Goal: Information Seeking & Learning: Learn about a topic

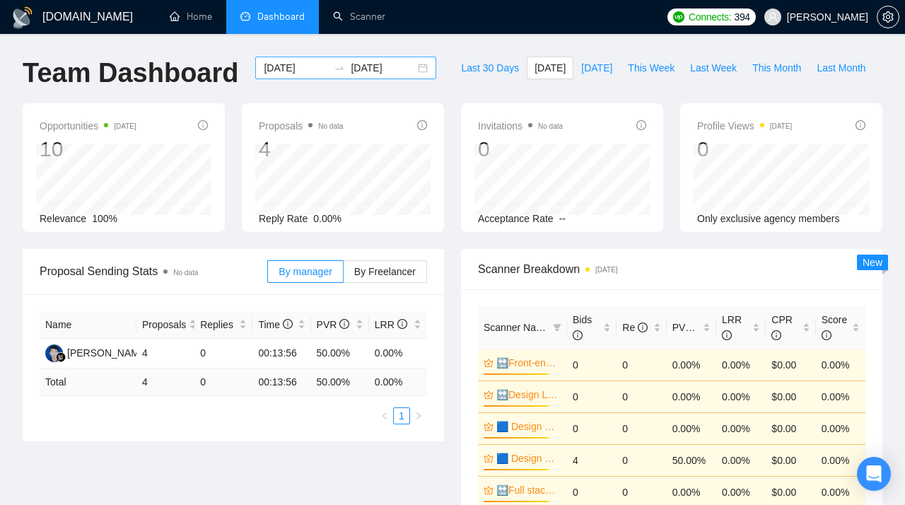
click at [412, 67] on div "2025-08-14 2025-08-14" at bounding box center [345, 68] width 181 height 23
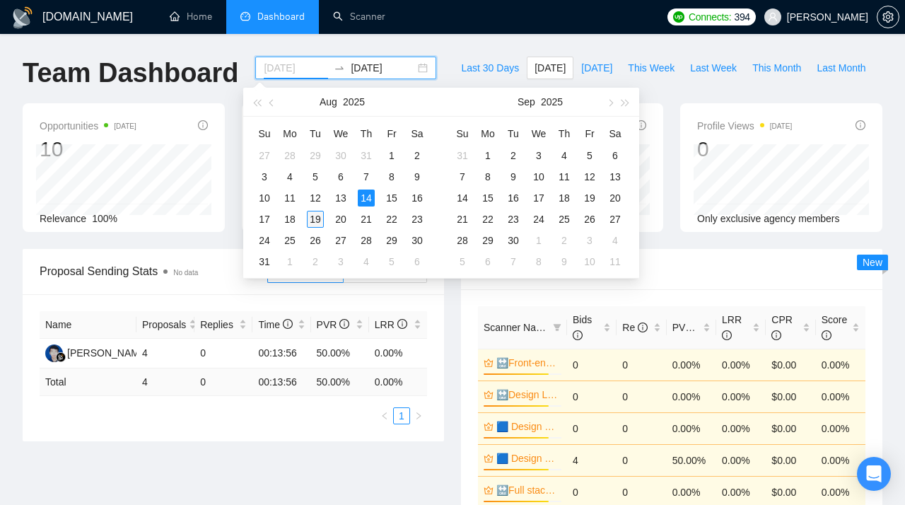
type input "[DATE]"
click at [320, 221] on div "19" at bounding box center [315, 219] width 17 height 17
type input "[DATE]"
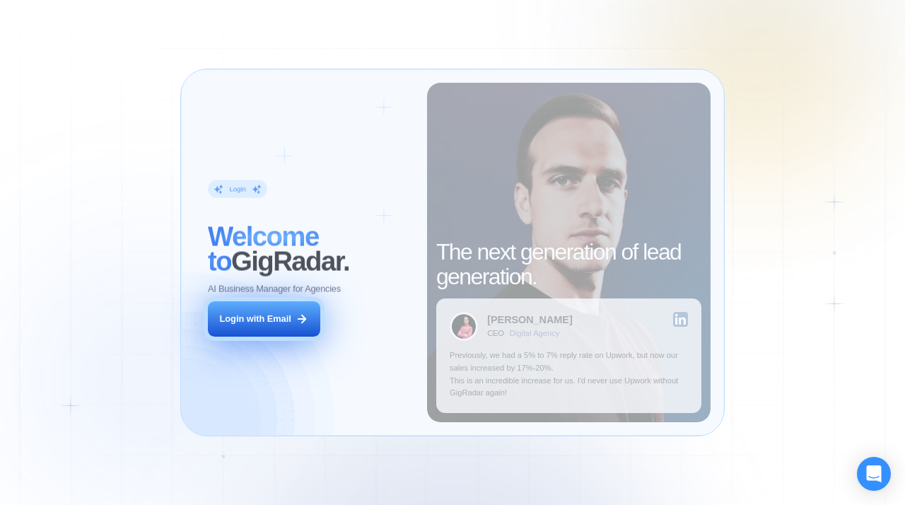
click at [248, 311] on button "Login with Email" at bounding box center [264, 318] width 112 height 35
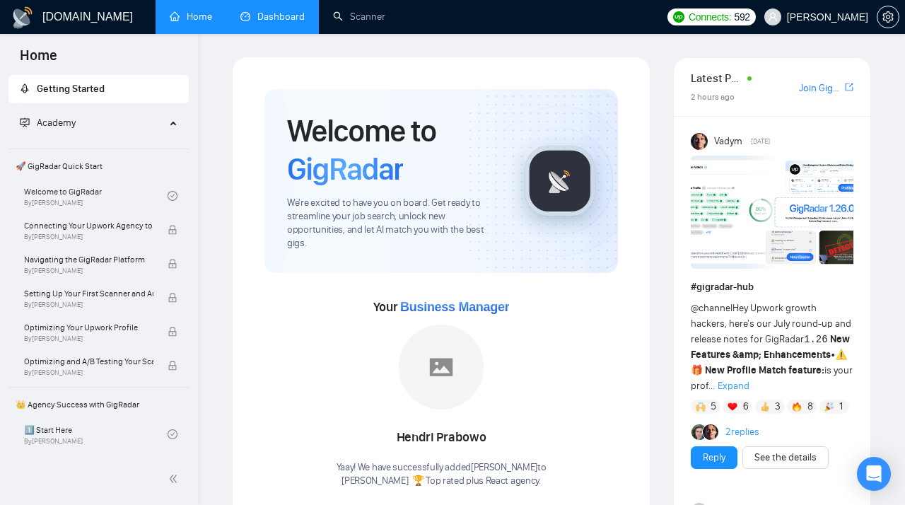
click at [281, 18] on link "Dashboard" at bounding box center [272, 17] width 64 height 12
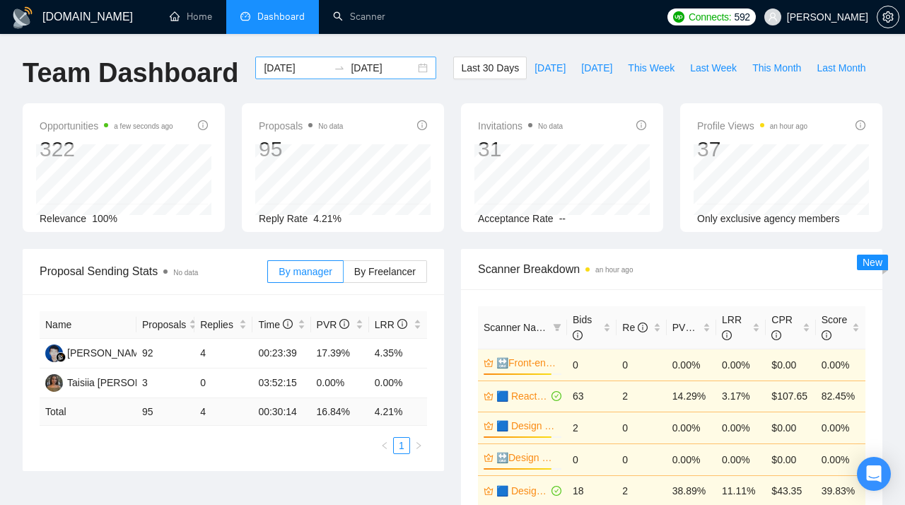
click at [412, 64] on div "[DATE] [DATE]" at bounding box center [345, 68] width 181 height 23
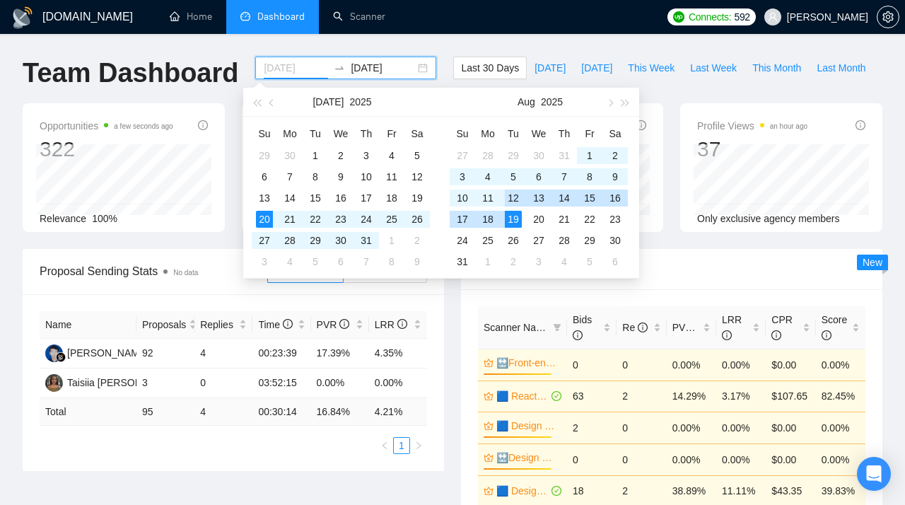
type input "[DATE]"
click at [514, 224] on div "19" at bounding box center [513, 219] width 17 height 17
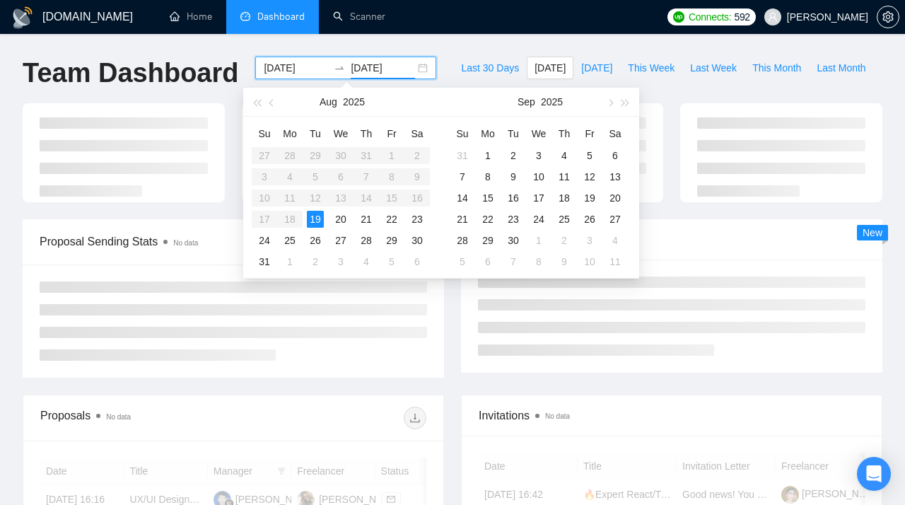
type input "[DATE]"
click at [315, 219] on div "19" at bounding box center [315, 219] width 17 height 17
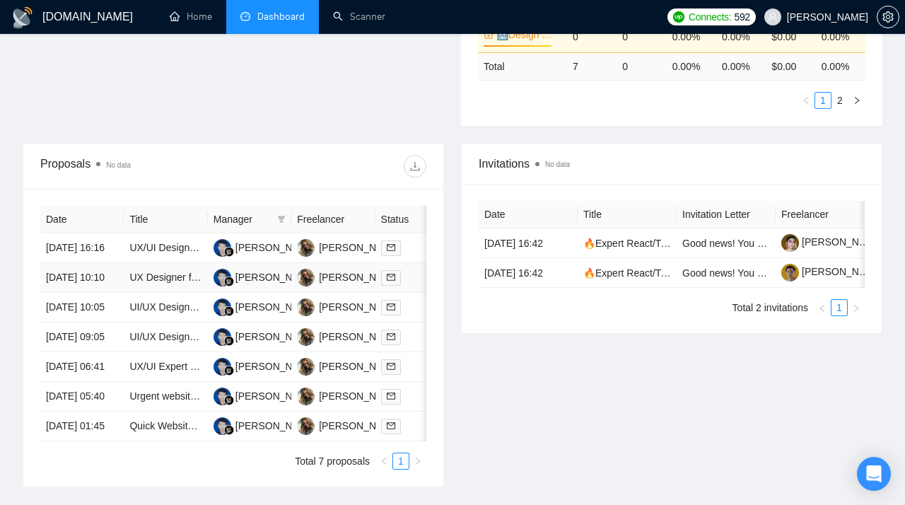
scroll to position [458, 0]
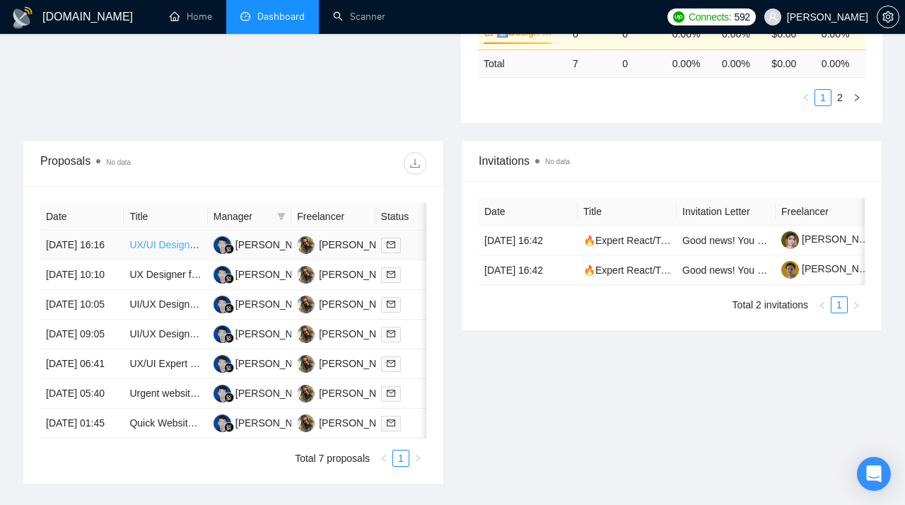
click at [165, 250] on link "UX/UI Designer | Mobile App (iOS + Android) | Map-Based Lifestyle Platform" at bounding box center [296, 244] width 334 height 11
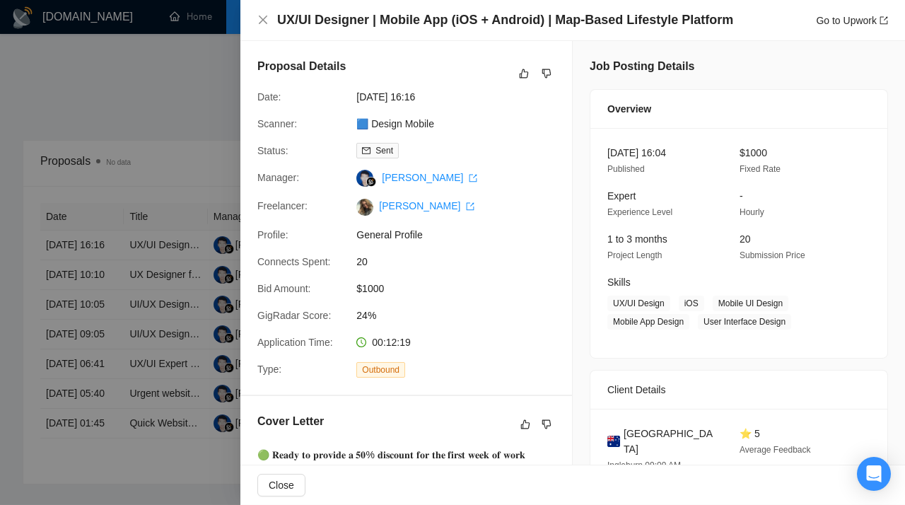
click at [196, 223] on div at bounding box center [452, 252] width 905 height 505
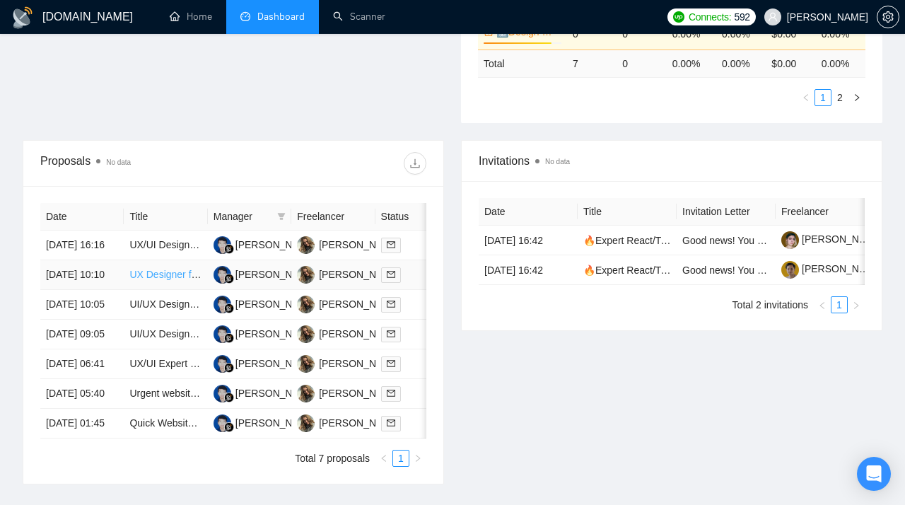
click at [144, 280] on link "UX Designer for Mobile App With Strong Figma Experience" at bounding box center [259, 274] width 260 height 11
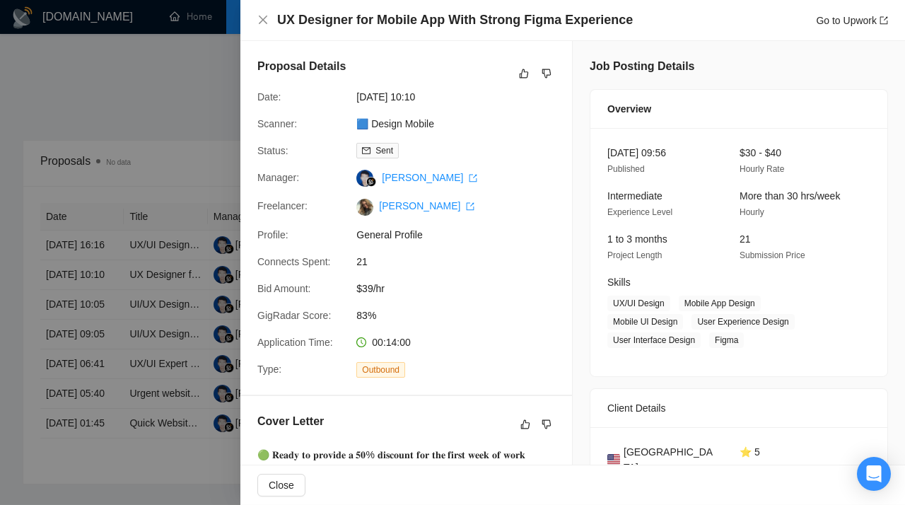
click at [161, 224] on div at bounding box center [452, 252] width 905 height 505
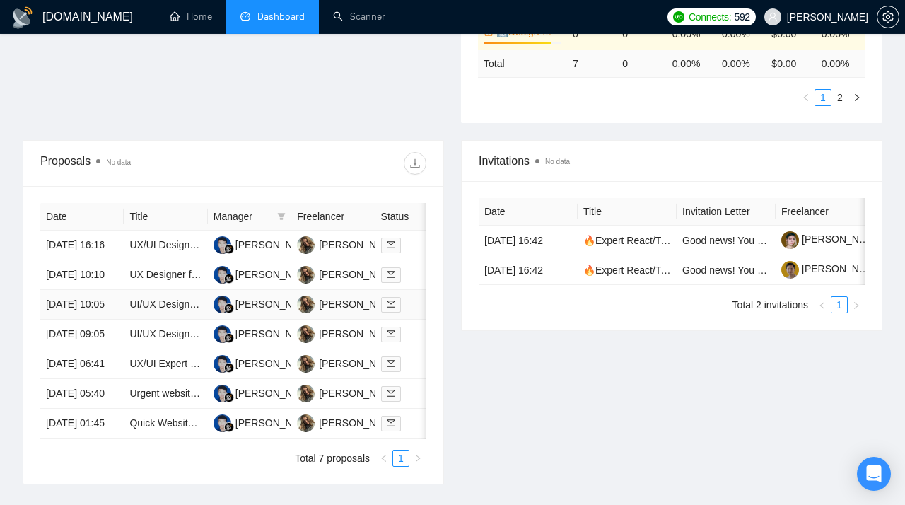
click at [137, 320] on td "UI/UX Designer Needed to Create City & Neighborhood Landing Page (Kids Party Re…" at bounding box center [165, 305] width 83 height 30
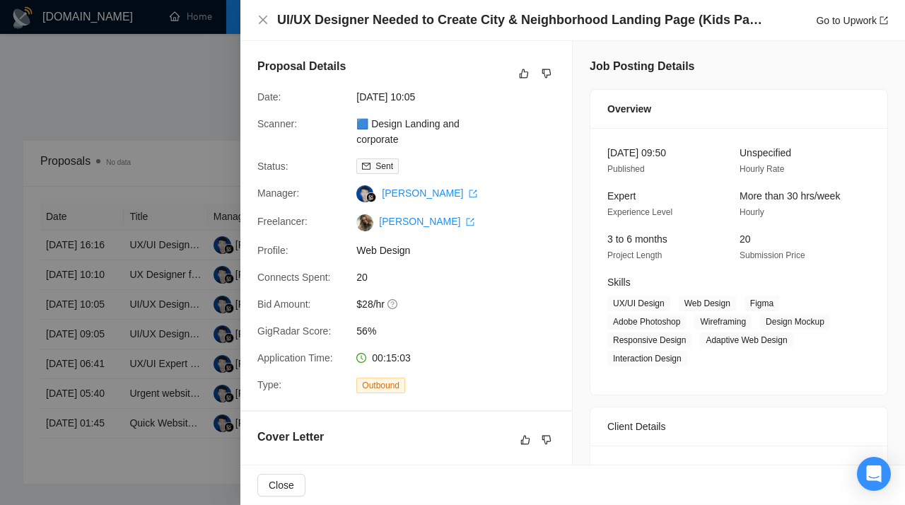
click at [140, 343] on div at bounding box center [452, 252] width 905 height 505
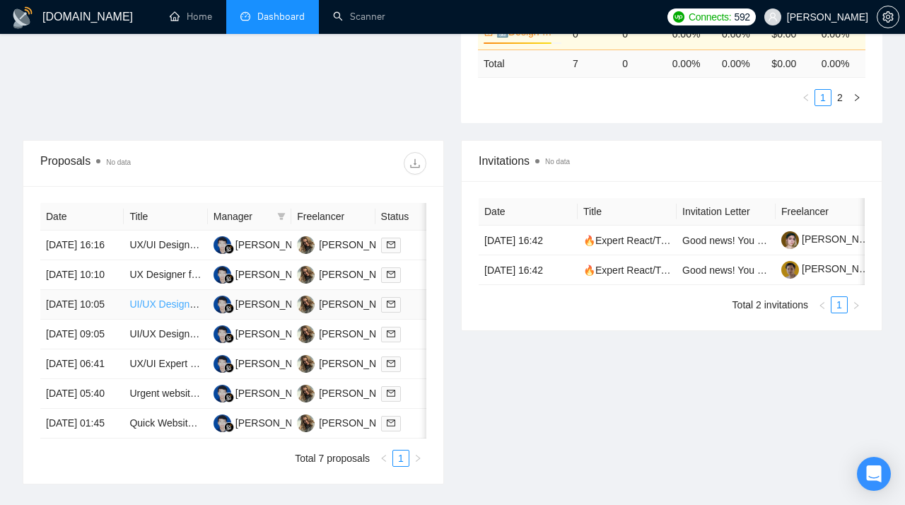
click at [159, 310] on link "UI/UX Designer Needed to Create City & Neighborhood Landing Page (Kids Party Re…" at bounding box center [345, 303] width 432 height 11
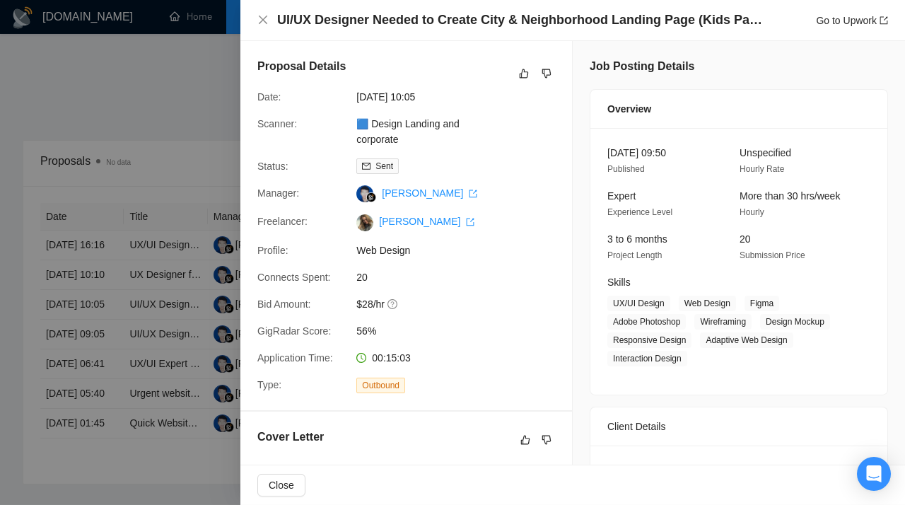
click at [180, 204] on div at bounding box center [452, 252] width 905 height 505
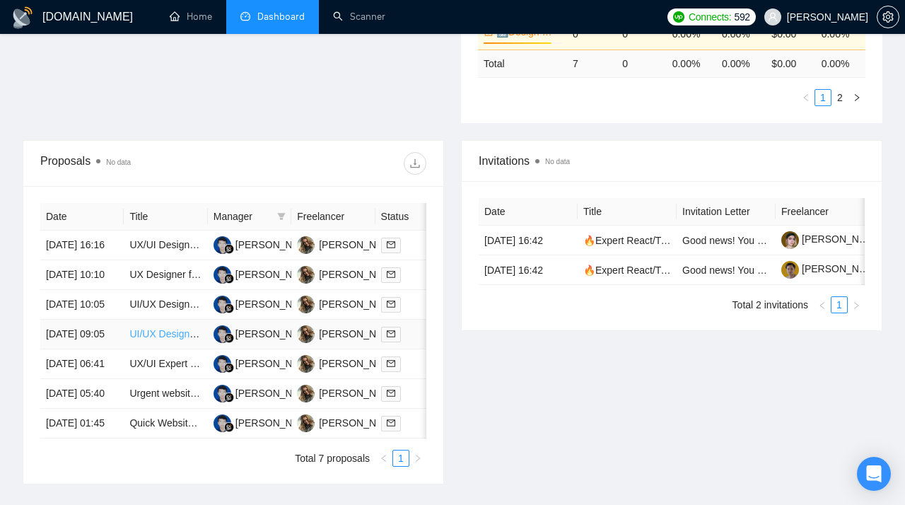
click at [150, 340] on link "UI/UX Designer for WSO2 Conference Micro App (Super App Integration)" at bounding box center [289, 333] width 321 height 11
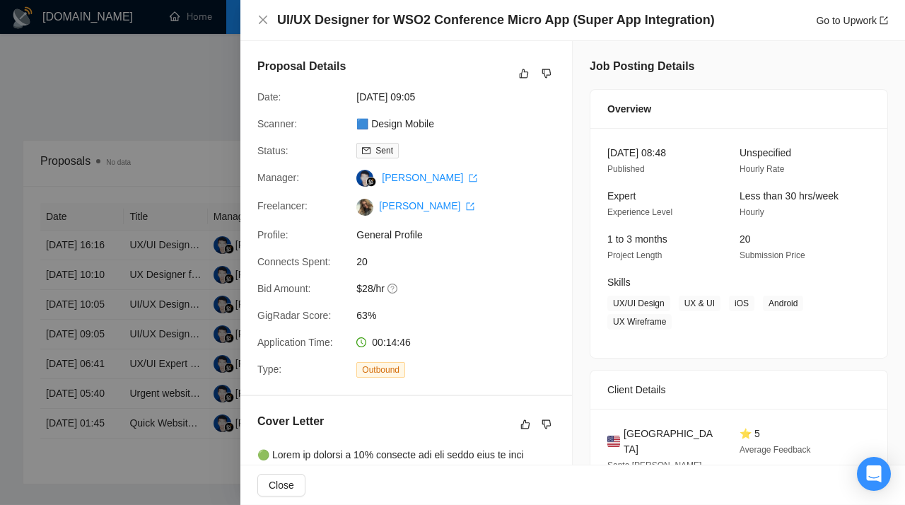
click at [190, 214] on div at bounding box center [452, 252] width 905 height 505
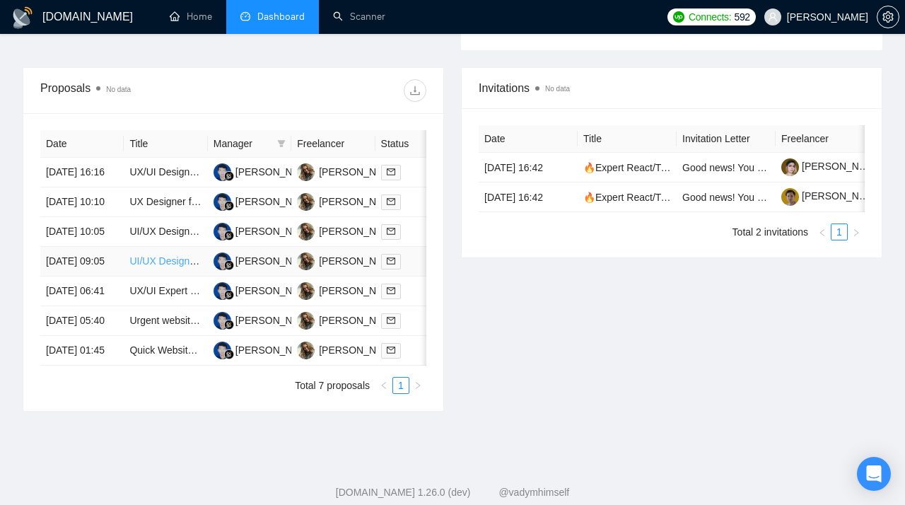
scroll to position [533, 0]
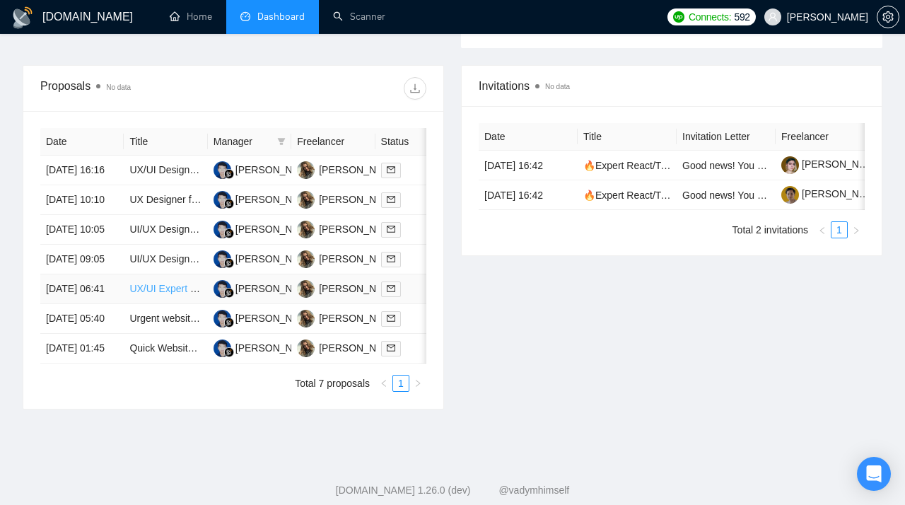
click at [149, 294] on link "UX/UI Expert Needed for Customer Portal Redesign in [GEOGRAPHIC_DATA]" at bounding box center [301, 288] width 344 height 11
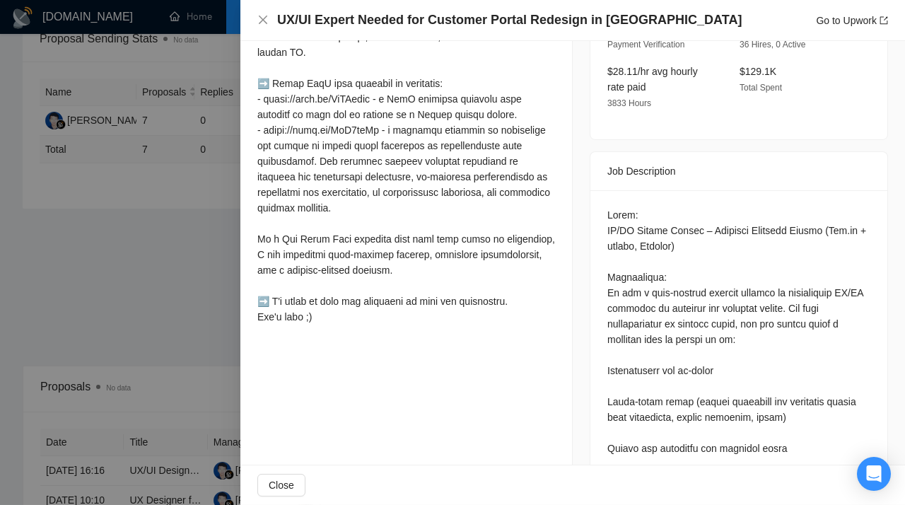
scroll to position [476, 0]
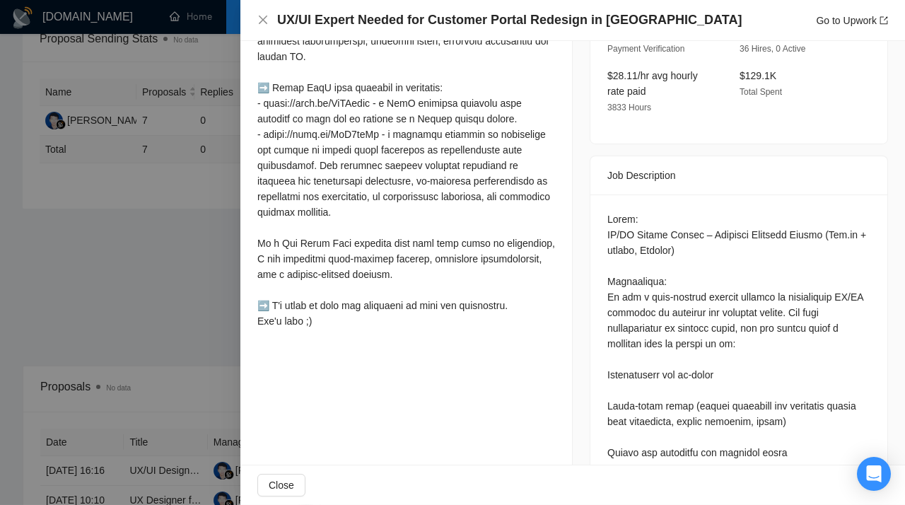
click at [196, 127] on div at bounding box center [452, 252] width 905 height 505
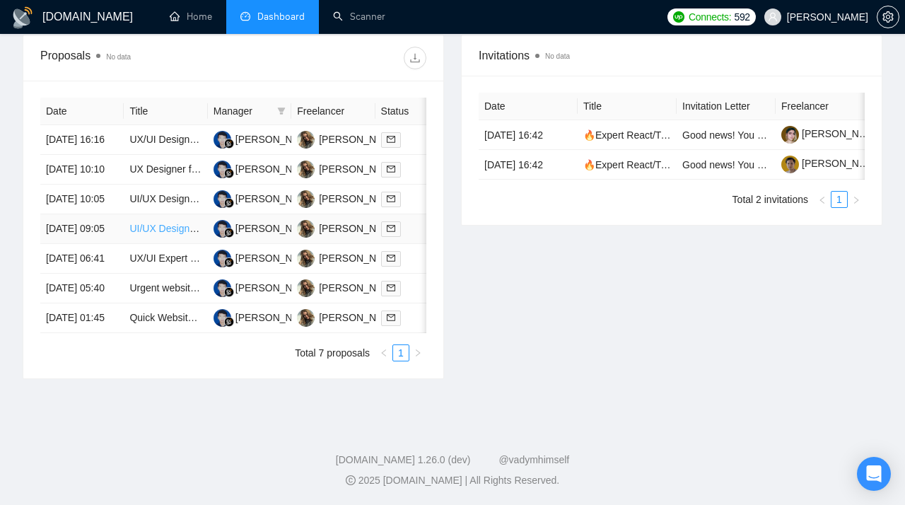
scroll to position [576, 0]
click at [149, 294] on link "Urgent website redesign" at bounding box center [182, 287] width 107 height 11
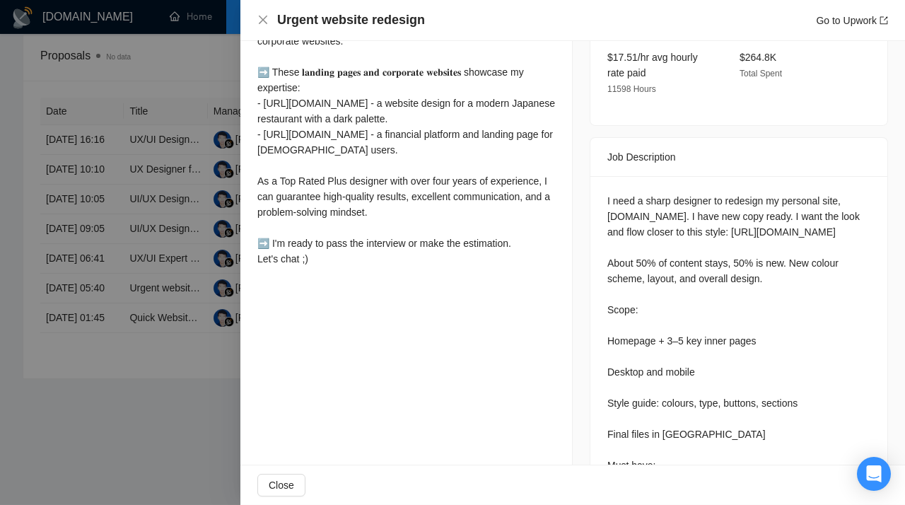
click at [178, 275] on div at bounding box center [452, 252] width 905 height 505
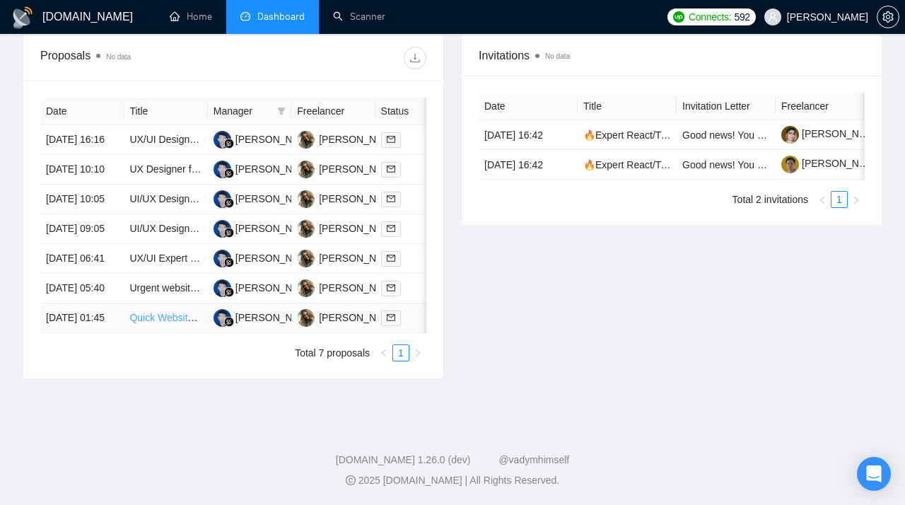
click at [151, 323] on link "Quick Website Redesign & Copy Integration for Barbering Academy (1–2 Day Turnar…" at bounding box center [327, 317] width 396 height 11
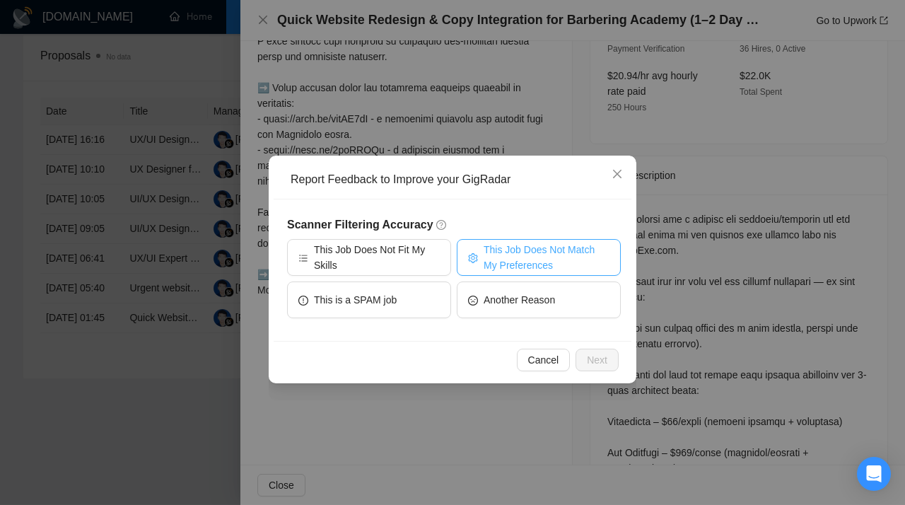
click at [511, 251] on span "This Job Does Not Match My Preferences" at bounding box center [547, 257] width 126 height 31
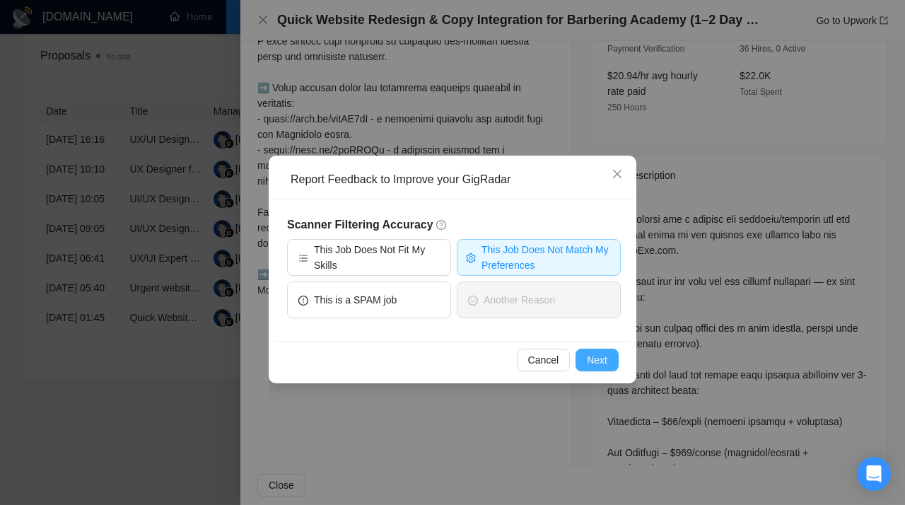
click at [601, 361] on span "Next" at bounding box center [597, 360] width 21 height 16
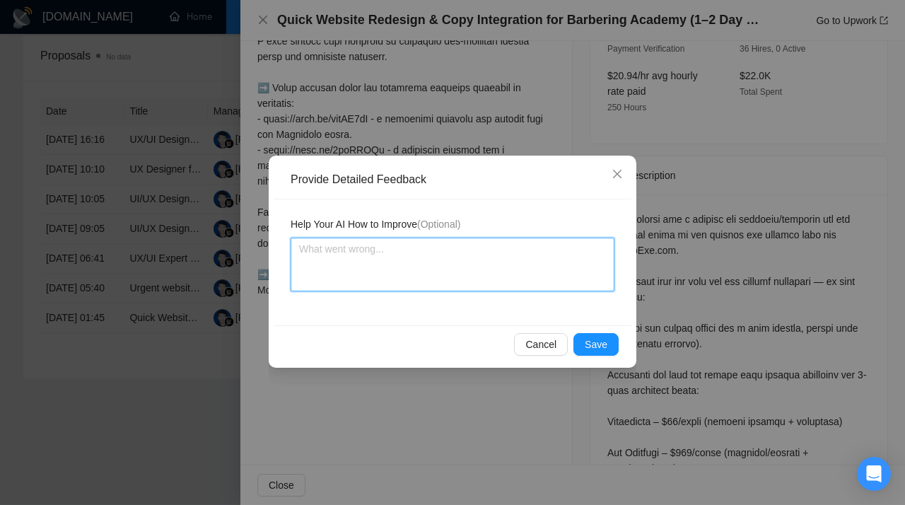
click at [393, 257] on textarea at bounding box center [453, 265] width 324 height 54
paste textarea "Don’t apply to jobs that require extremely fast turnarounds (1–2 days) or marke…"
type textarea "Don’t apply to jobs that require extremely fast turnarounds (1–2 days) or marke…"
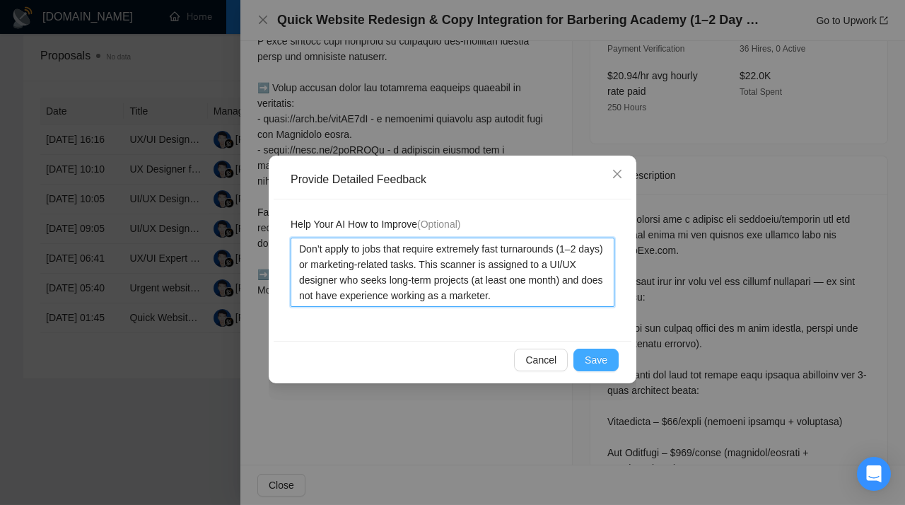
type textarea "Don’t apply to jobs that require extremely fast turnarounds (1–2 days) or marke…"
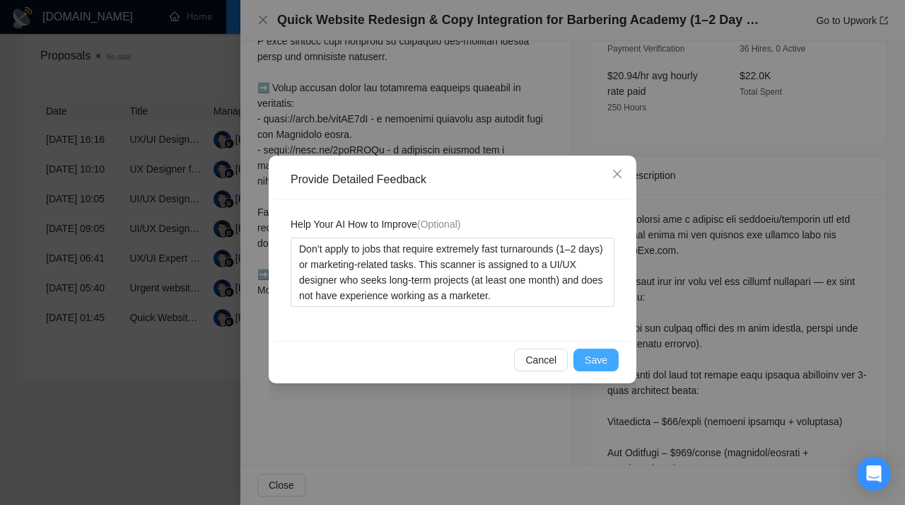
click at [597, 361] on span "Save" at bounding box center [596, 360] width 23 height 16
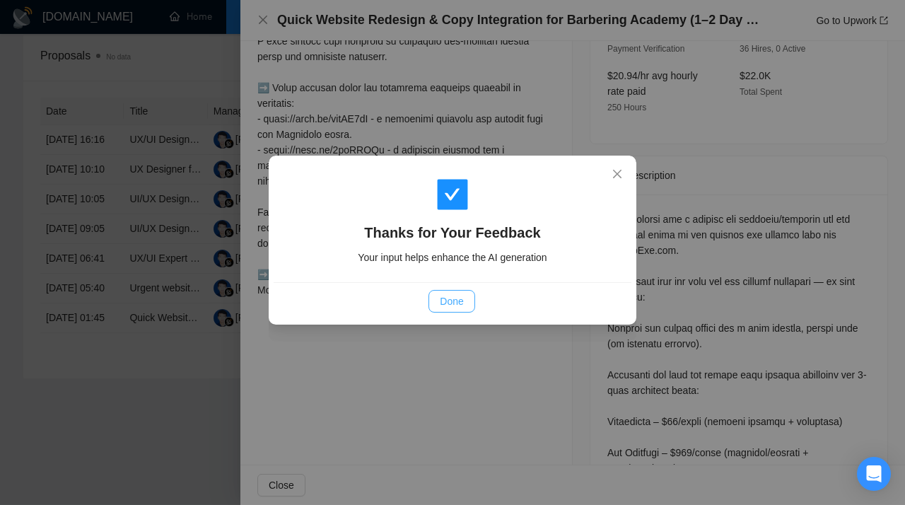
click at [457, 303] on span "Done" at bounding box center [451, 302] width 23 height 16
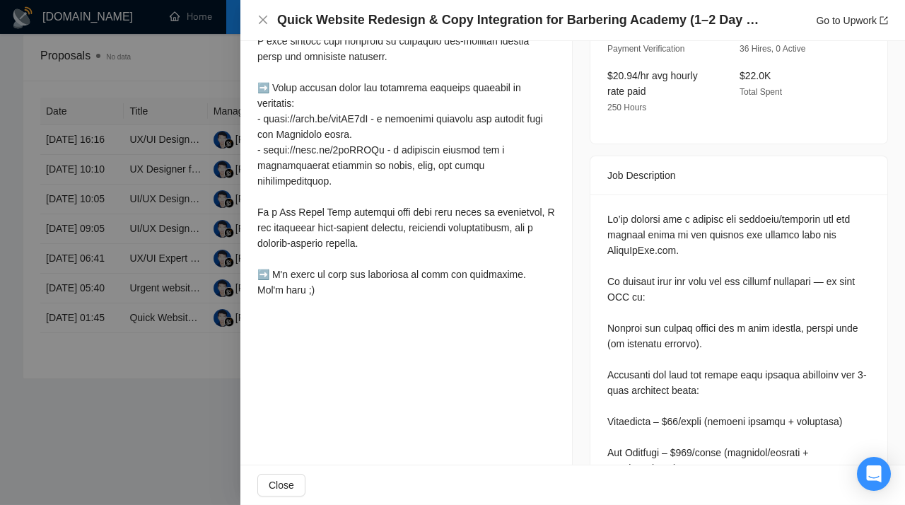
click at [151, 339] on div at bounding box center [452, 252] width 905 height 505
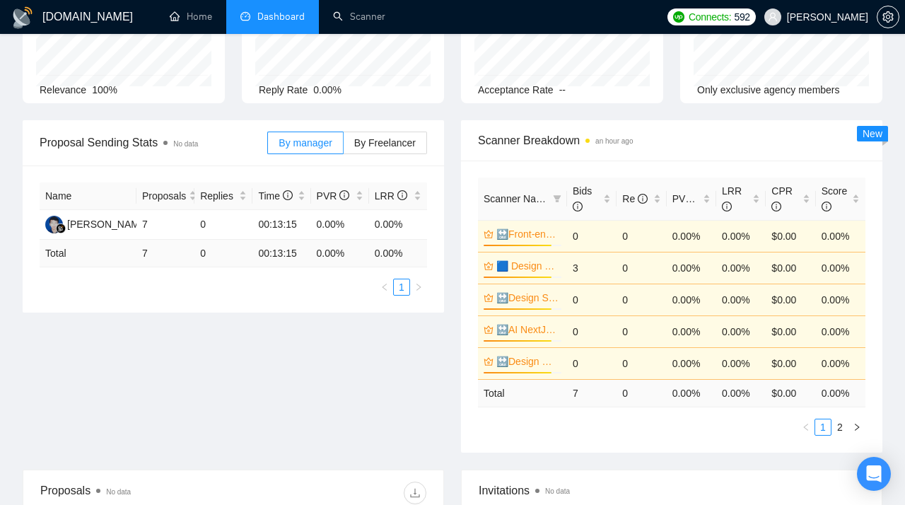
scroll to position [0, 0]
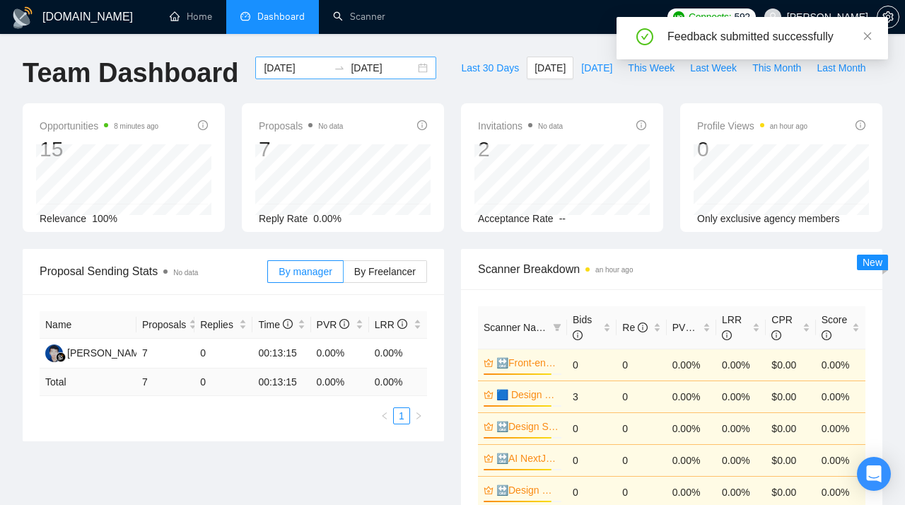
click at [417, 71] on div "[DATE] [DATE]" at bounding box center [345, 68] width 181 height 23
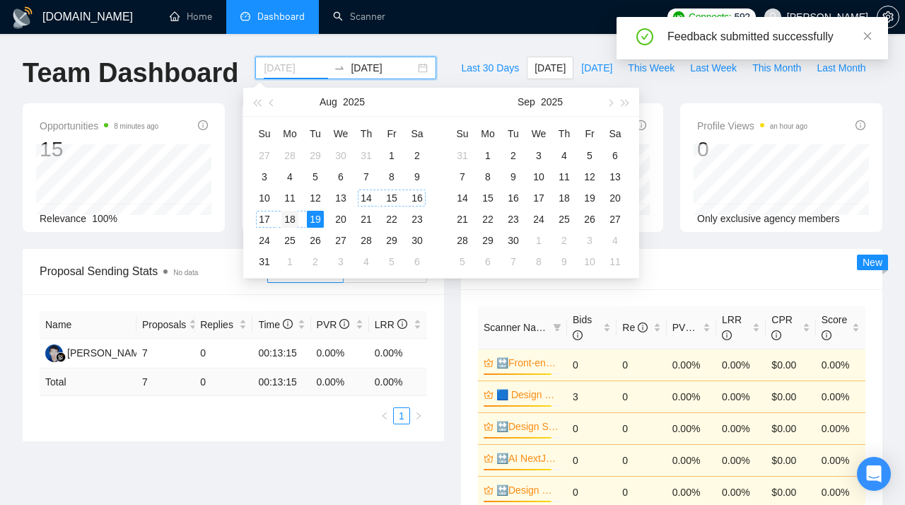
type input "[DATE]"
click at [296, 217] on div "18" at bounding box center [290, 219] width 17 height 17
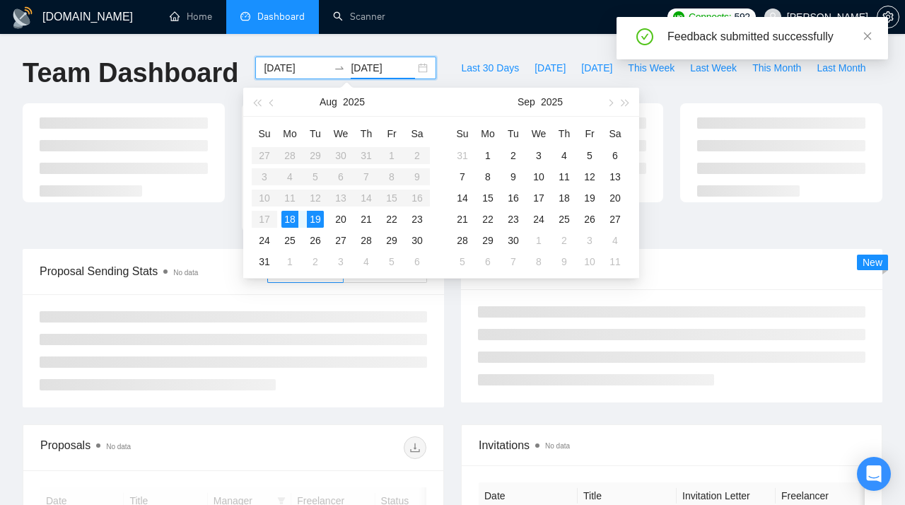
type input "[DATE]"
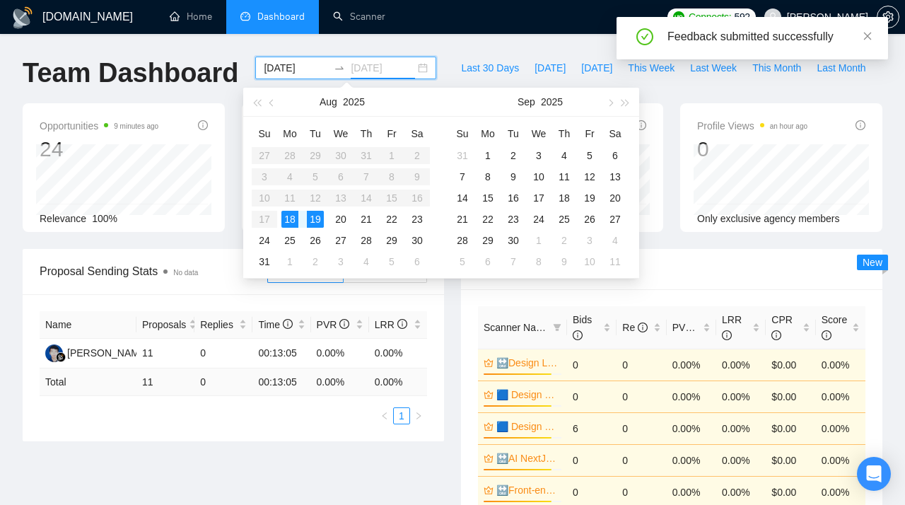
click at [287, 222] on div "18" at bounding box center [290, 219] width 17 height 17
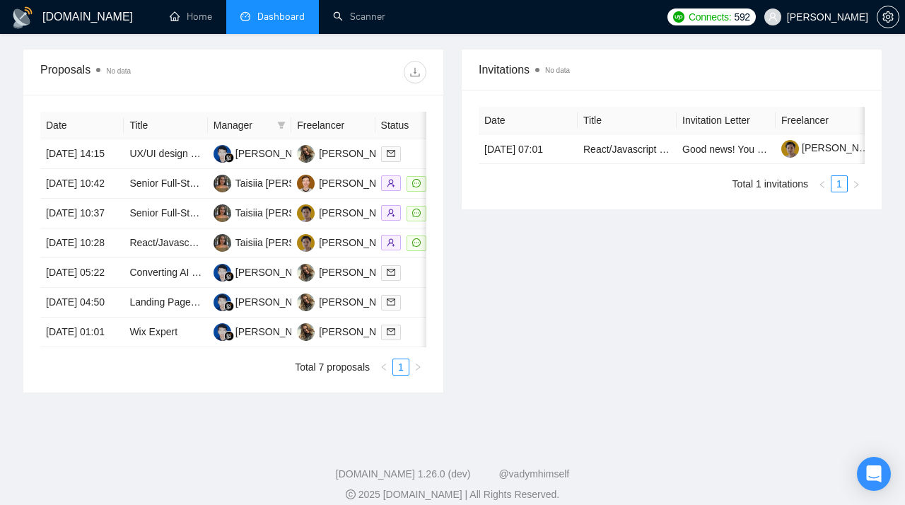
scroll to position [550, 0]
click at [281, 122] on icon "filter" at bounding box center [282, 124] width 8 height 7
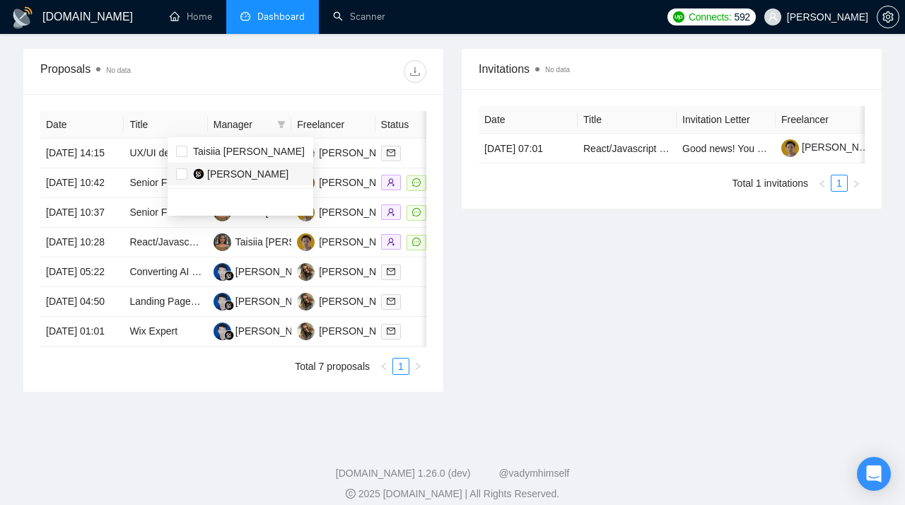
click at [231, 170] on span "[PERSON_NAME]" at bounding box center [247, 173] width 81 height 11
checkbox input "true"
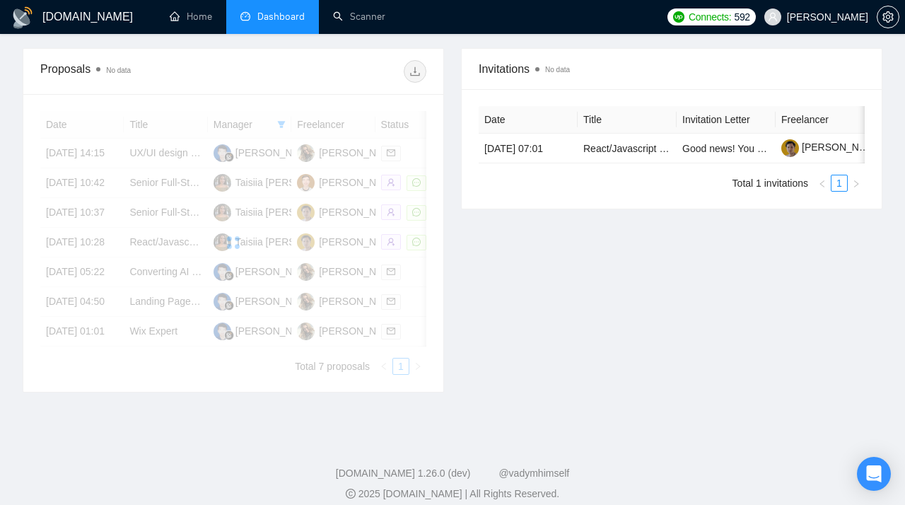
click at [575, 328] on div "Invitations No data Date Title Invitation Letter Freelancer Status [DATE] 07:01…" at bounding box center [672, 220] width 439 height 344
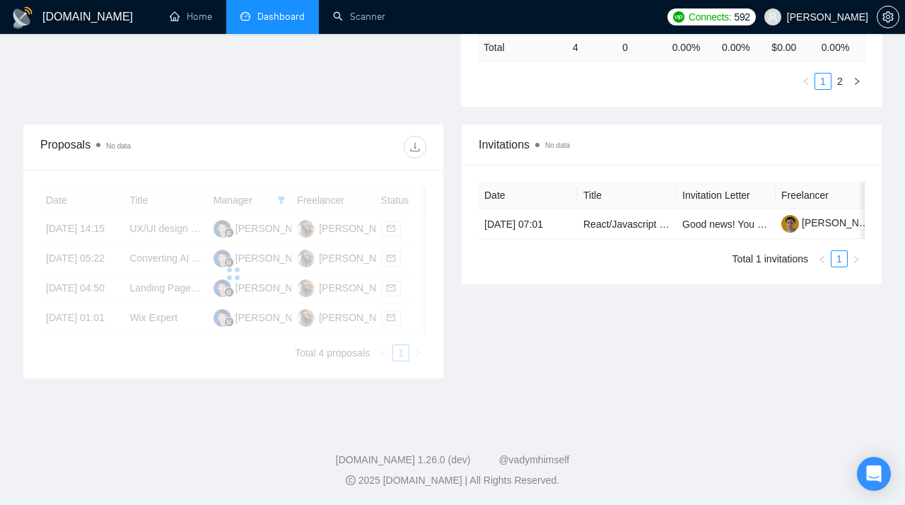
scroll to position [528, 0]
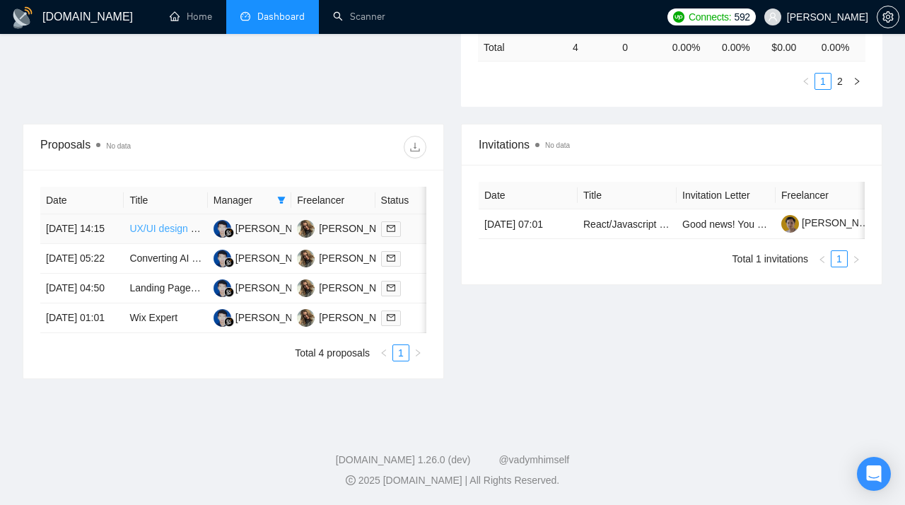
click at [149, 223] on link "UX/UI design for web app" at bounding box center [185, 228] width 113 height 11
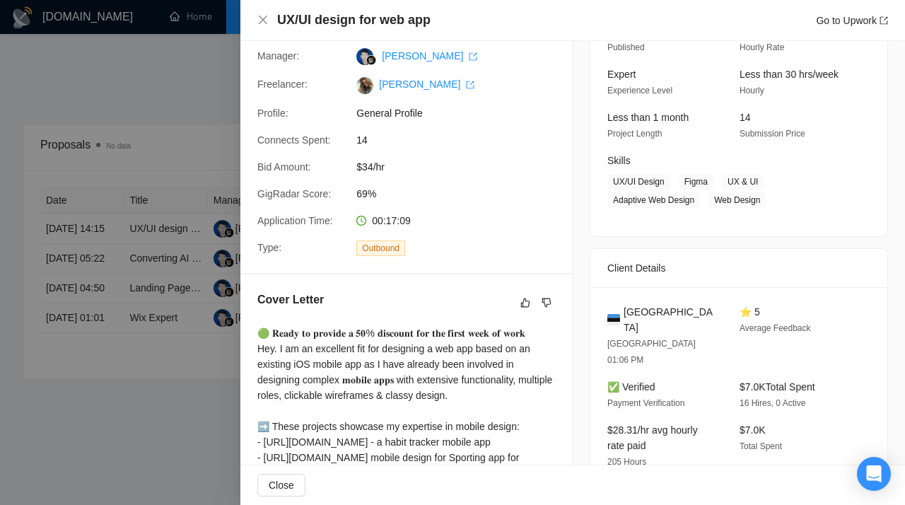
scroll to position [0, 0]
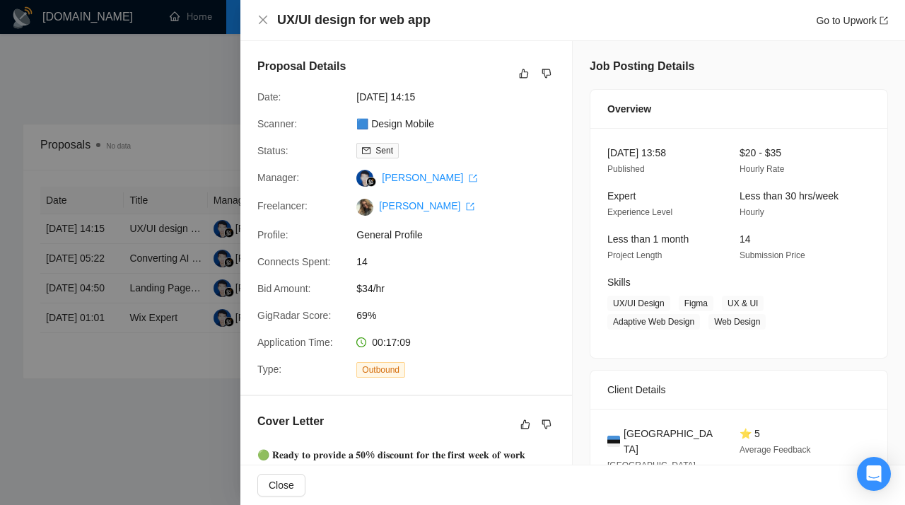
click at [180, 176] on div at bounding box center [452, 252] width 905 height 505
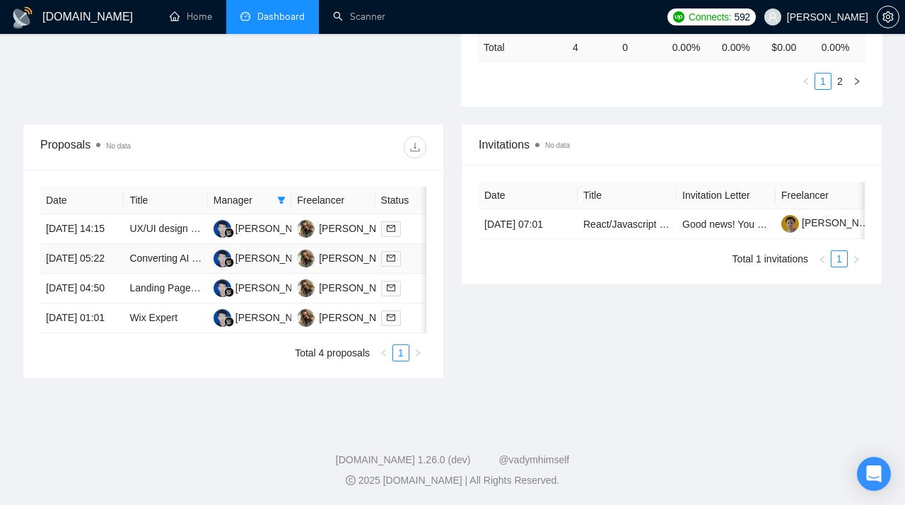
click at [162, 244] on td "Converting AI Saas Songwriting Desktop to Mobile UI" at bounding box center [165, 259] width 83 height 30
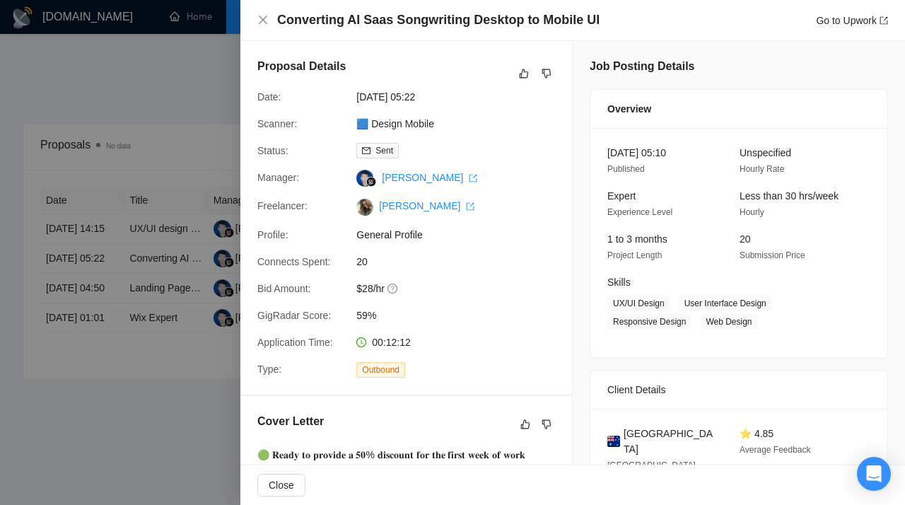
click at [149, 217] on div at bounding box center [452, 252] width 905 height 505
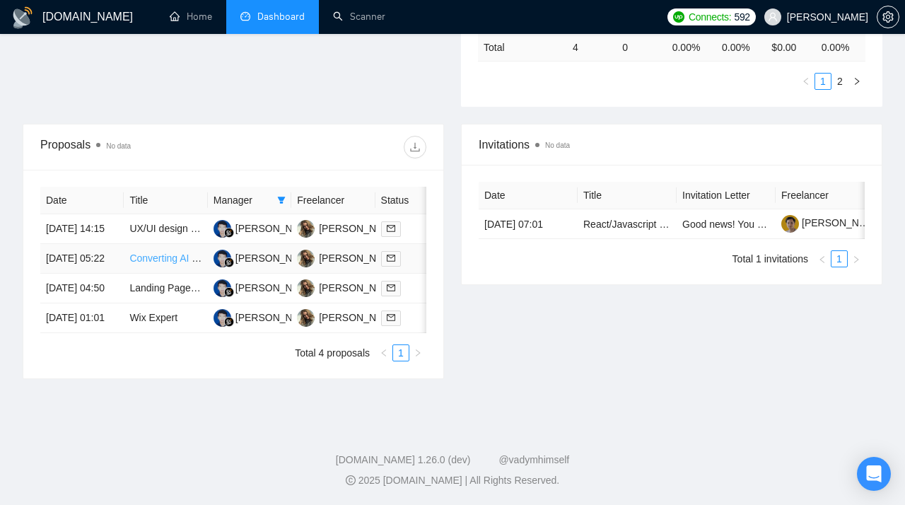
click at [153, 253] on link "Converting AI Saas Songwriting Desktop to Mobile UI" at bounding box center [246, 258] width 234 height 11
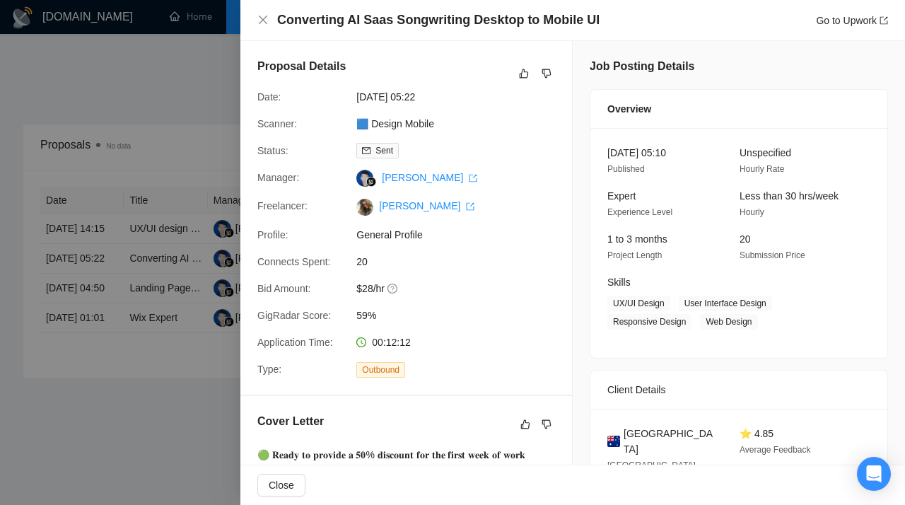
click at [208, 182] on div at bounding box center [452, 252] width 905 height 505
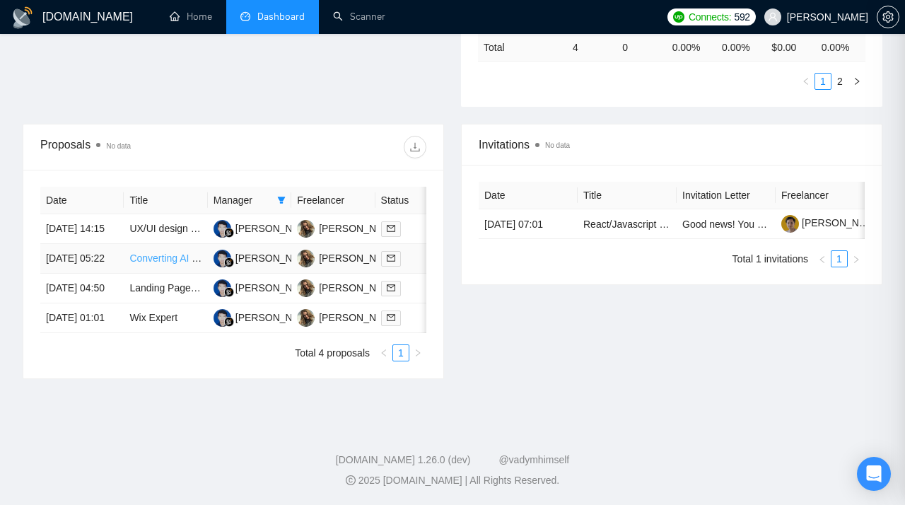
click at [168, 253] on link "Converting AI Saas Songwriting Desktop to Mobile UI" at bounding box center [246, 258] width 234 height 11
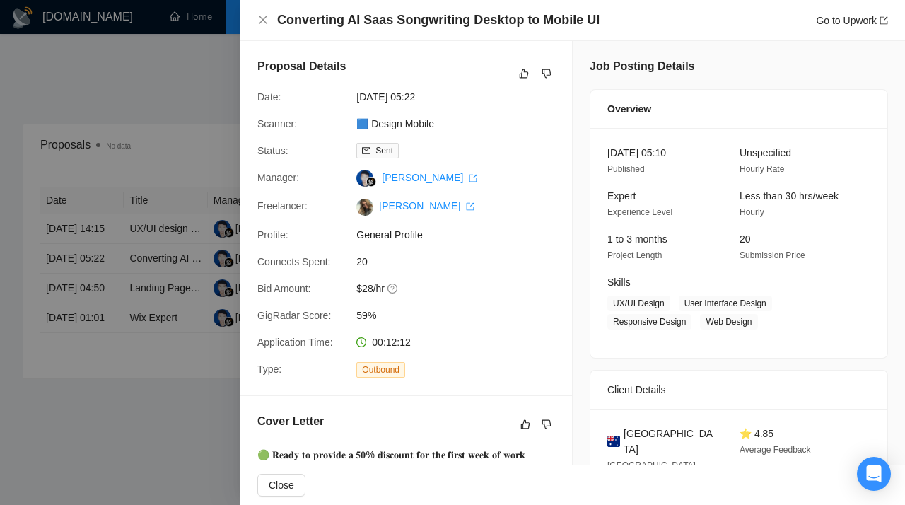
click at [113, 251] on div at bounding box center [452, 252] width 905 height 505
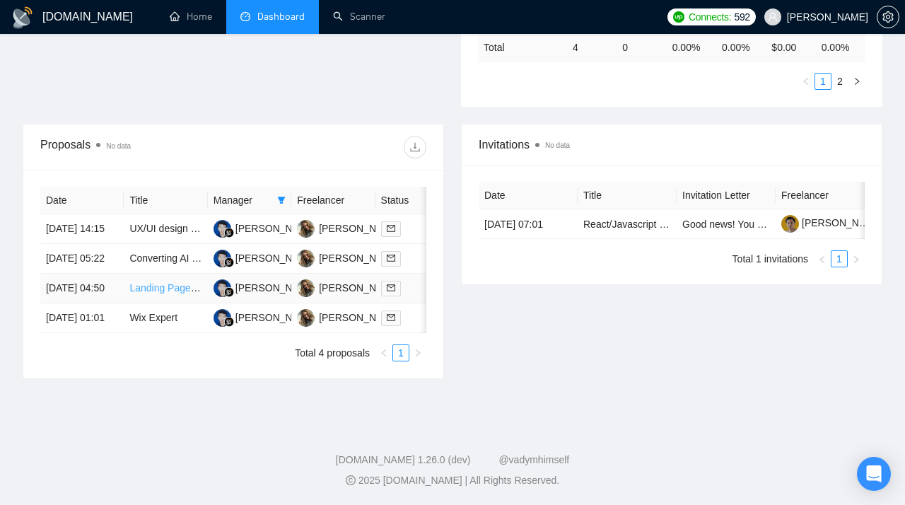
click at [146, 282] on link "Landing Page Design NOW" at bounding box center [190, 287] width 122 height 11
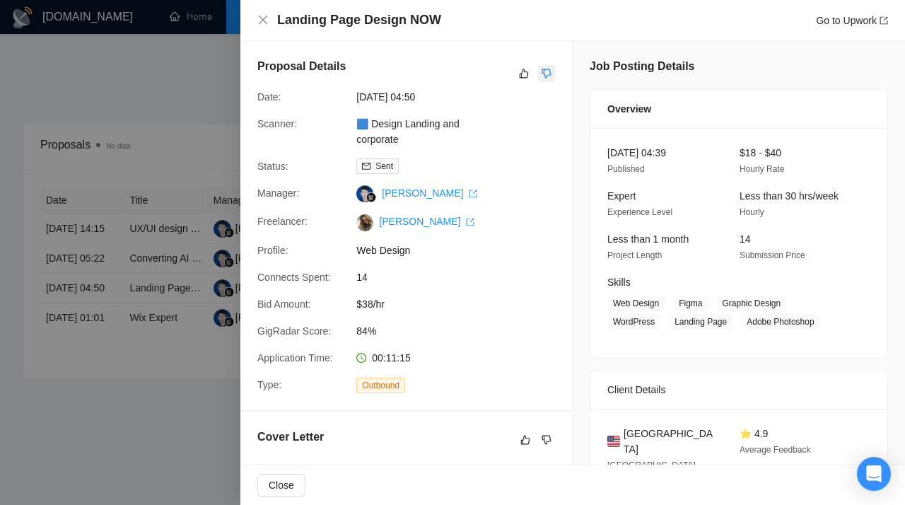
click at [547, 75] on icon "dislike" at bounding box center [547, 73] width 9 height 9
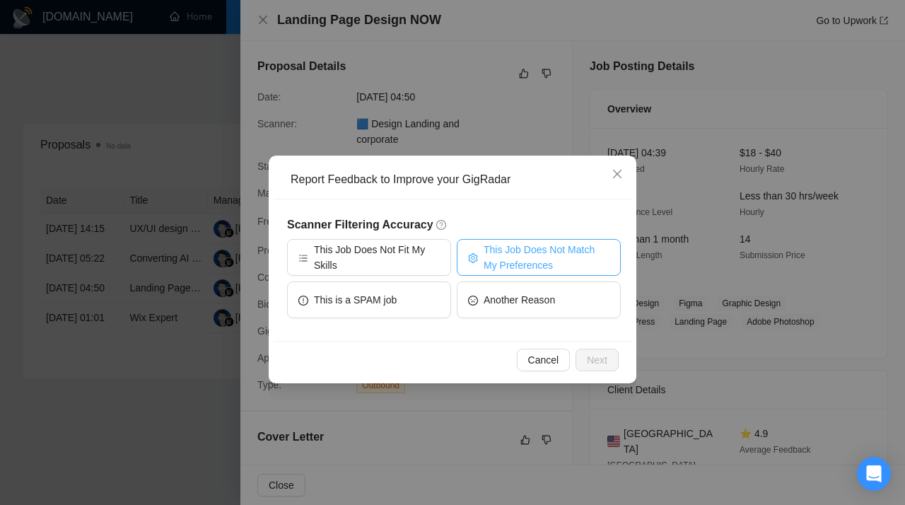
click at [518, 260] on span "This Job Does Not Match My Preferences" at bounding box center [547, 257] width 126 height 31
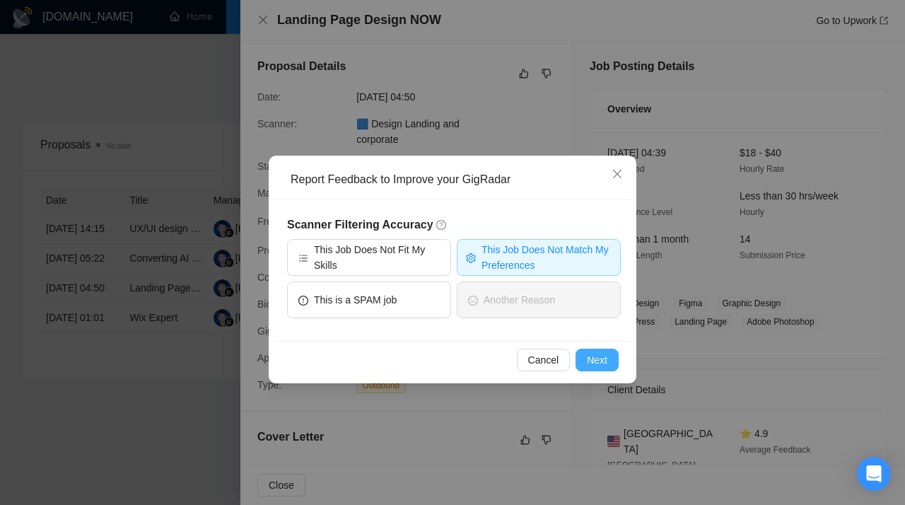
click at [597, 363] on span "Next" at bounding box center [597, 360] width 21 height 16
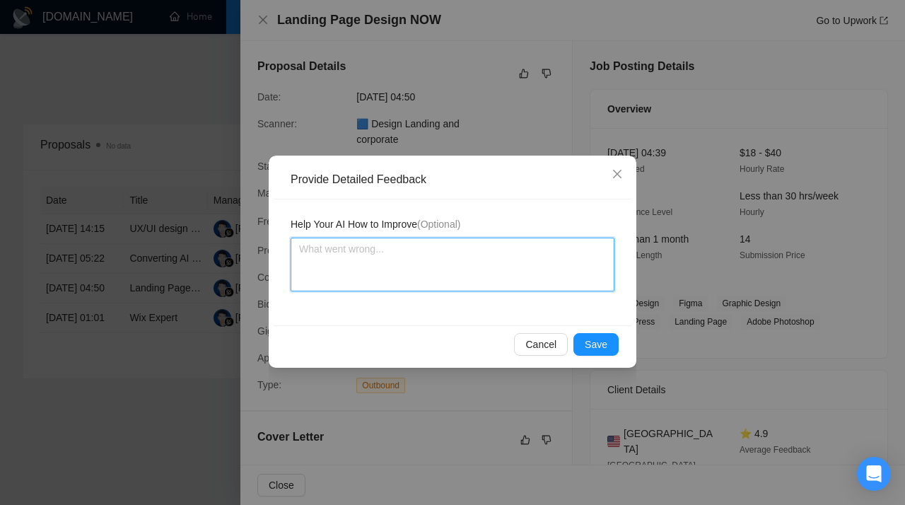
click at [412, 257] on textarea at bounding box center [453, 265] width 324 height 54
paste textarea "Don’t apply to jobs that require ultra-fast turnarounds (same-day or a few hour…"
type textarea "Don’t apply to jobs that require ultra-fast turnarounds (same-day or a few hour…"
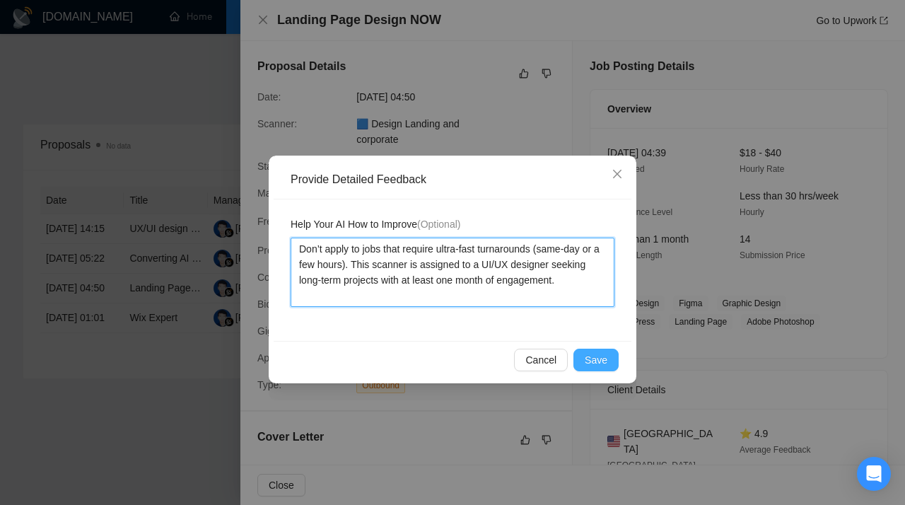
type textarea "Don’t apply to jobs that require ultra-fast turnarounds (same-day or a few hour…"
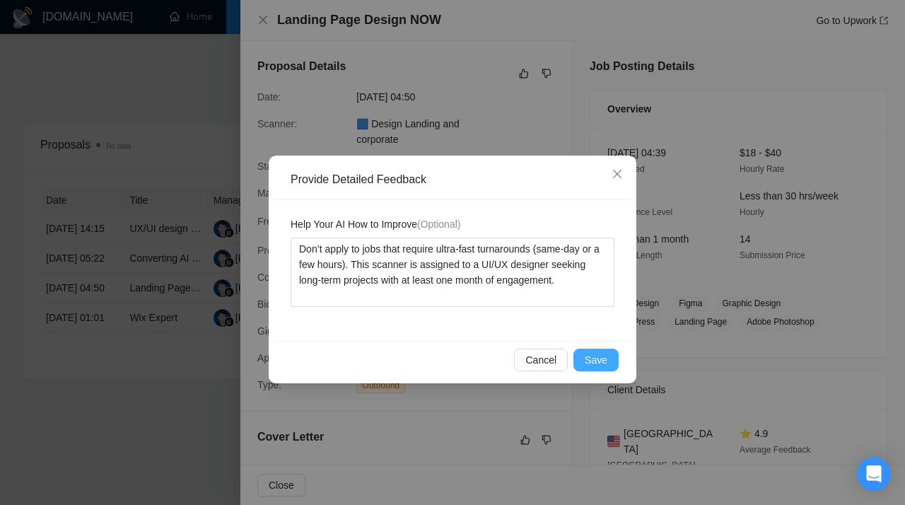
click at [596, 357] on span "Save" at bounding box center [596, 360] width 23 height 16
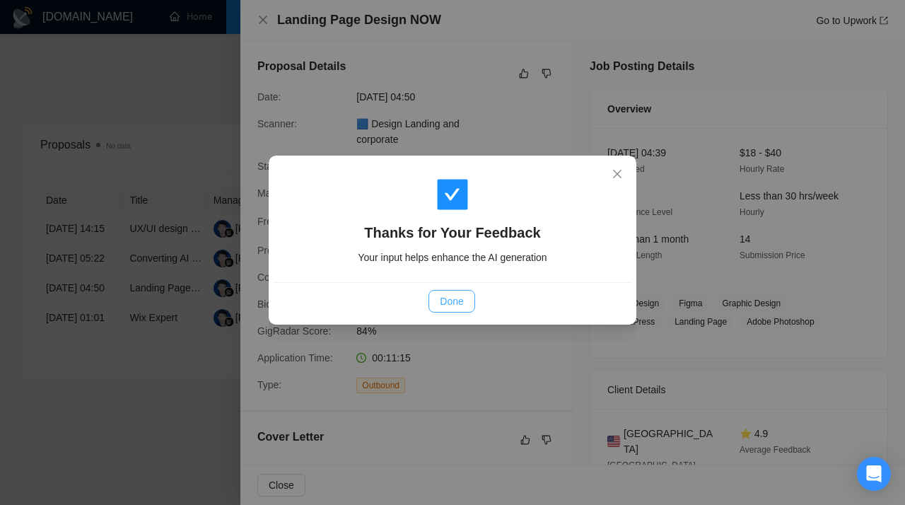
click at [468, 295] on button "Done" at bounding box center [452, 301] width 46 height 23
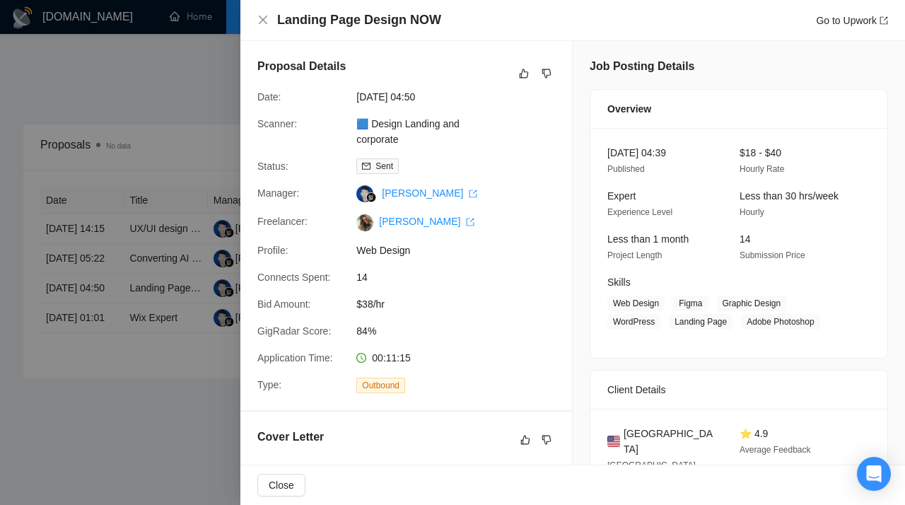
click at [146, 307] on div at bounding box center [452, 252] width 905 height 505
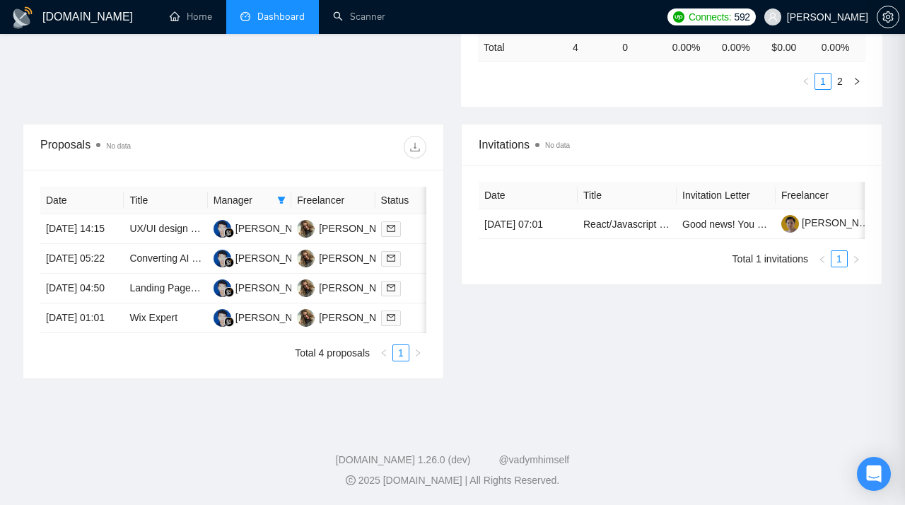
click at [146, 312] on link "Wix Expert" at bounding box center [153, 317] width 48 height 11
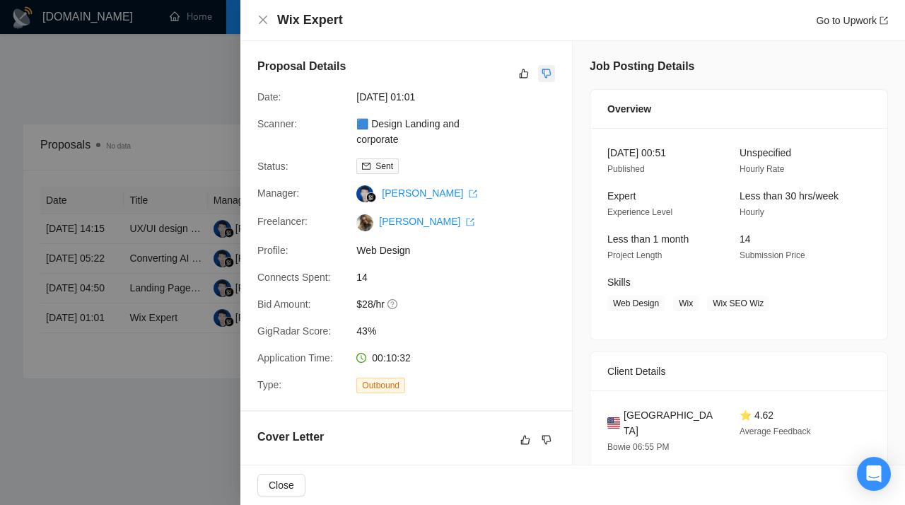
click at [547, 71] on icon "dislike" at bounding box center [547, 73] width 10 height 11
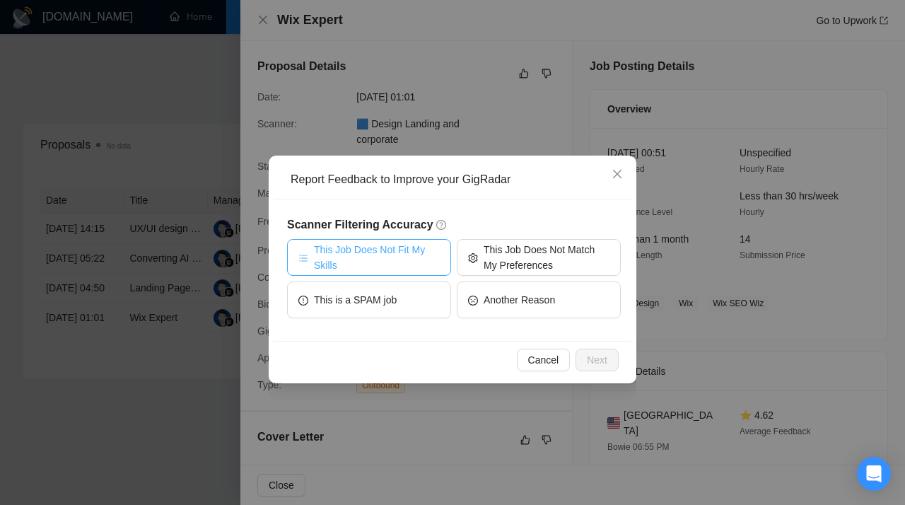
click at [400, 262] on span "This Job Does Not Fit My Skills" at bounding box center [377, 257] width 126 height 31
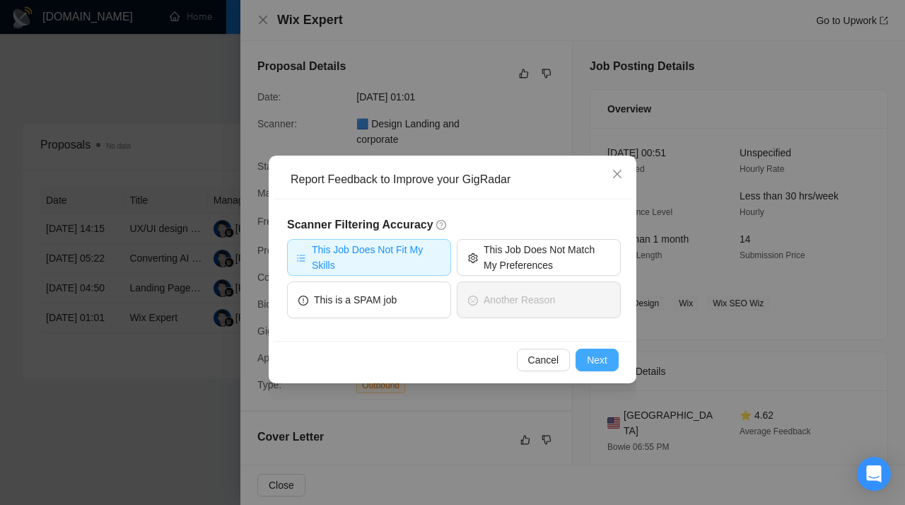
click at [584, 361] on button "Next" at bounding box center [597, 360] width 43 height 23
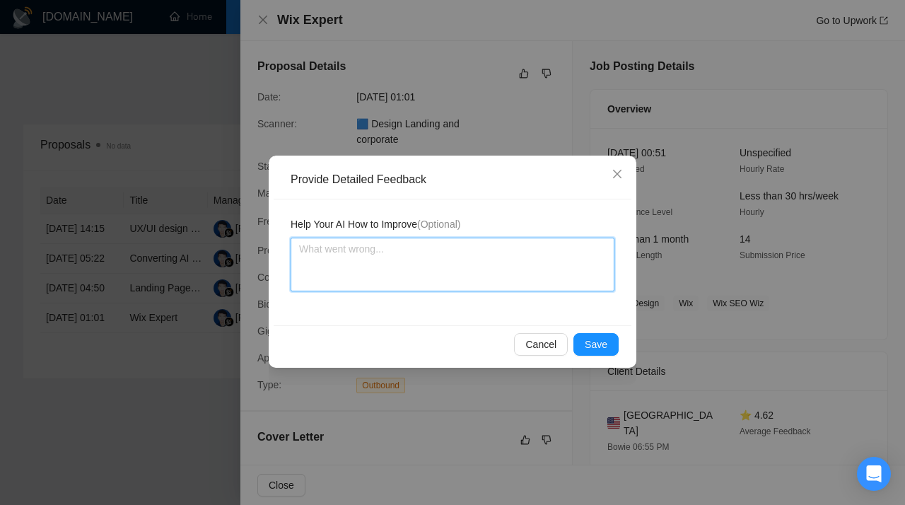
click at [407, 272] on textarea at bounding box center [453, 265] width 324 height 54
paste textarea "Don’t apply to jobs that require Wix expertise. This scanner is assigned to a U…"
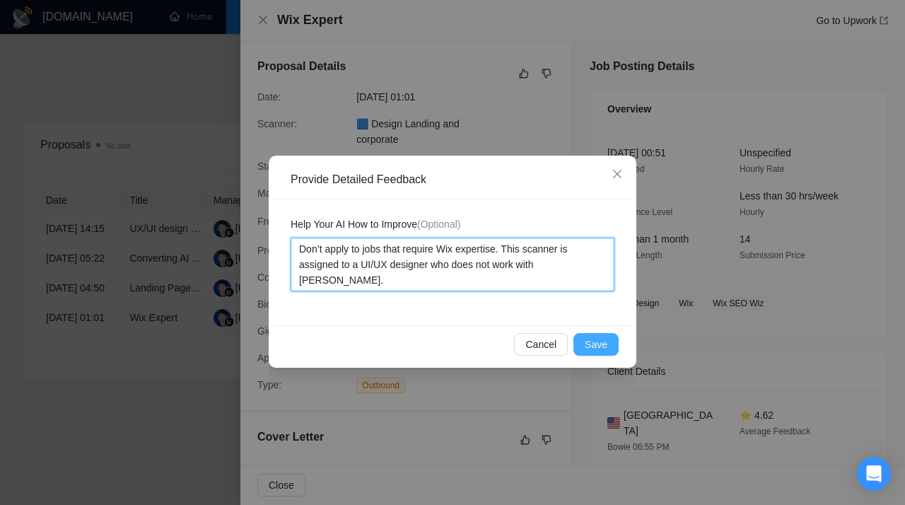
type textarea "Don’t apply to jobs that require Wix expertise. This scanner is assigned to a U…"
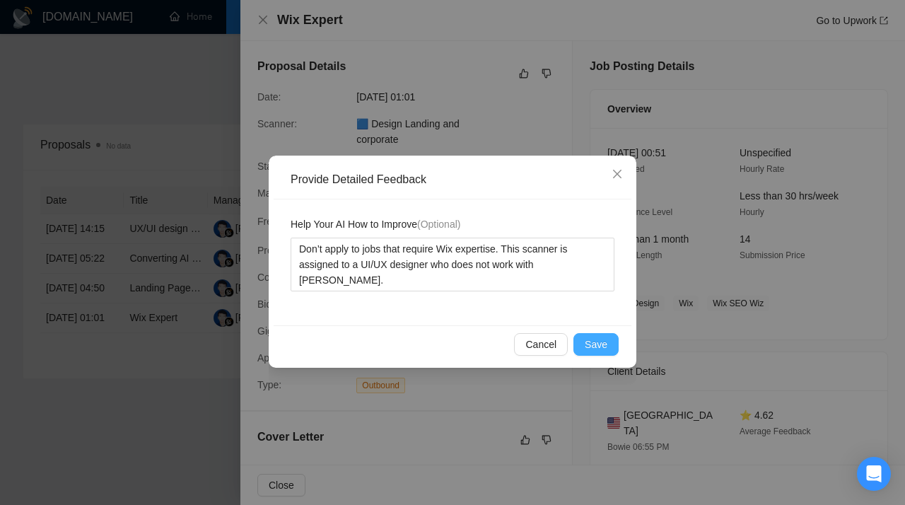
click at [594, 342] on span "Save" at bounding box center [596, 345] width 23 height 16
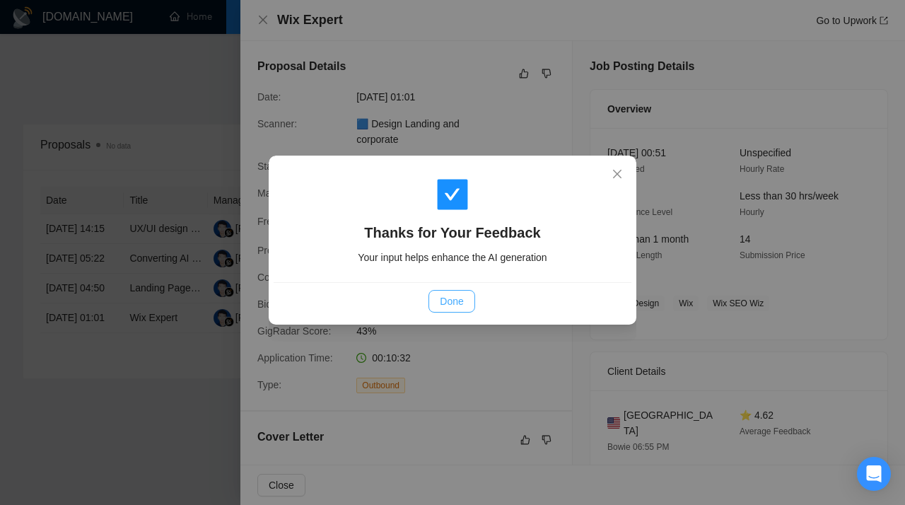
click at [459, 303] on span "Done" at bounding box center [451, 302] width 23 height 16
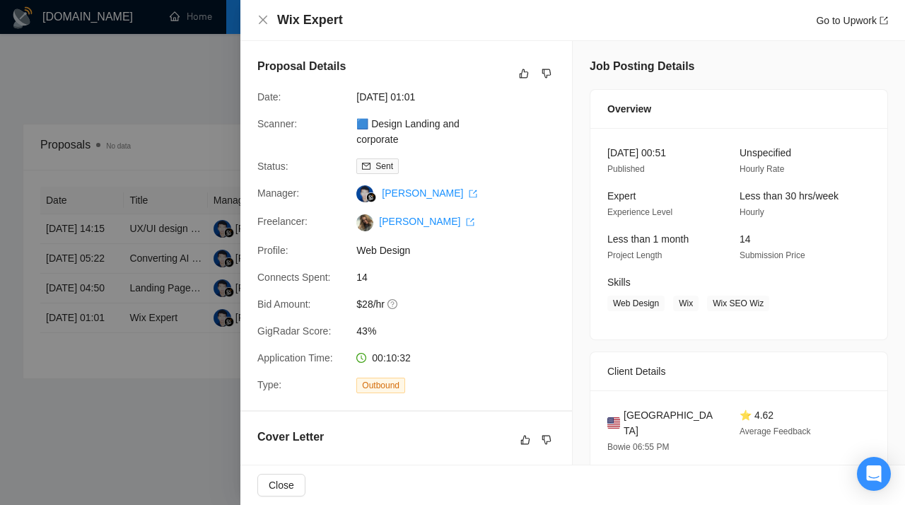
click at [146, 308] on div at bounding box center [452, 252] width 905 height 505
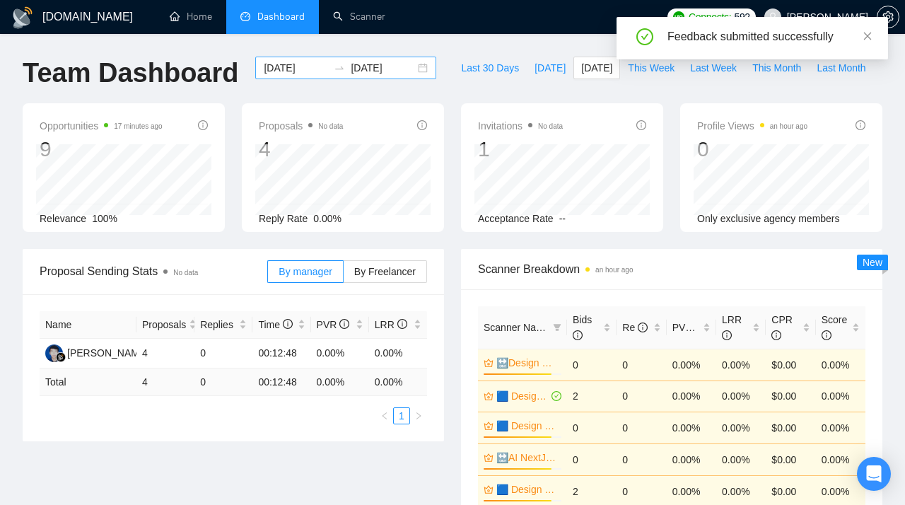
click at [411, 70] on div "[DATE] [DATE]" at bounding box center [345, 68] width 181 height 23
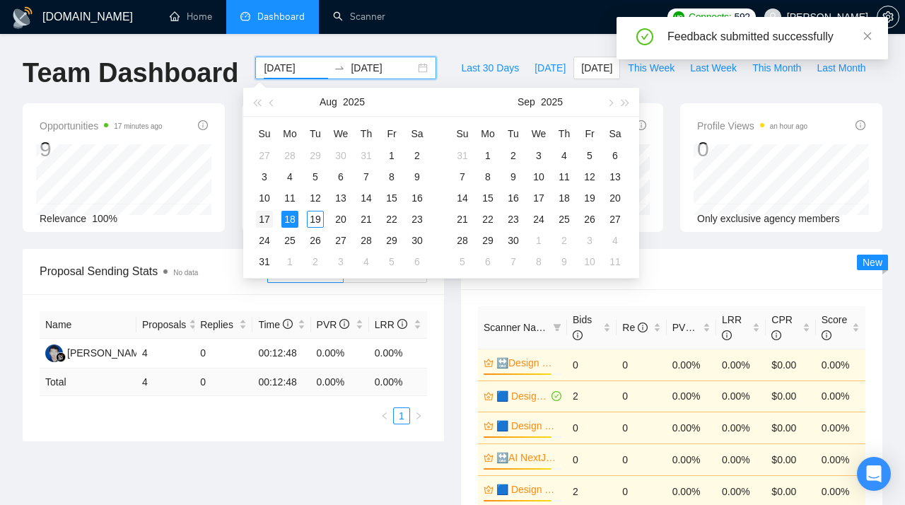
type input "[DATE]"
click at [262, 216] on div "17" at bounding box center [264, 219] width 17 height 17
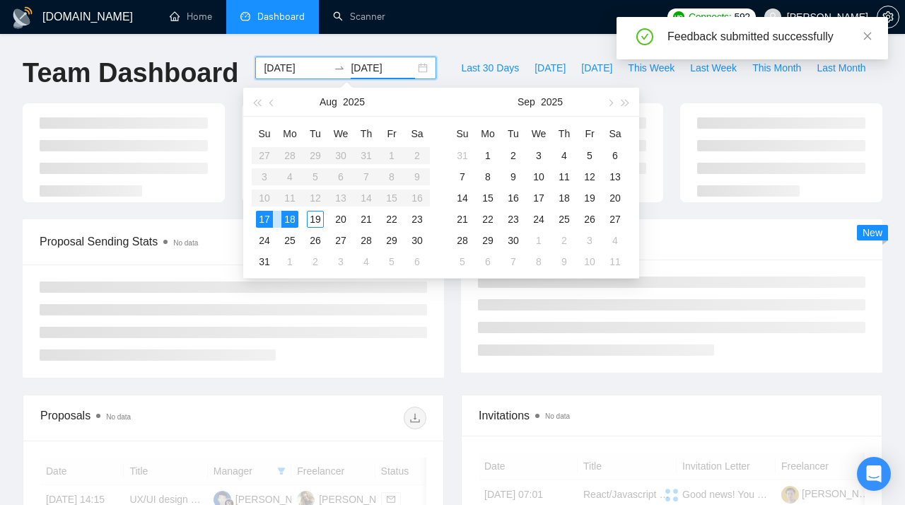
click at [262, 216] on div "17" at bounding box center [264, 219] width 17 height 17
type input "[DATE]"
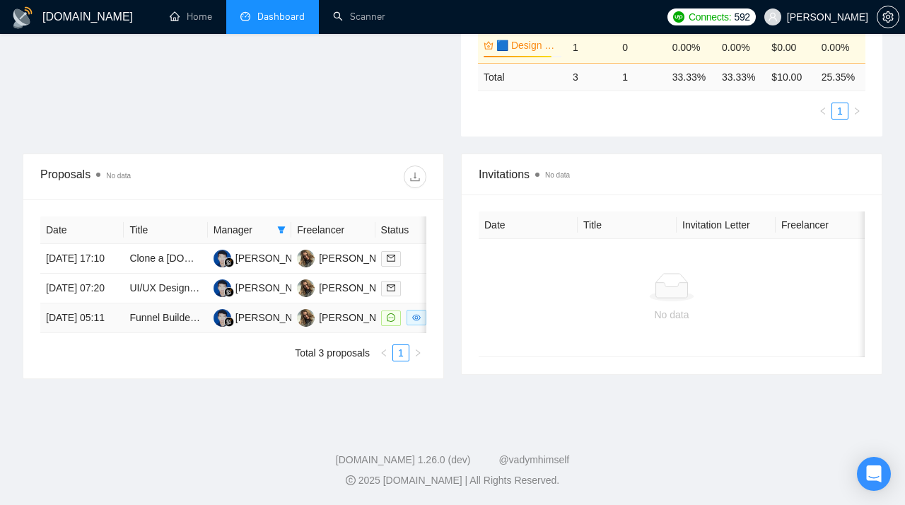
scroll to position [418, 0]
click at [161, 251] on td "Clone a [DOMAIN_NAME] website design using the [DOMAIN_NAME] page builder (no w…" at bounding box center [165, 259] width 83 height 30
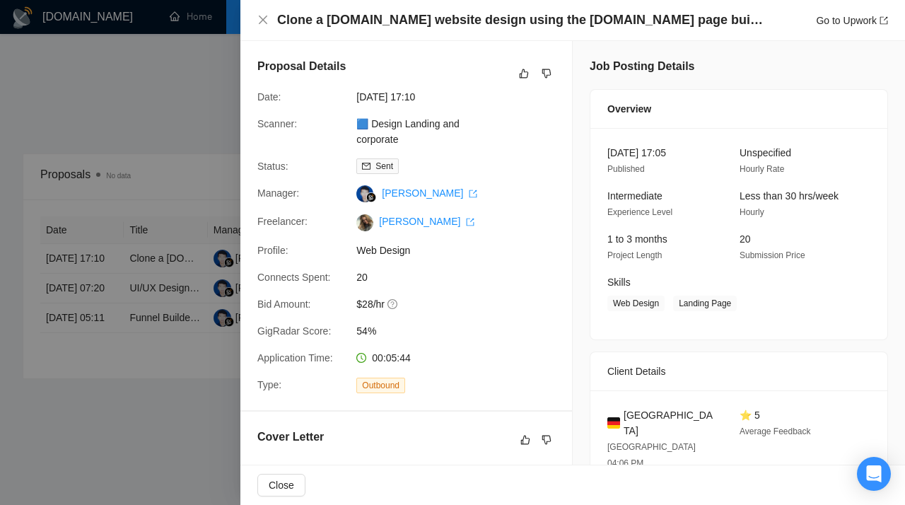
click at [170, 251] on div at bounding box center [452, 252] width 905 height 505
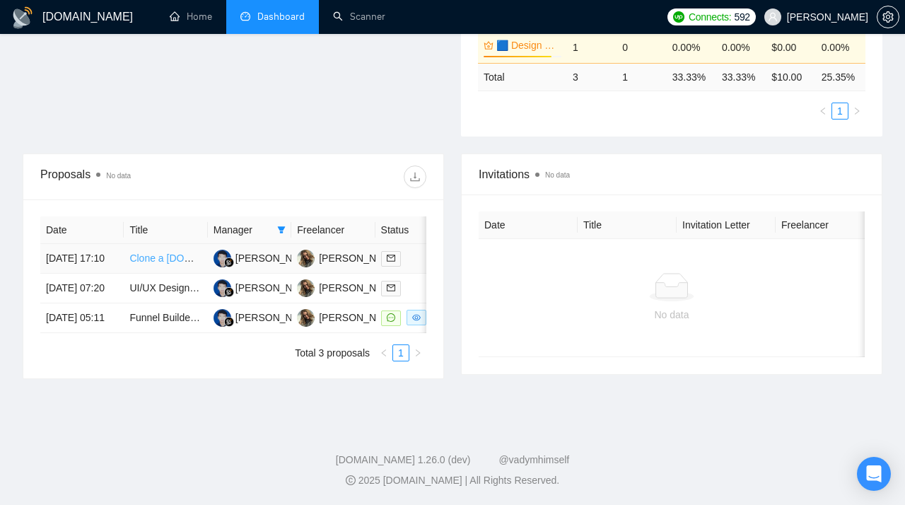
click at [167, 261] on link "Clone a [DOMAIN_NAME] website design using the [DOMAIN_NAME] page builder (no w…" at bounding box center [382, 258] width 506 height 11
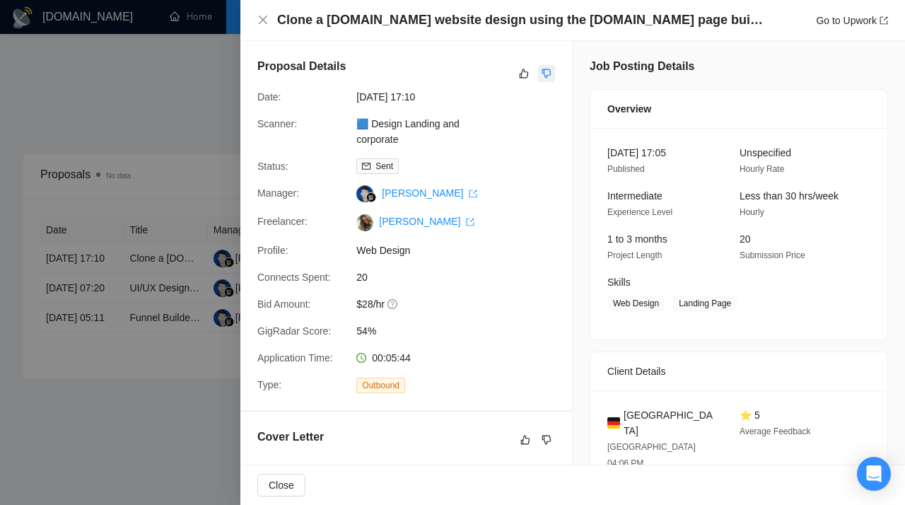
click at [547, 69] on icon "dislike" at bounding box center [547, 73] width 10 height 11
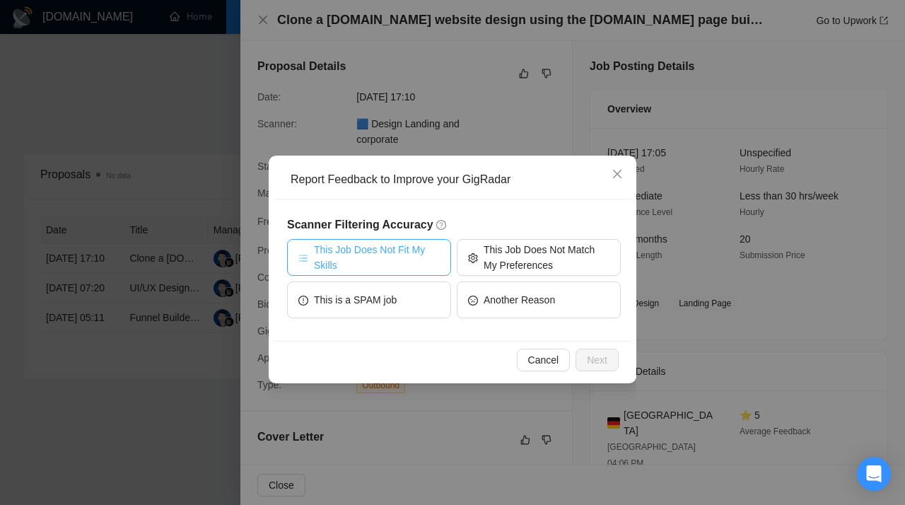
click at [382, 251] on span "This Job Does Not Fit My Skills" at bounding box center [377, 257] width 126 height 31
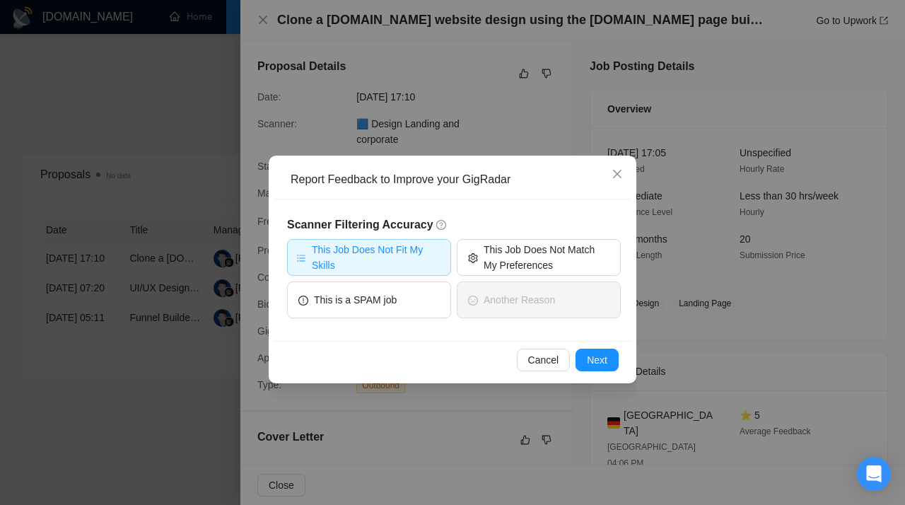
click at [389, 252] on span "This Job Does Not Fit My Skills" at bounding box center [377, 257] width 130 height 31
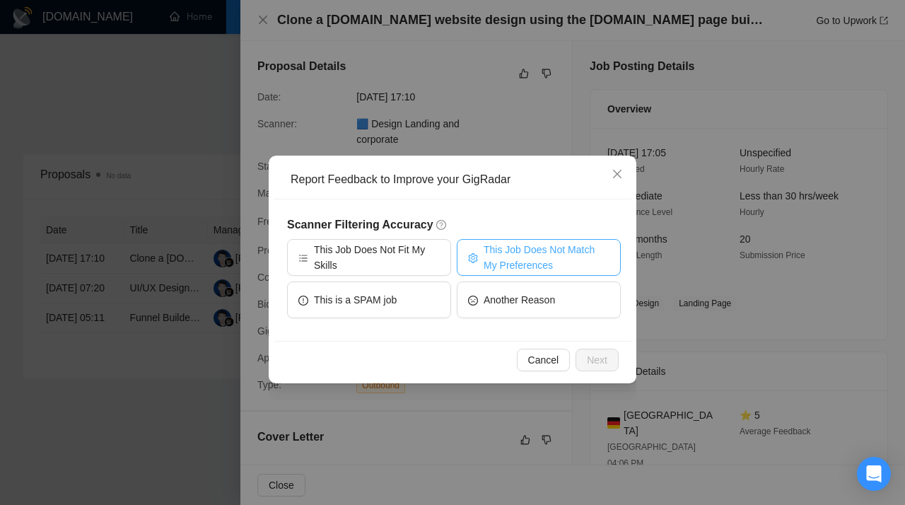
click at [514, 253] on span "This Job Does Not Match My Preferences" at bounding box center [547, 257] width 126 height 31
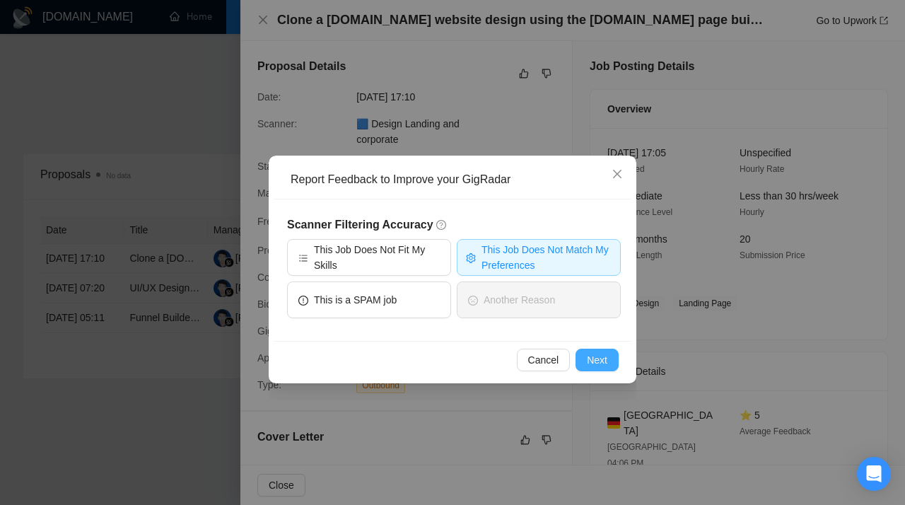
click at [603, 358] on span "Next" at bounding box center [597, 360] width 21 height 16
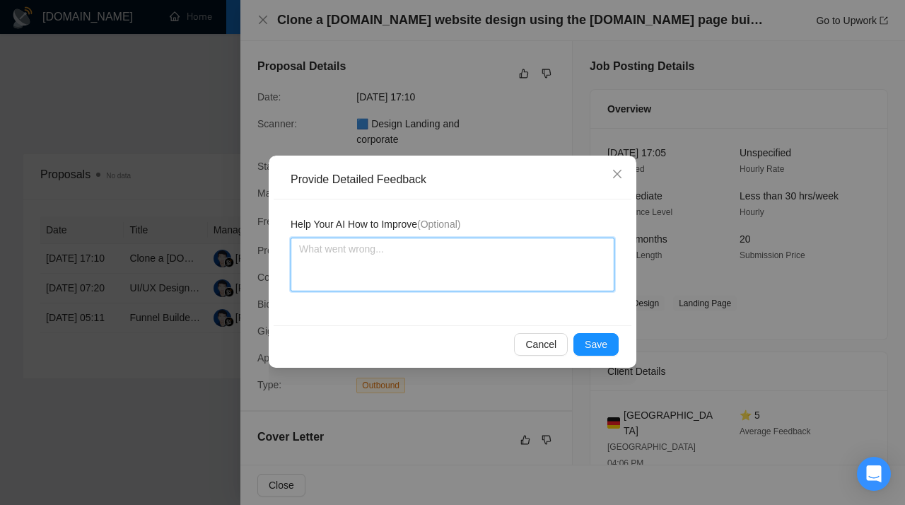
click at [375, 274] on textarea at bounding box center [453, 265] width 324 height 54
paste textarea "Don’t apply to jobs that involve very short-term, small-scope tasks like clonin…"
type textarea "Don’t apply to jobs that involve very short-term, small-scope tasks like clonin…"
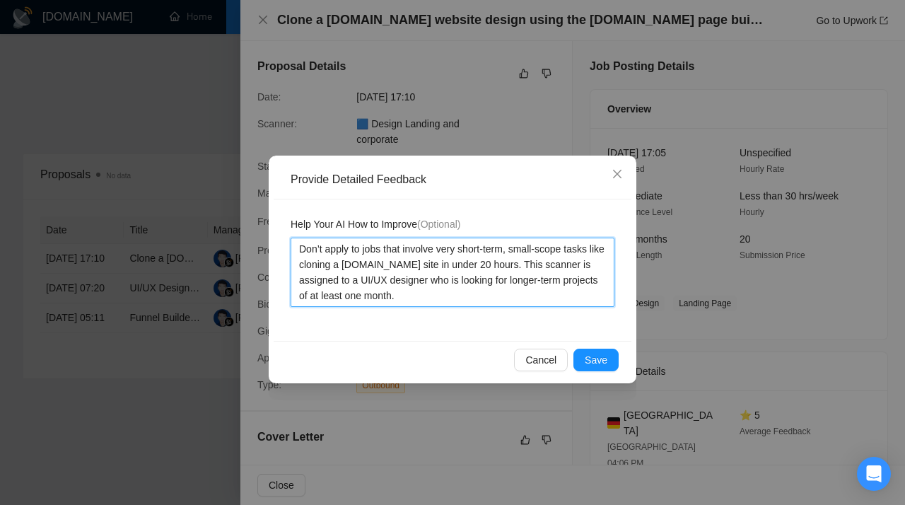
drag, startPoint x: 414, startPoint y: 267, endPoint x: 359, endPoint y: 266, distance: 55.9
click at [359, 266] on textarea "Don’t apply to jobs that involve very short-term, small-scope tasks like clonin…" at bounding box center [453, 272] width 324 height 69
drag, startPoint x: 381, startPoint y: 296, endPoint x: 259, endPoint y: 221, distance: 142.9
click at [291, 238] on textarea "Don’t apply to jobs that involve very short-term, small-scope tasks like clonin…" at bounding box center [453, 272] width 324 height 69
type textarea "Don’t apply to jobs that involve very short-term, small-scope tasks like clonin…"
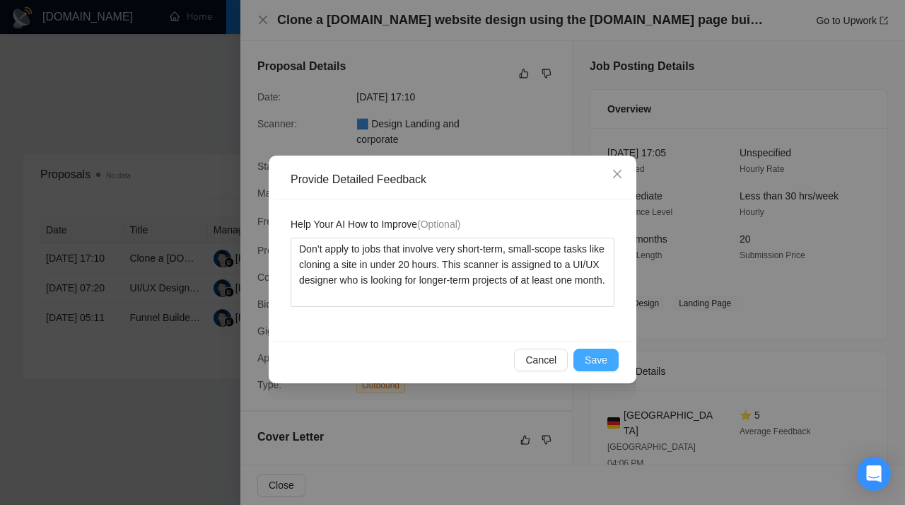
click at [601, 358] on span "Save" at bounding box center [596, 360] width 23 height 16
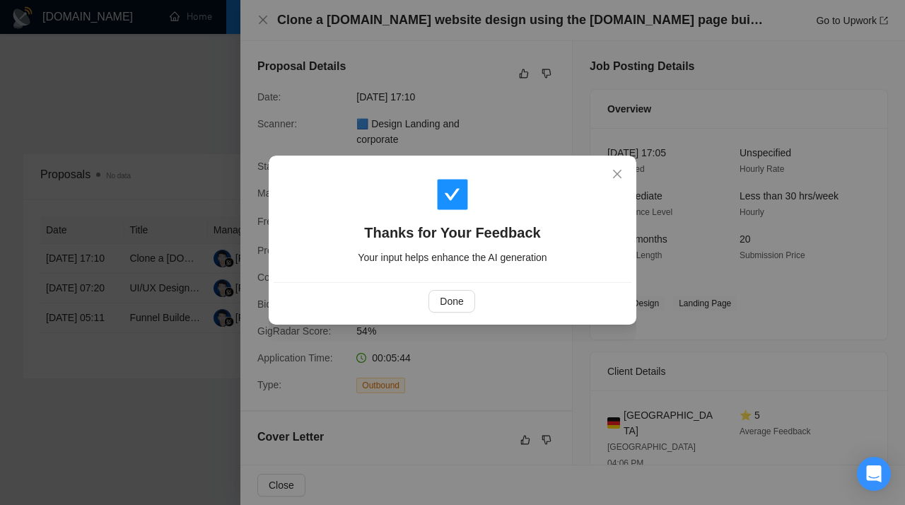
click at [190, 329] on div "Thanks for Your Feedback Your input helps enhance the AI generation Done" at bounding box center [452, 252] width 905 height 505
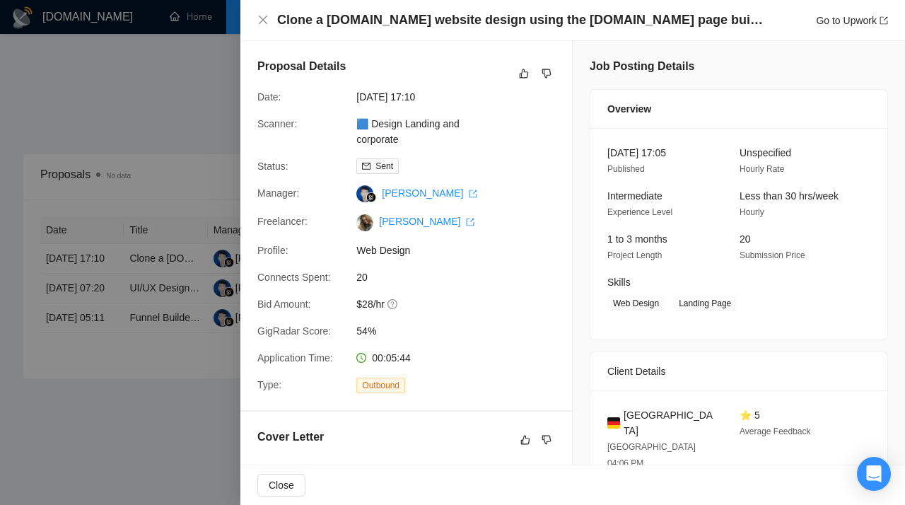
click at [192, 379] on div at bounding box center [452, 252] width 905 height 505
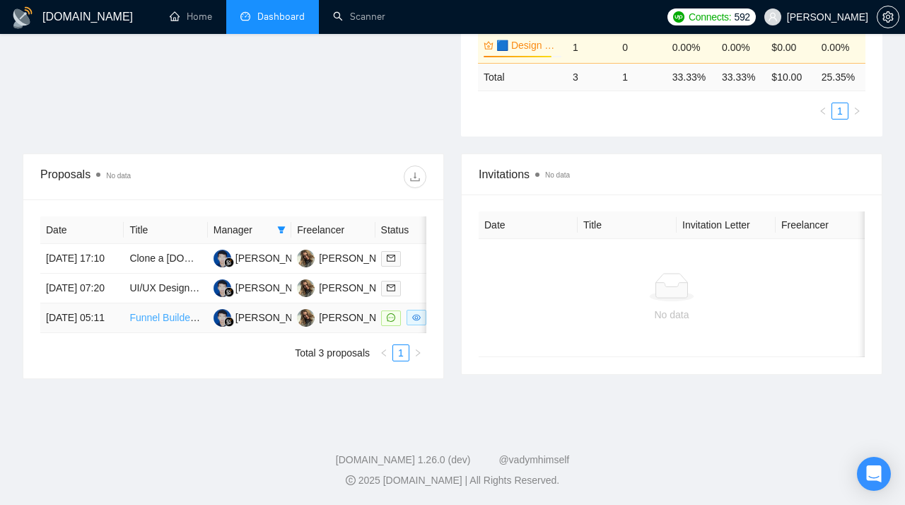
click at [162, 323] on link "Funnel Builder - High-Converting Advertorial Pages (Pet Industry)" at bounding box center [272, 317] width 286 height 11
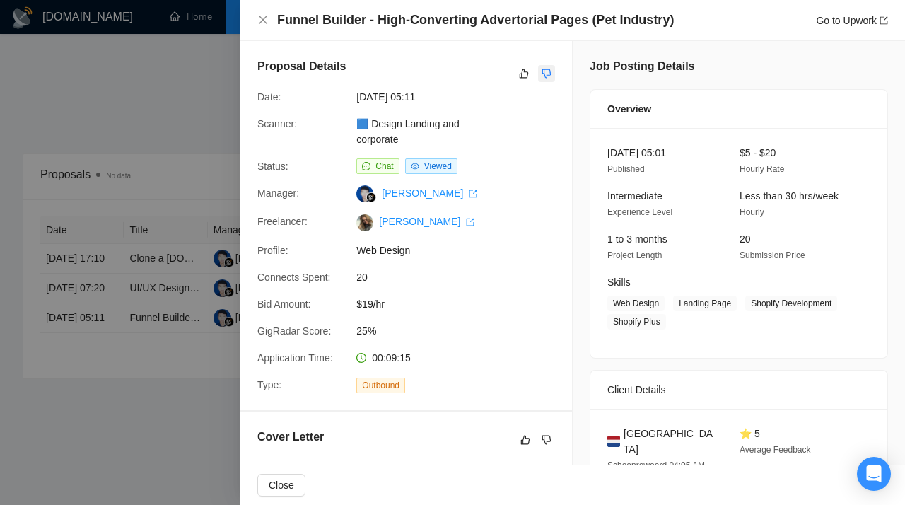
click at [541, 68] on button "button" at bounding box center [546, 73] width 17 height 17
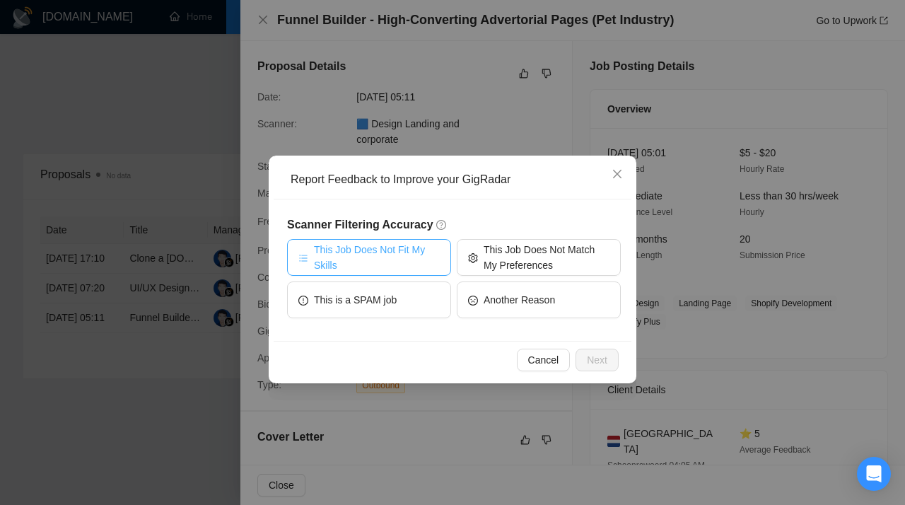
click at [393, 260] on span "This Job Does Not Fit My Skills" at bounding box center [377, 257] width 126 height 31
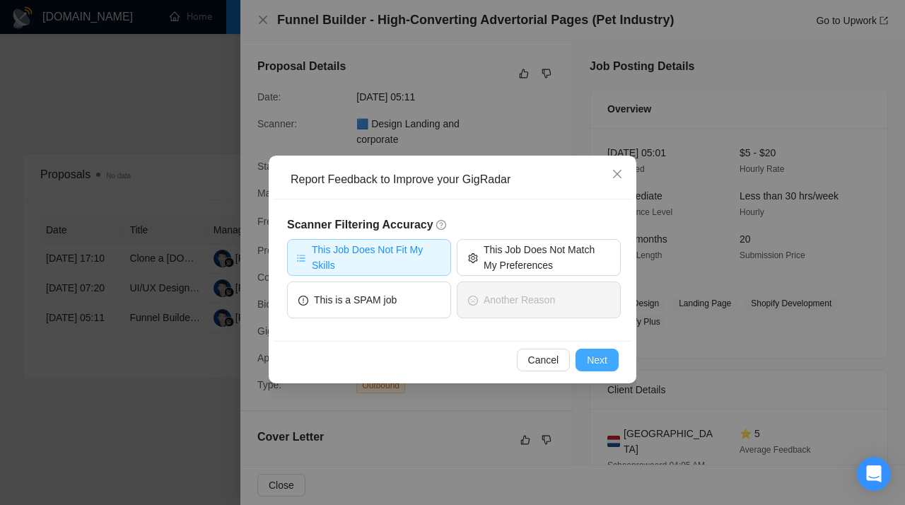
click at [590, 368] on button "Next" at bounding box center [597, 360] width 43 height 23
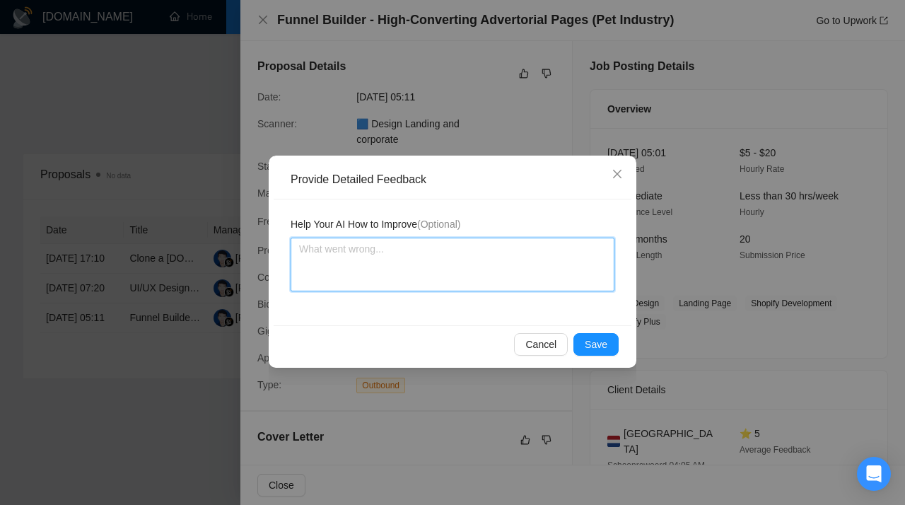
click at [393, 273] on textarea at bounding box center [453, 265] width 324 height 54
paste textarea "Don’t apply to jobs that require Shopify experience and building advertorial/li…"
type textarea "Don’t apply to jobs that require Shopify experience and building advertorial/li…"
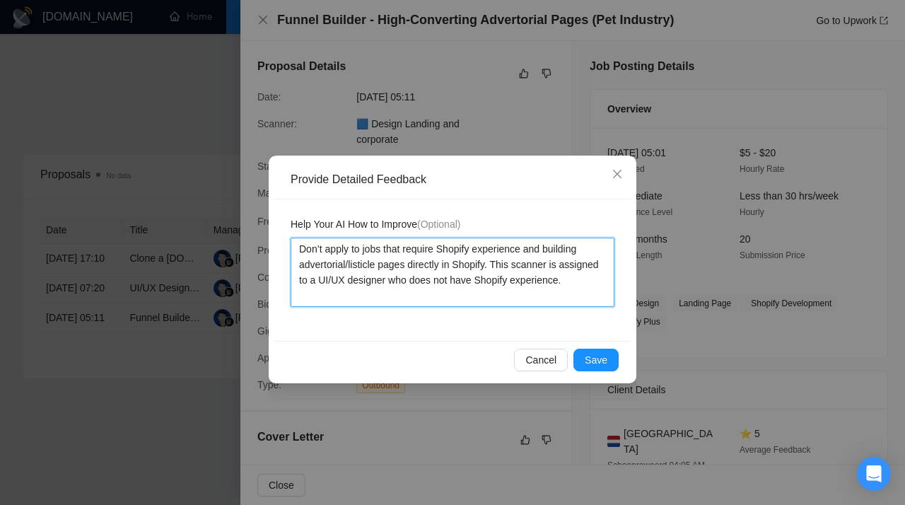
drag, startPoint x: 498, startPoint y: 269, endPoint x: 532, endPoint y: 250, distance: 38.6
click at [532, 250] on textarea "Don’t apply to jobs that require Shopify experience and building advertorial/li…" at bounding box center [453, 272] width 324 height 69
type textarea "Don’t apply to jobs that require Shopify experience This scanner is assigned to…"
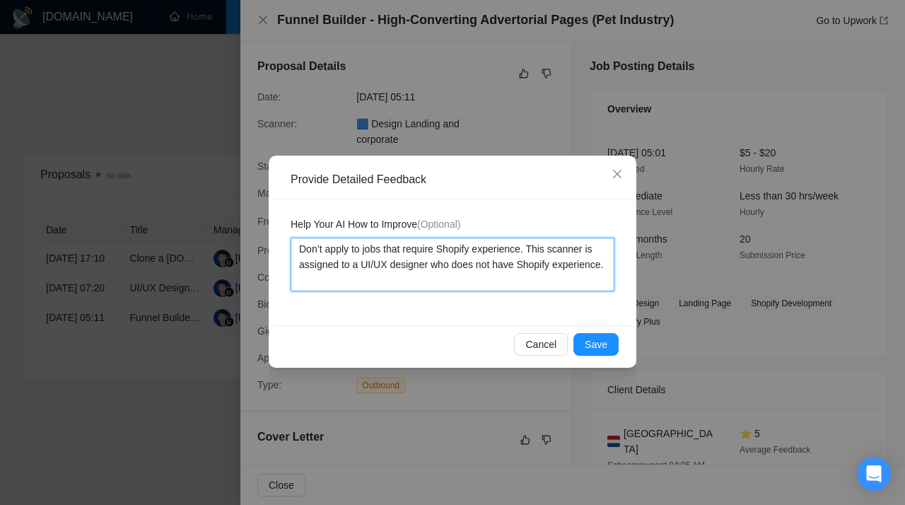
drag, startPoint x: 376, startPoint y: 282, endPoint x: 295, endPoint y: 245, distance: 88.6
click at [295, 245] on textarea "Don’t apply to jobs that require Shopify experience. This scanner is assigned t…" at bounding box center [453, 265] width 324 height 54
type textarea "Don’t apply to jobs that require Shopify experience. This scanner is assigned t…"
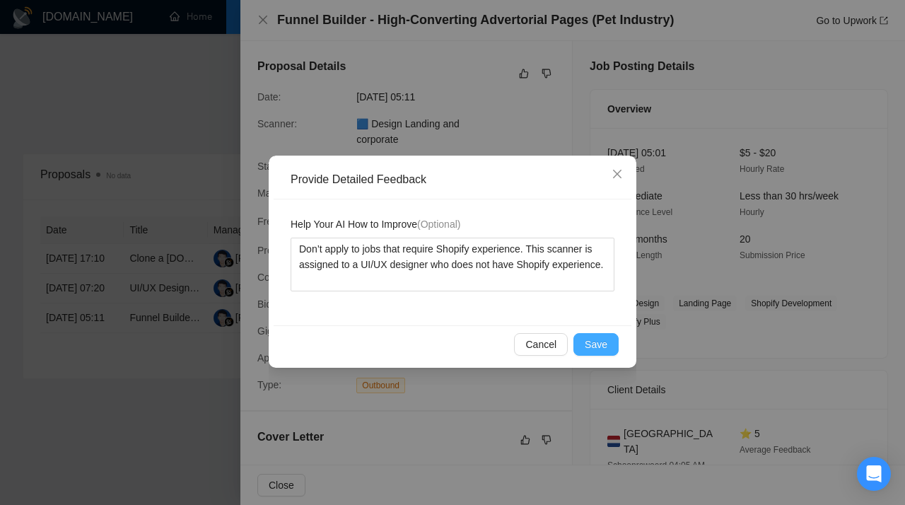
click at [588, 344] on span "Save" at bounding box center [596, 345] width 23 height 16
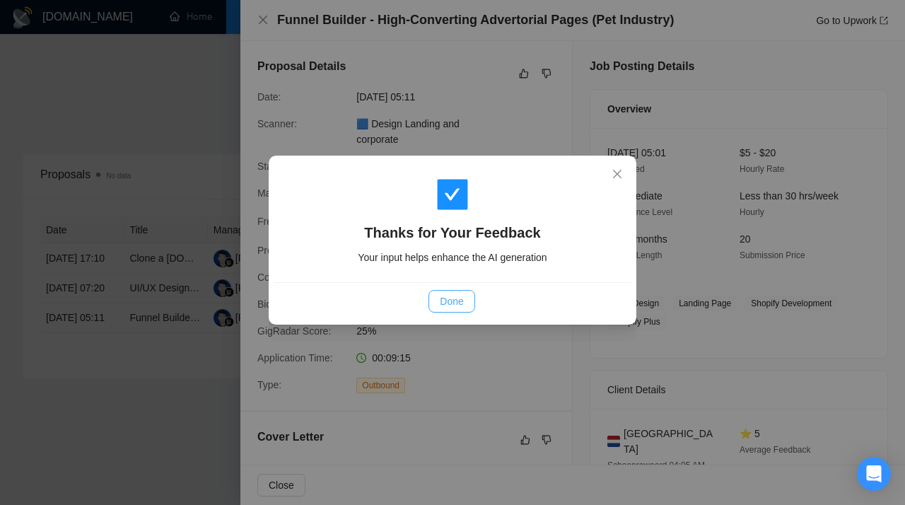
click at [451, 296] on span "Done" at bounding box center [451, 302] width 23 height 16
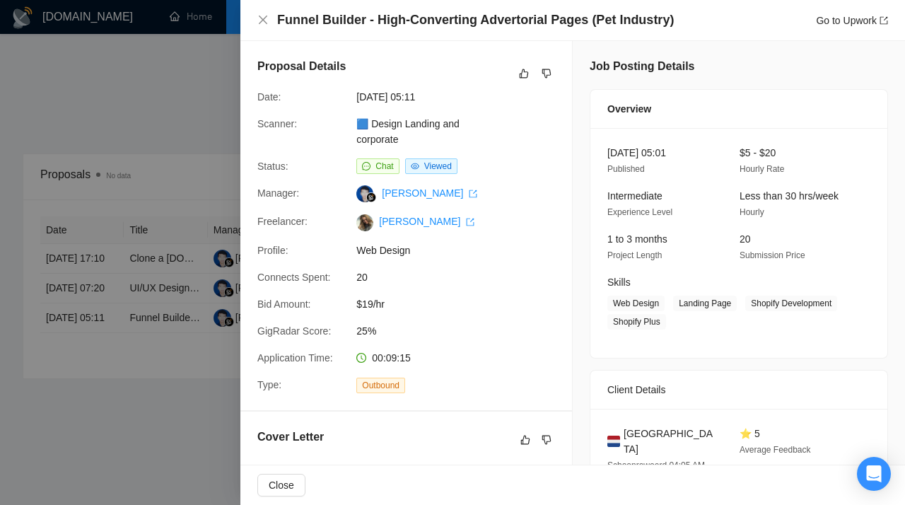
click at [151, 182] on div at bounding box center [452, 252] width 905 height 505
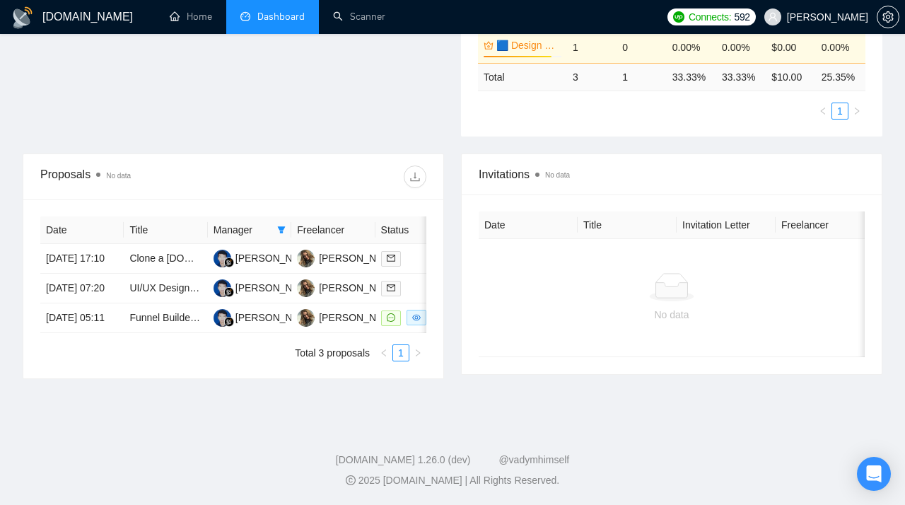
scroll to position [0, 0]
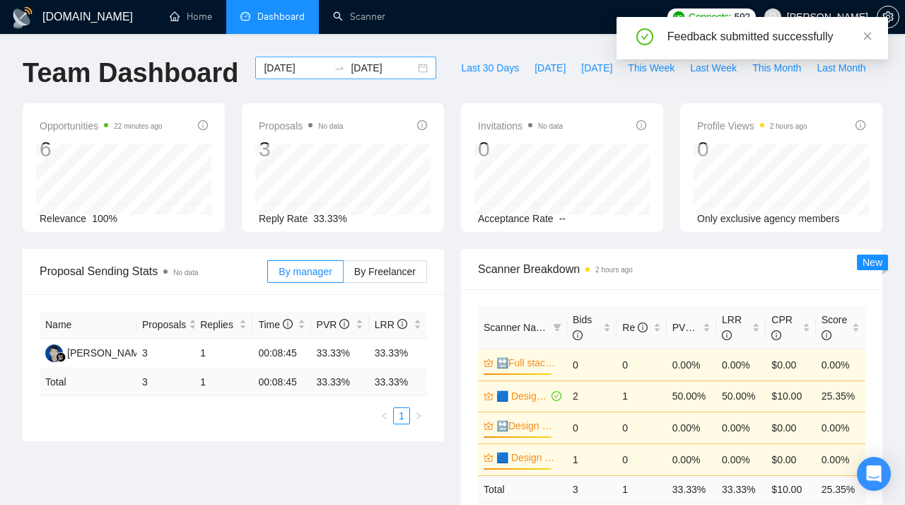
click at [412, 69] on div "[DATE] [DATE]" at bounding box center [345, 68] width 181 height 23
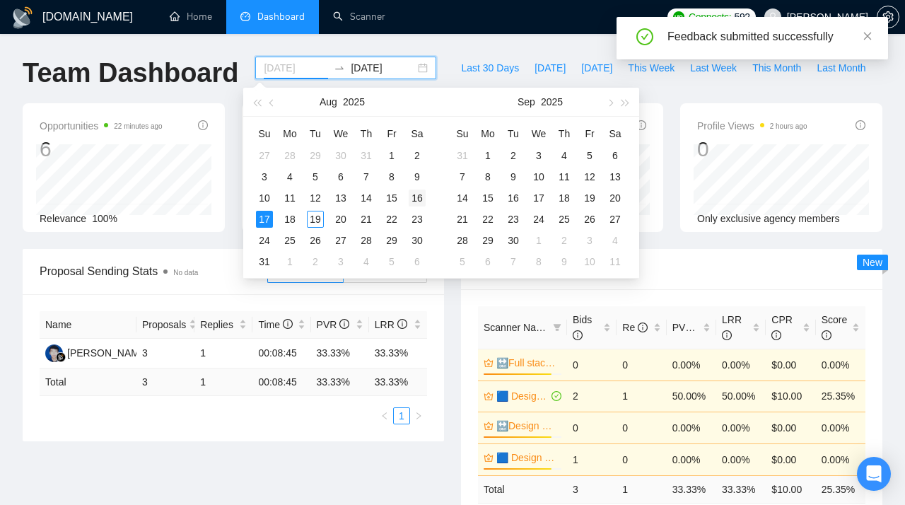
type input "[DATE]"
click at [417, 198] on div "16" at bounding box center [417, 198] width 17 height 17
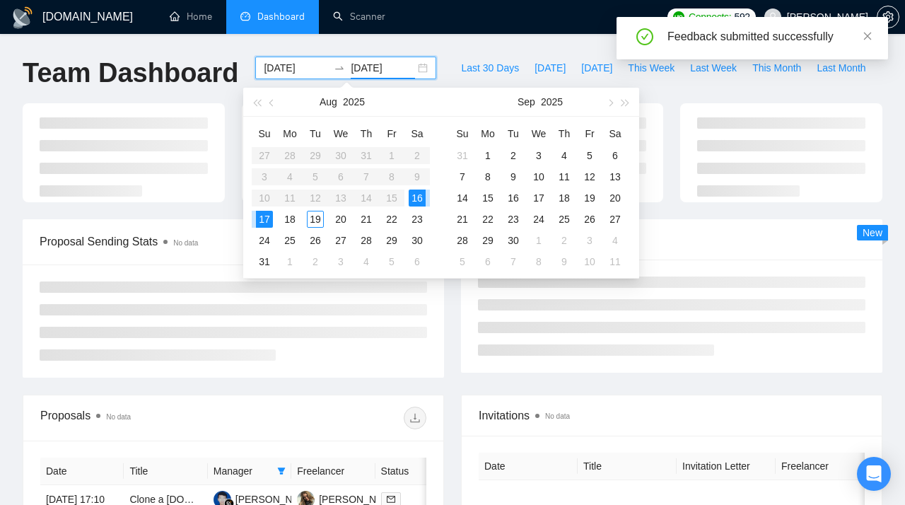
click at [417, 198] on div "16" at bounding box center [417, 198] width 17 height 17
type input "[DATE]"
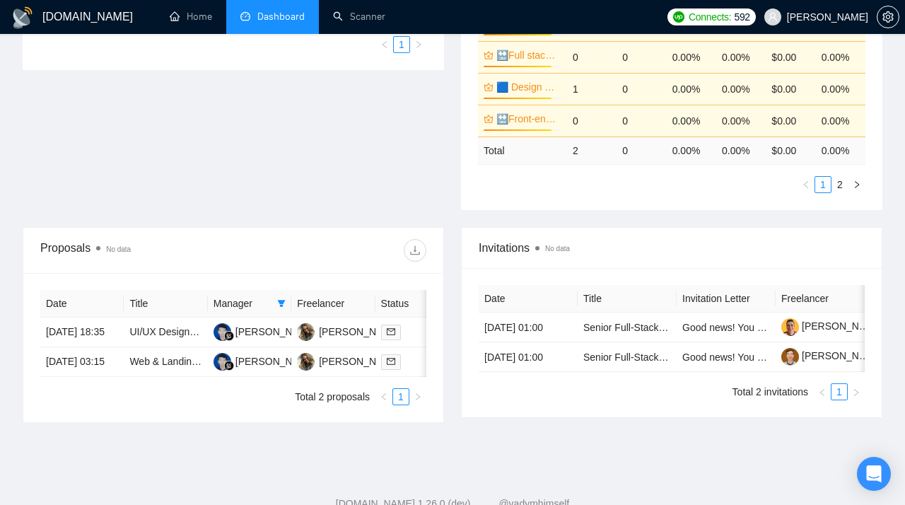
scroll to position [371, 0]
click at [146, 337] on link "UI/UX Designer for Cross-Platform Data-Driven Mobile App (Figma → Flutter Ready)" at bounding box center [314, 332] width 371 height 11
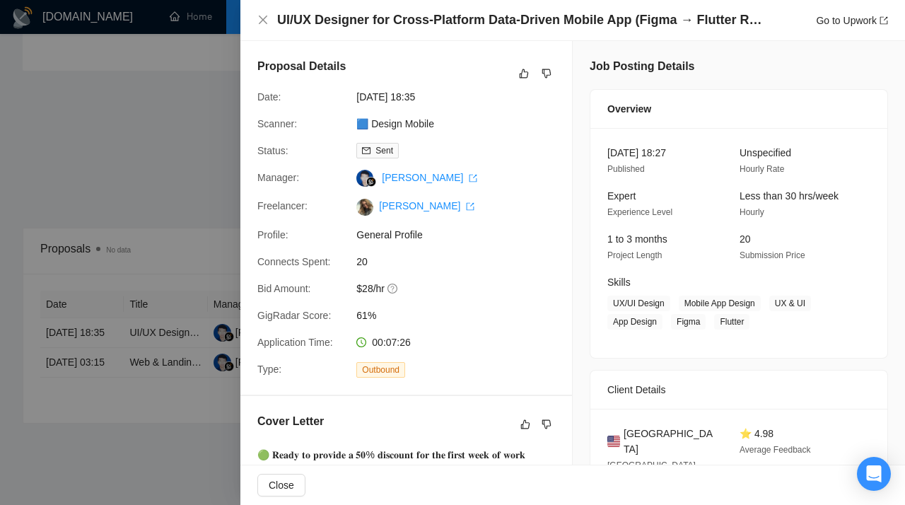
click at [182, 161] on div at bounding box center [452, 252] width 905 height 505
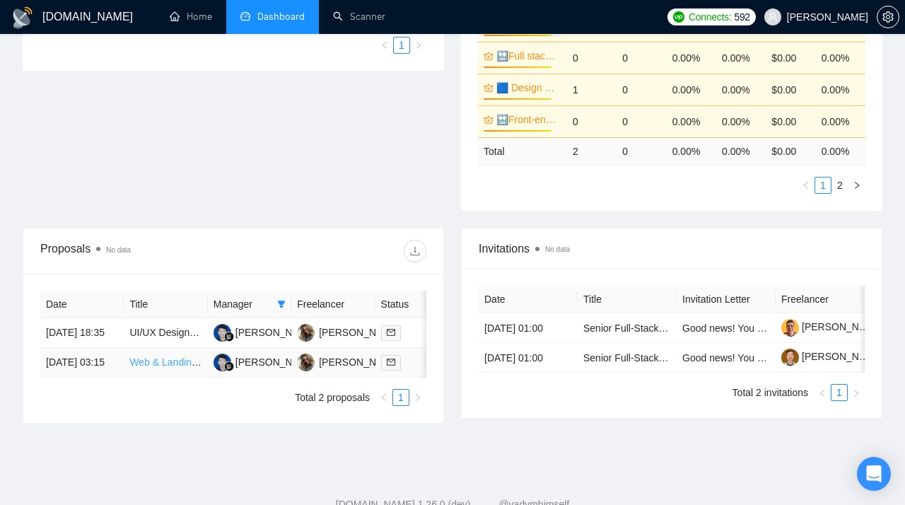
click at [160, 368] on link "Web & Landing Page Designer – Modern, Minimal, Conversion-Focused" at bounding box center [287, 361] width 317 height 11
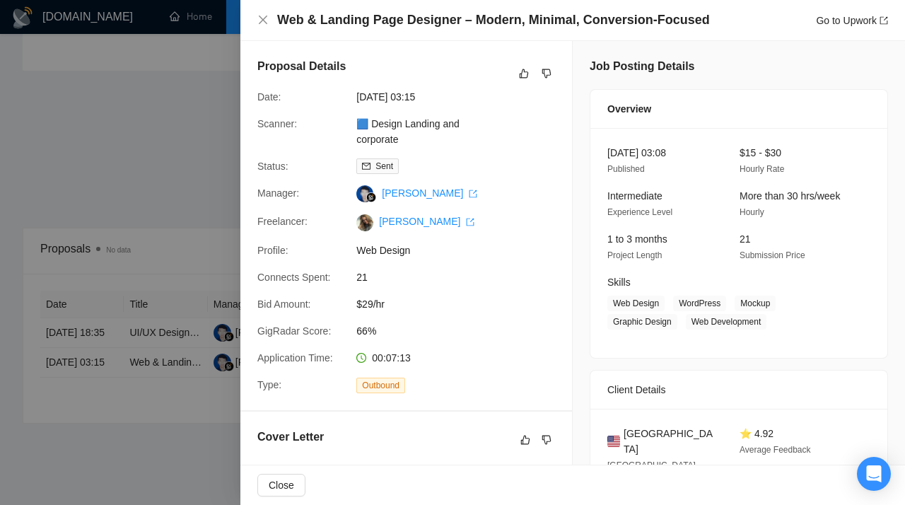
click at [185, 135] on div at bounding box center [452, 252] width 905 height 505
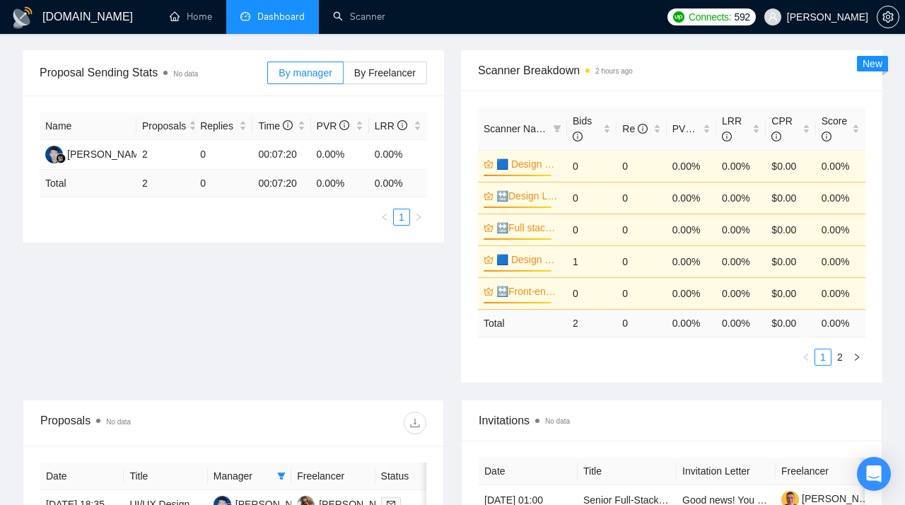
scroll to position [0, 0]
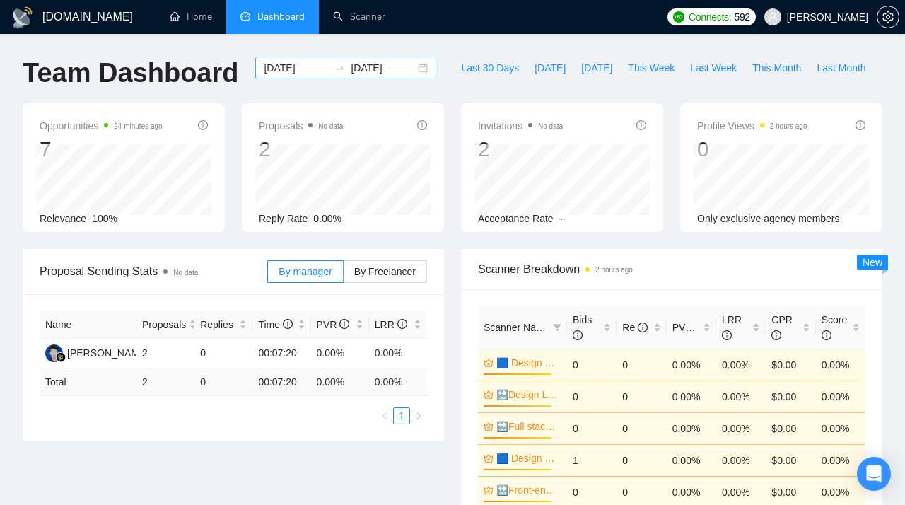
click at [407, 73] on div "[DATE] [DATE]" at bounding box center [345, 68] width 181 height 23
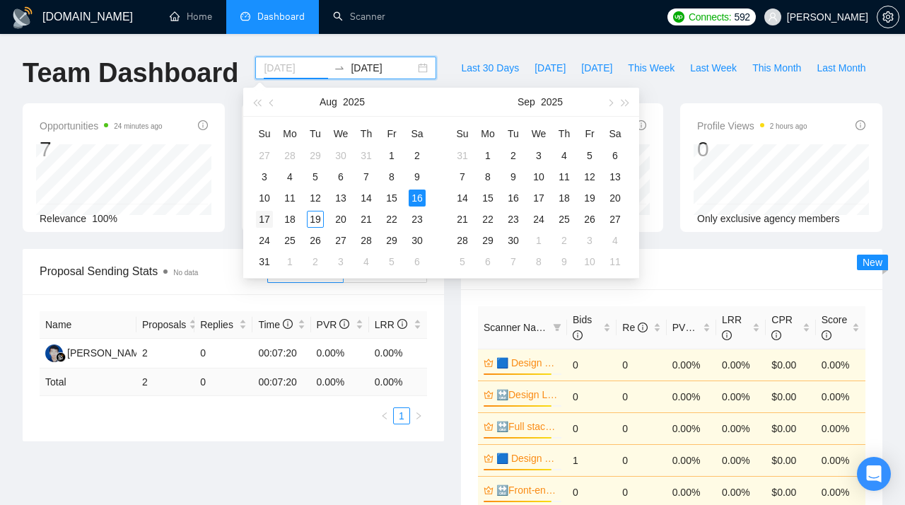
type input "[DATE]"
click at [264, 215] on div "17" at bounding box center [264, 219] width 17 height 17
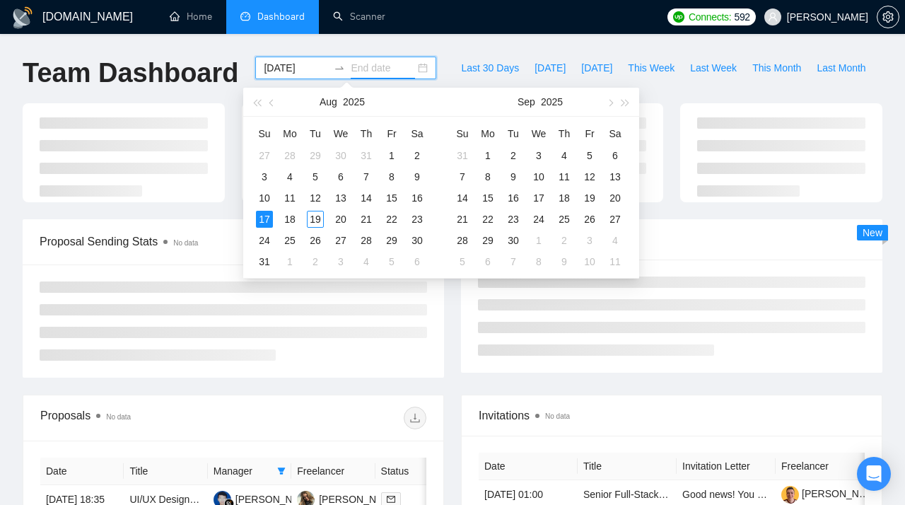
type input "[DATE]"
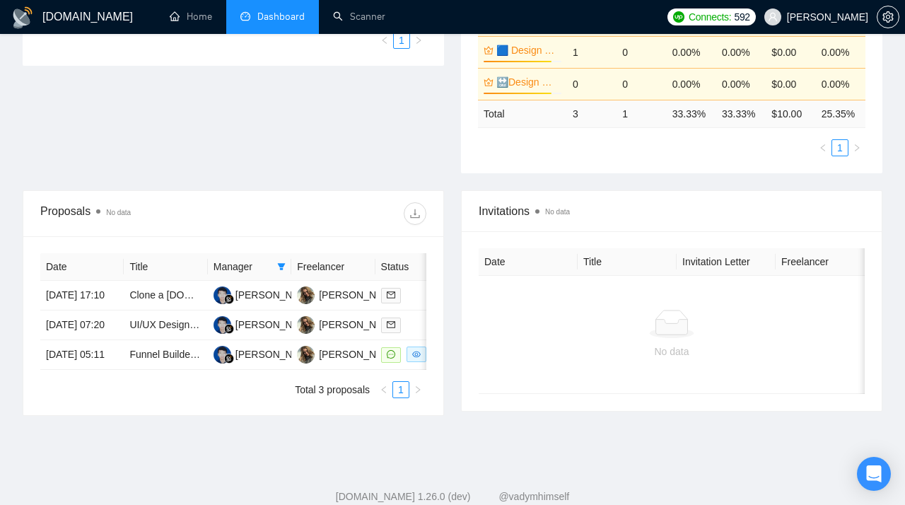
scroll to position [373, 0]
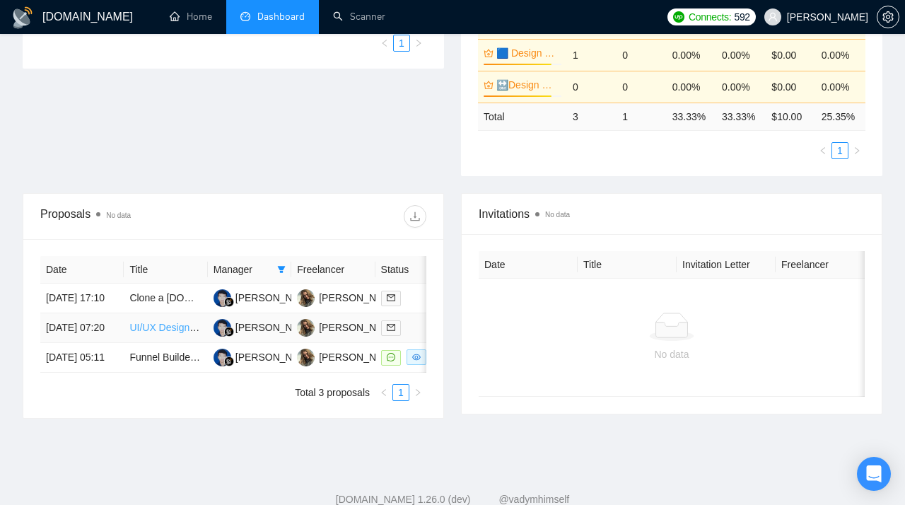
click at [158, 333] on link "UI/UX Designer Needed for Musician App" at bounding box center [220, 327] width 182 height 11
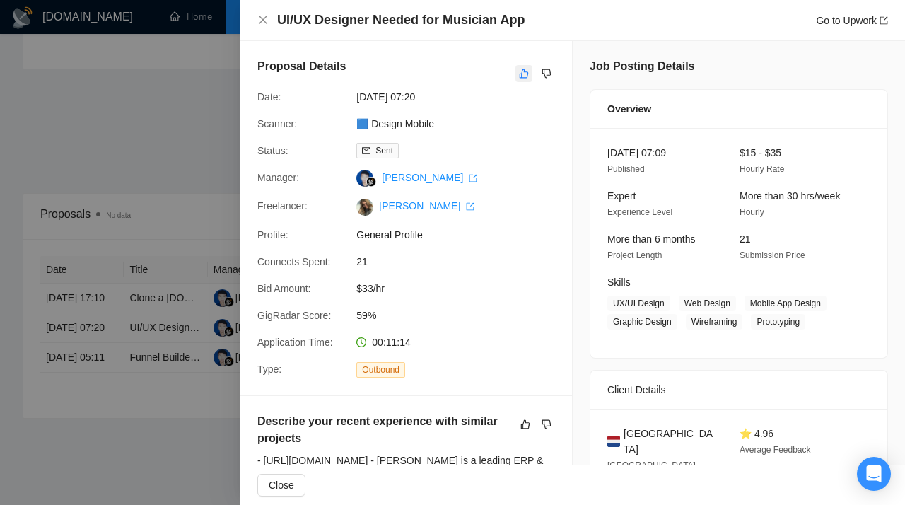
click at [523, 75] on icon "like" at bounding box center [524, 73] width 10 height 11
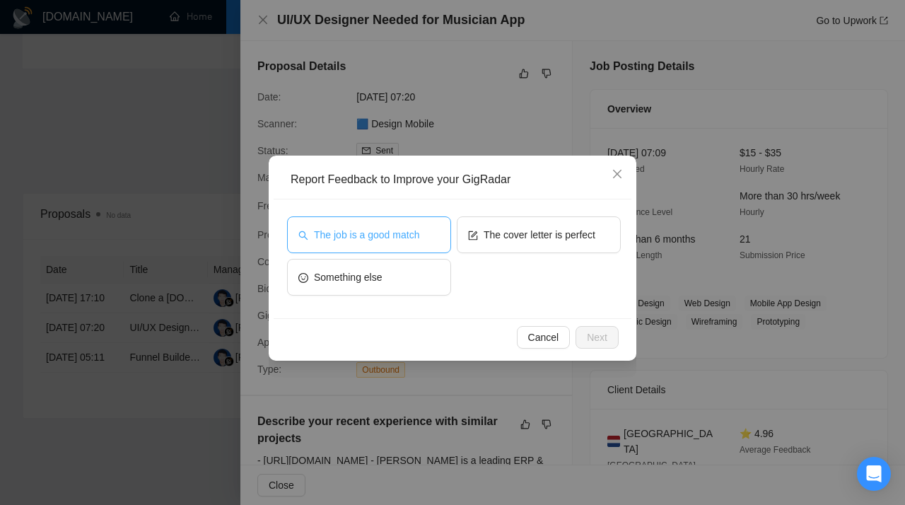
click at [402, 233] on span "The job is a good match" at bounding box center [366, 235] width 105 height 16
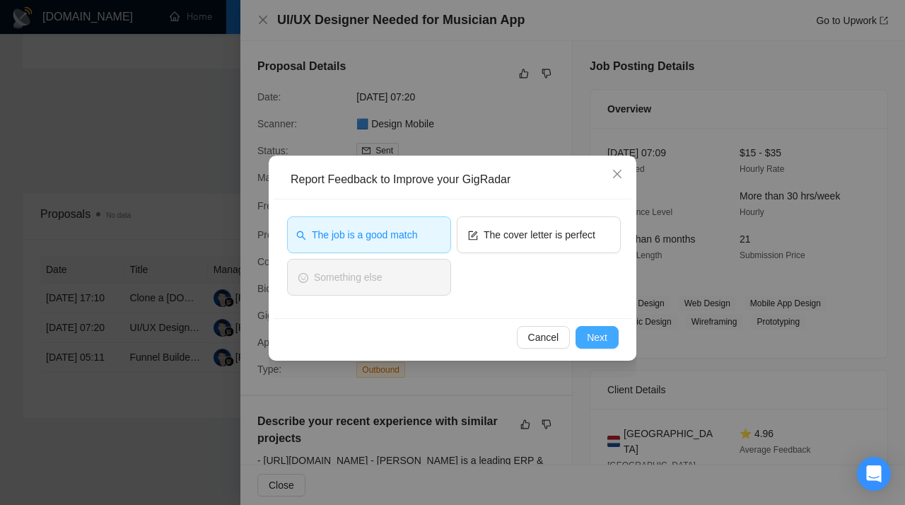
click at [588, 334] on span "Next" at bounding box center [597, 338] width 21 height 16
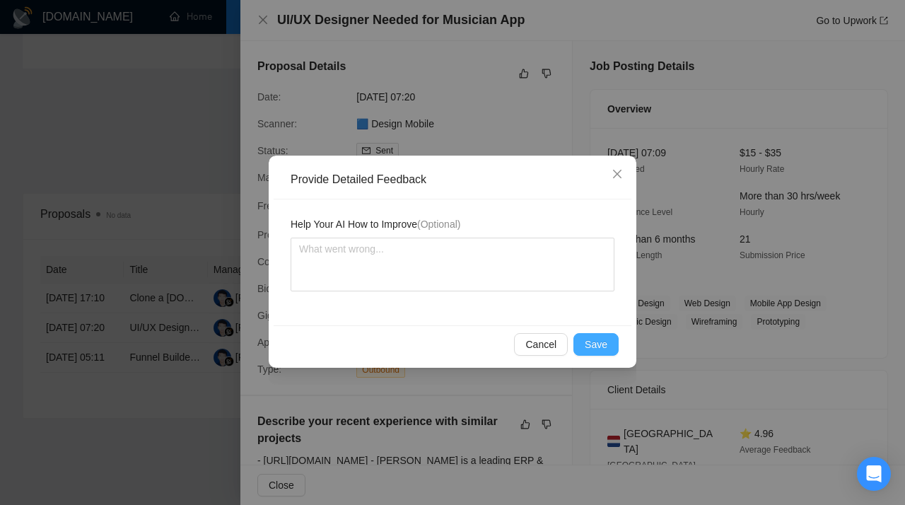
click at [596, 343] on span "Save" at bounding box center [596, 345] width 23 height 16
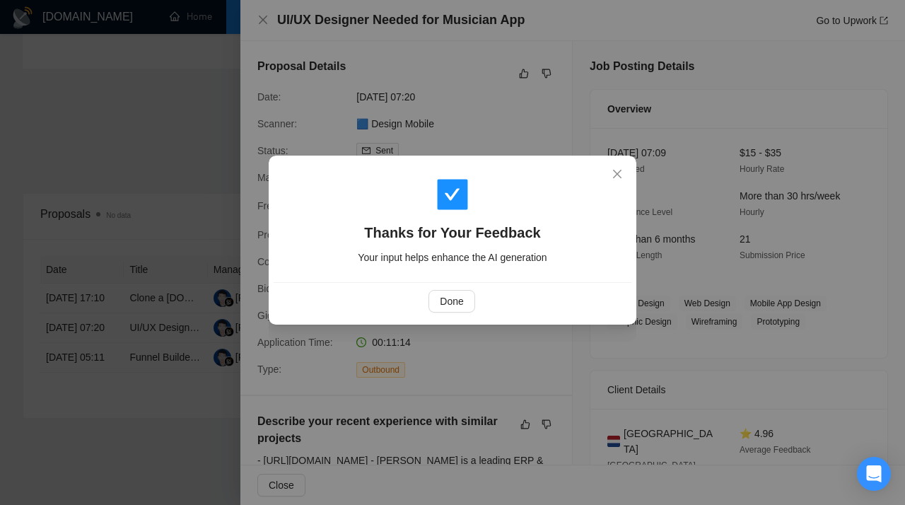
click at [182, 178] on div "Thanks for Your Feedback Your input helps enhance the AI generation Done" at bounding box center [452, 252] width 905 height 505
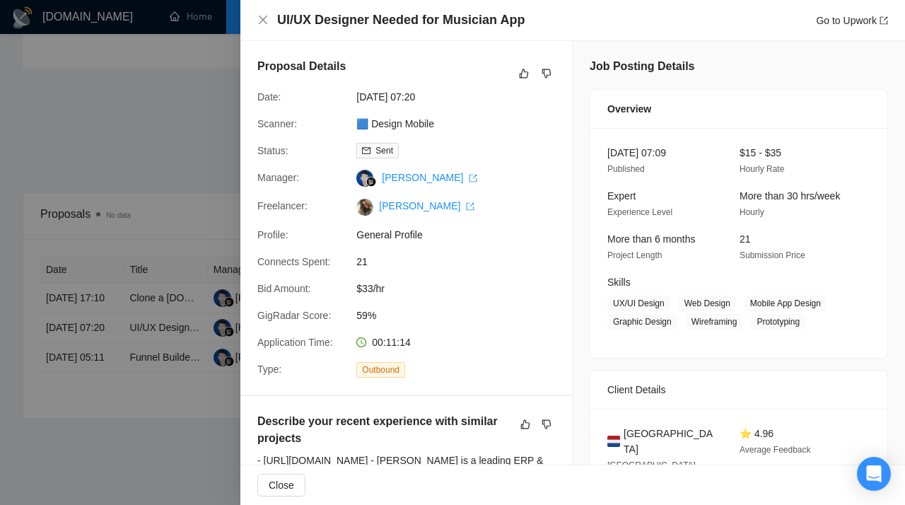
click at [182, 178] on div at bounding box center [452, 252] width 905 height 505
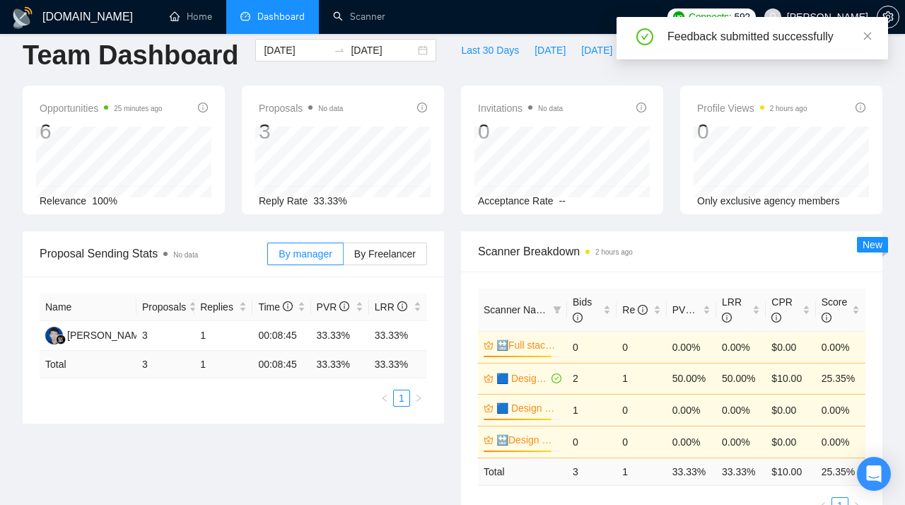
scroll to position [0, 0]
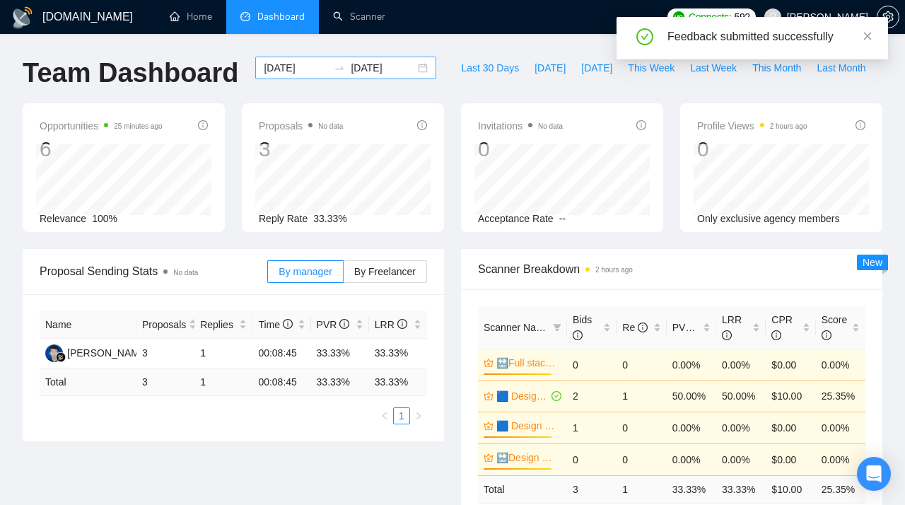
click at [412, 73] on div "[DATE] [DATE]" at bounding box center [345, 68] width 181 height 23
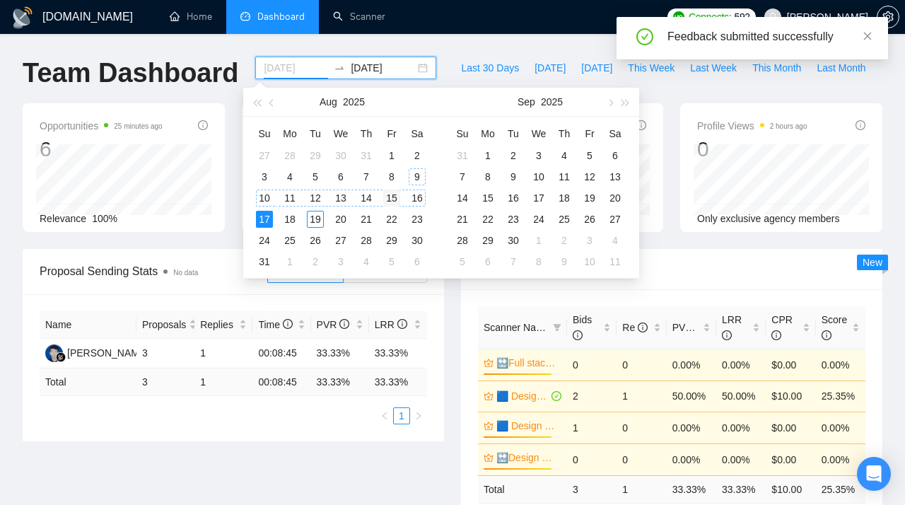
type input "[DATE]"
click at [392, 198] on div "15" at bounding box center [391, 198] width 17 height 17
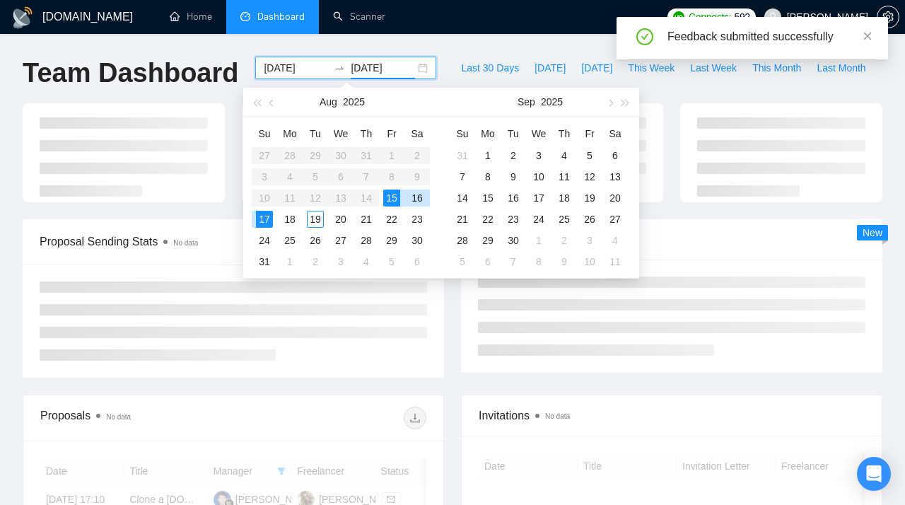
click at [392, 198] on div "15" at bounding box center [391, 198] width 17 height 17
type input "[DATE]"
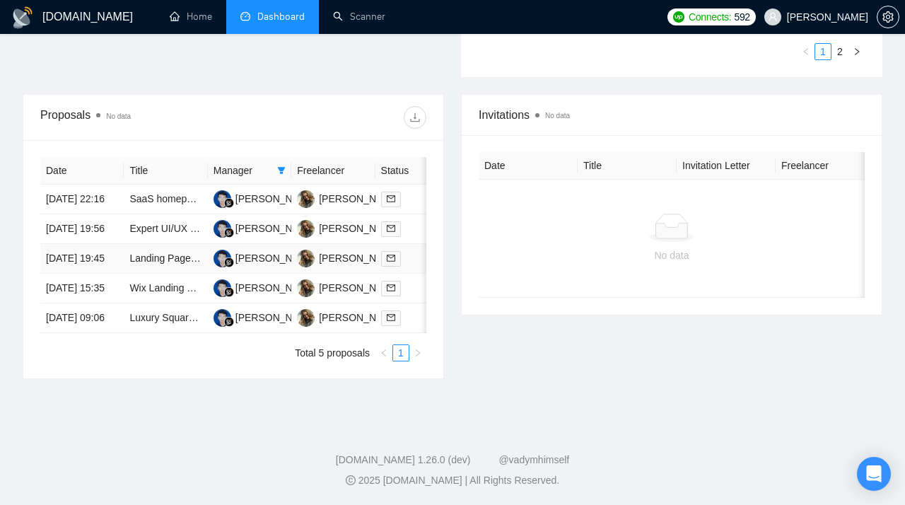
scroll to position [522, 0]
click at [174, 193] on link "SaaS homepage/website designer" at bounding box center [204, 198] width 151 height 11
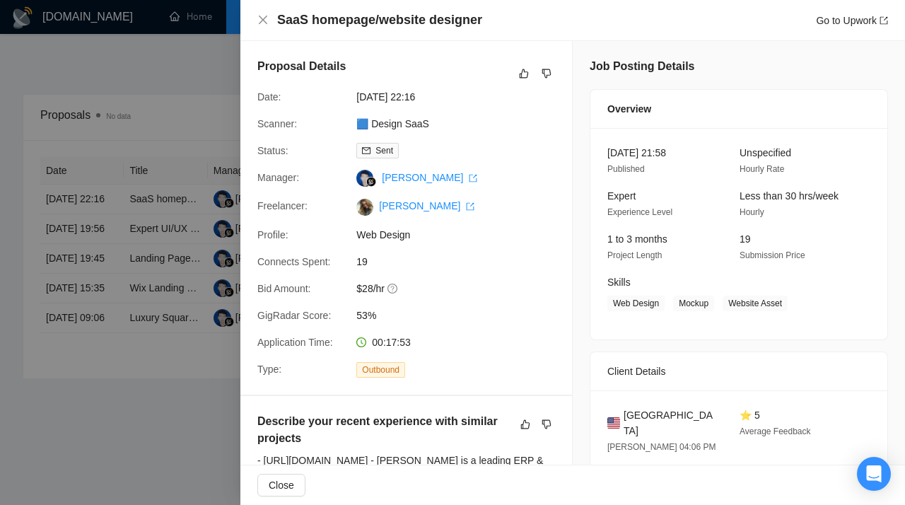
click at [209, 180] on div at bounding box center [452, 252] width 905 height 505
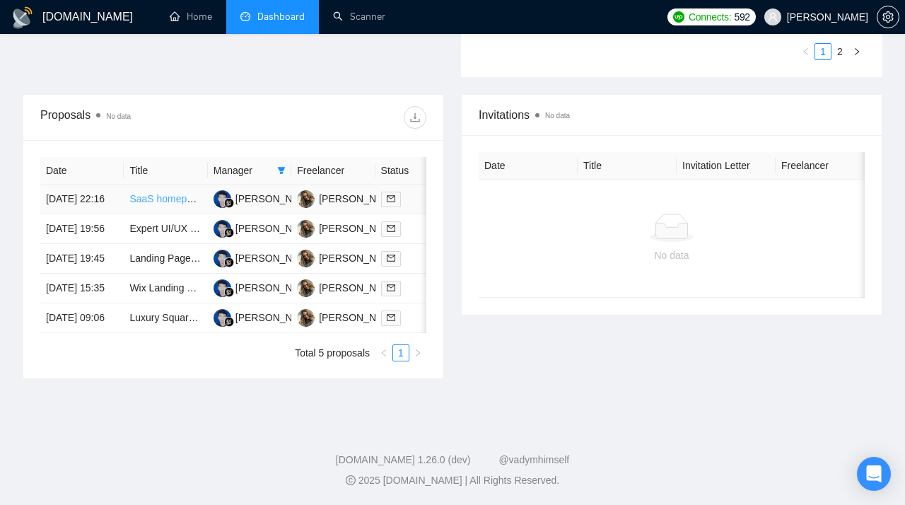
click at [171, 193] on link "SaaS homepage/website designer" at bounding box center [204, 198] width 151 height 11
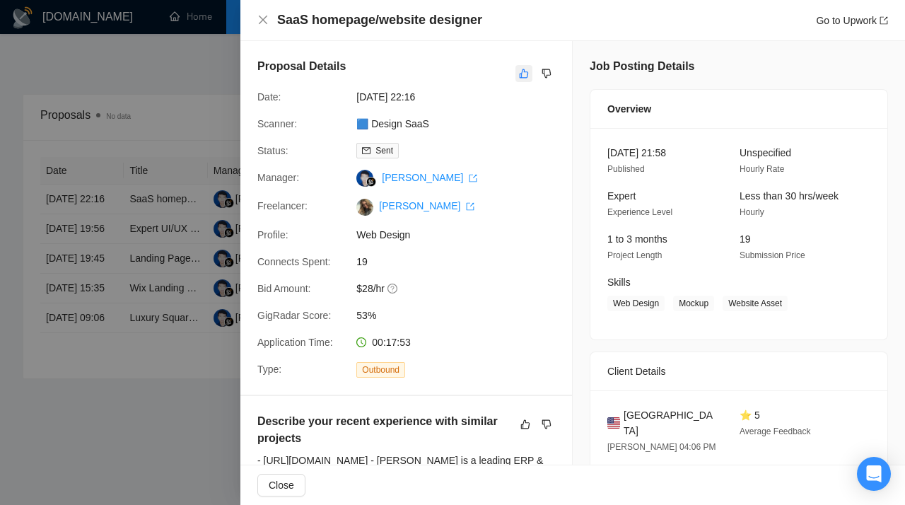
click at [523, 71] on icon "like" at bounding box center [524, 73] width 10 height 11
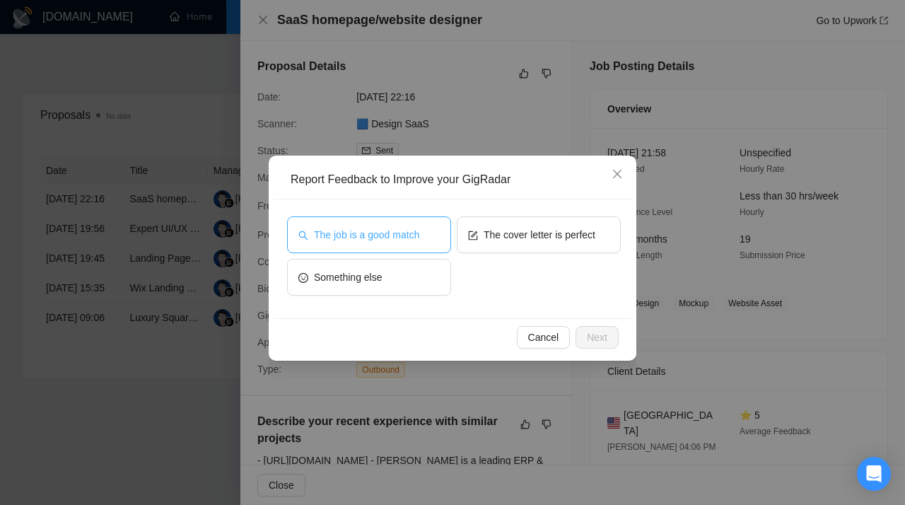
click at [414, 231] on span "The job is a good match" at bounding box center [366, 235] width 105 height 16
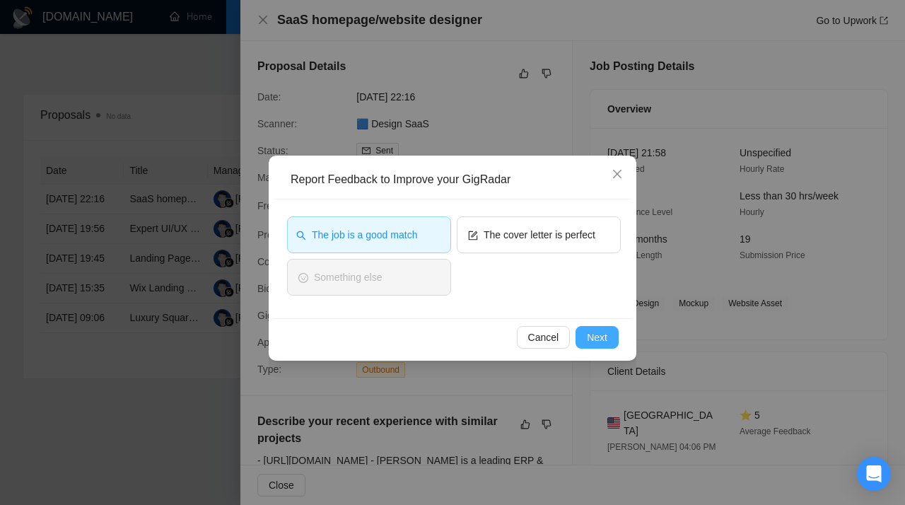
click at [596, 336] on span "Next" at bounding box center [597, 338] width 21 height 16
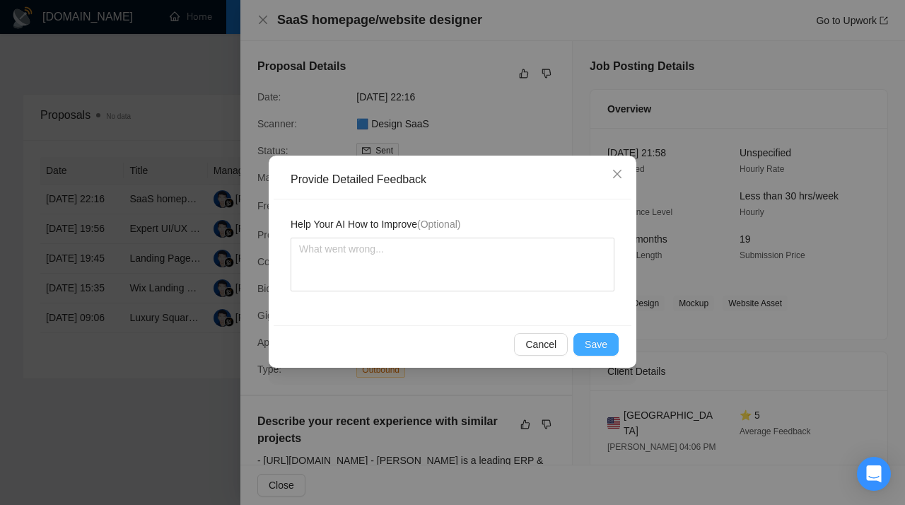
click at [603, 346] on span "Save" at bounding box center [596, 345] width 23 height 16
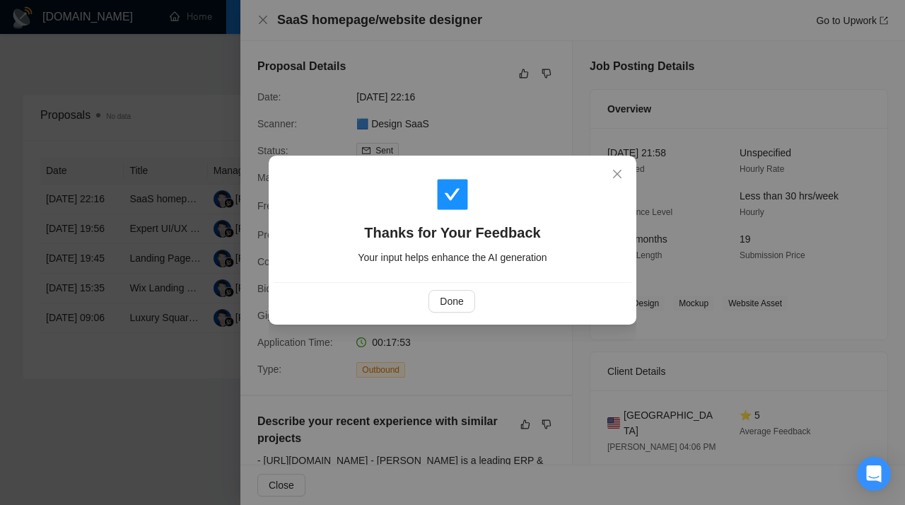
click at [170, 135] on div "Thanks for Your Feedback Your input helps enhance the AI generation Done" at bounding box center [452, 252] width 905 height 505
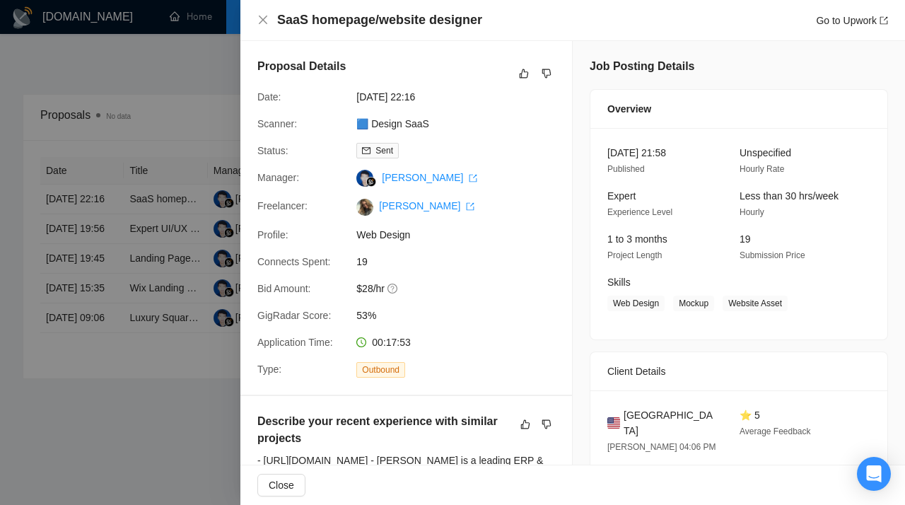
click at [167, 240] on div at bounding box center [452, 252] width 905 height 505
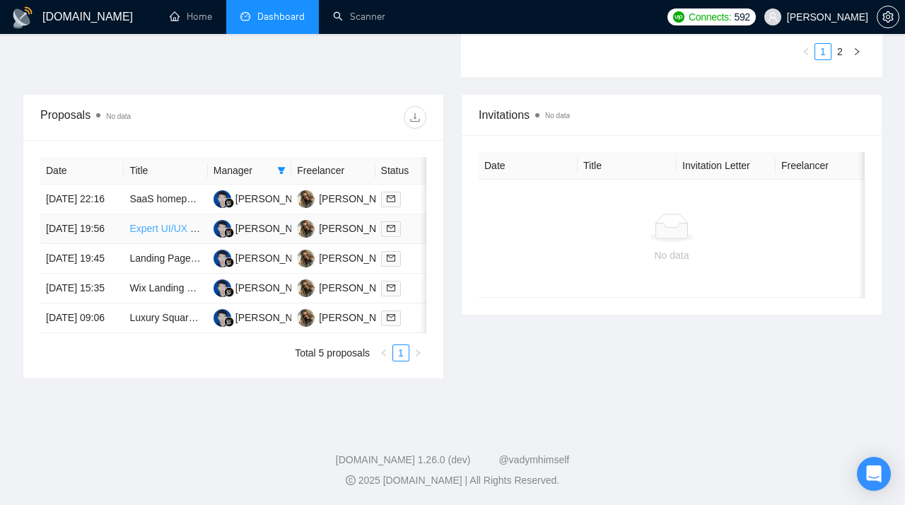
click at [161, 231] on link "Expert UI/UX Designer Needed to Optimize Mobile App" at bounding box center [250, 228] width 242 height 11
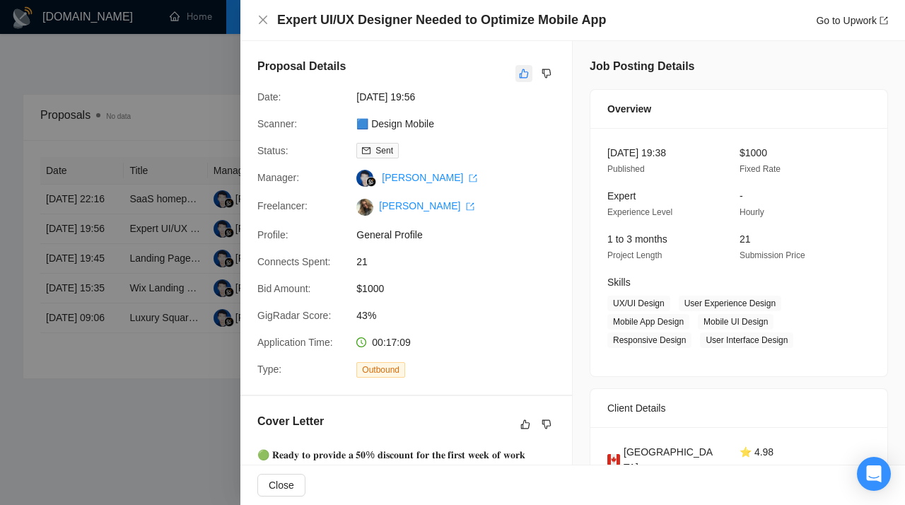
click at [521, 78] on icon "like" at bounding box center [524, 73] width 9 height 9
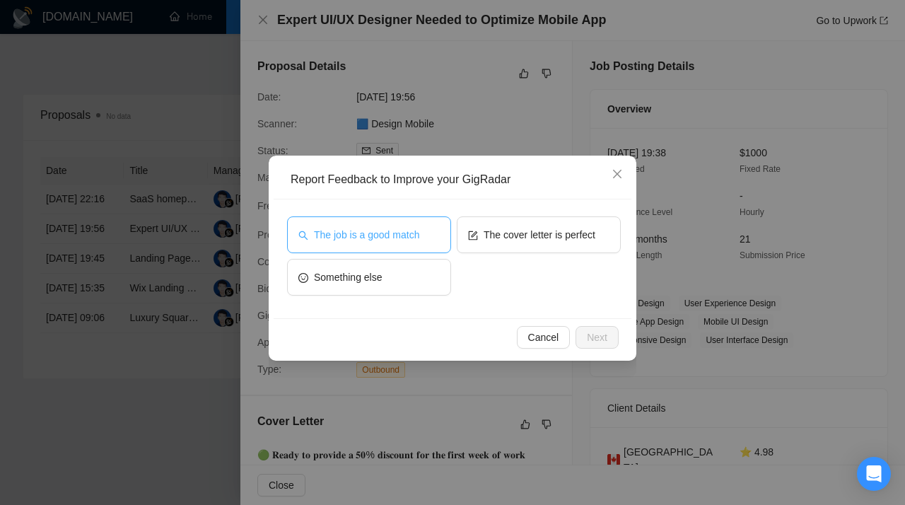
click at [401, 238] on span "The job is a good match" at bounding box center [366, 235] width 105 height 16
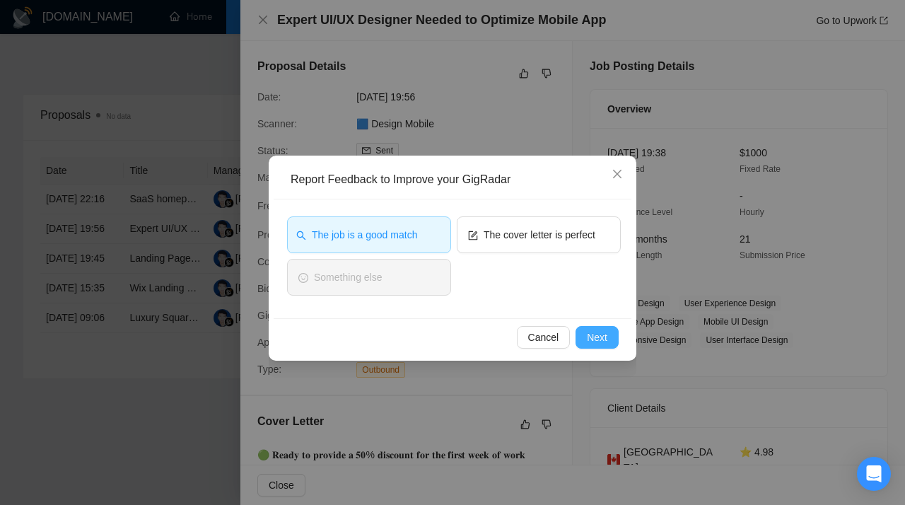
click at [596, 338] on span "Next" at bounding box center [597, 338] width 21 height 16
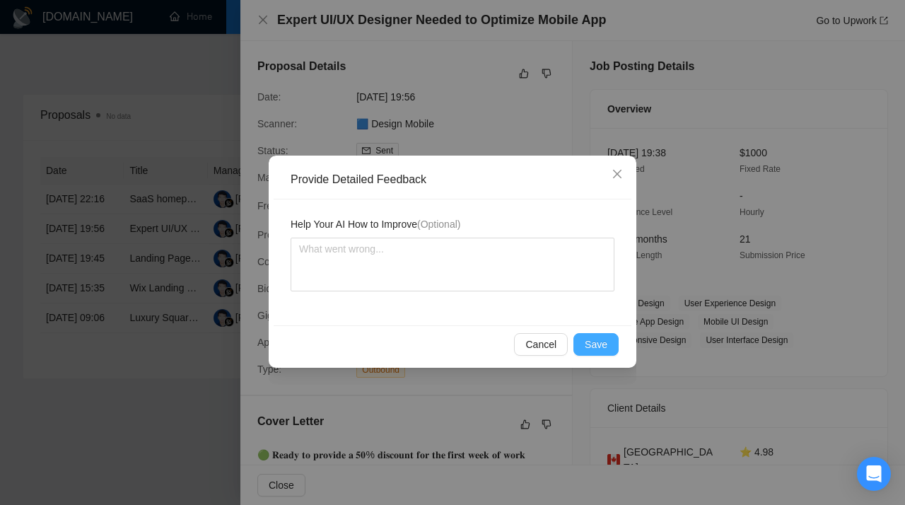
click at [588, 343] on span "Save" at bounding box center [596, 345] width 23 height 16
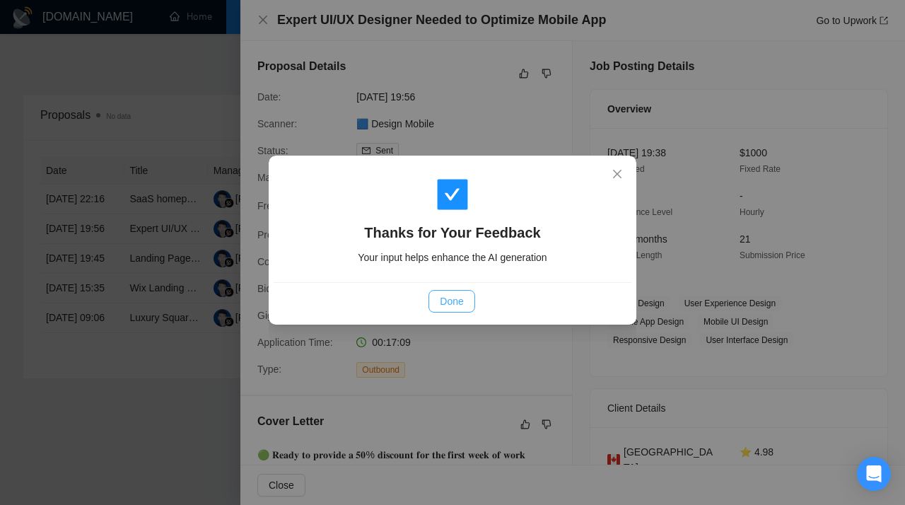
click at [456, 296] on span "Done" at bounding box center [451, 302] width 23 height 16
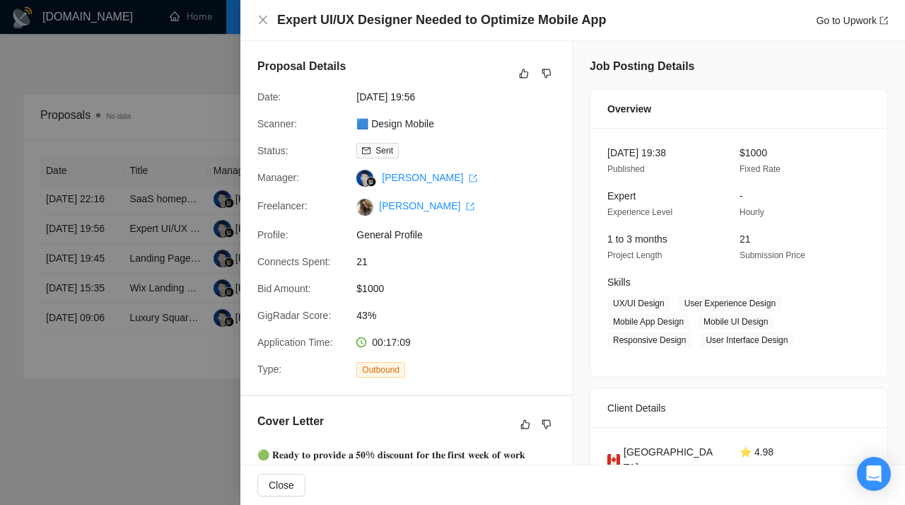
click at [193, 200] on div at bounding box center [452, 252] width 905 height 505
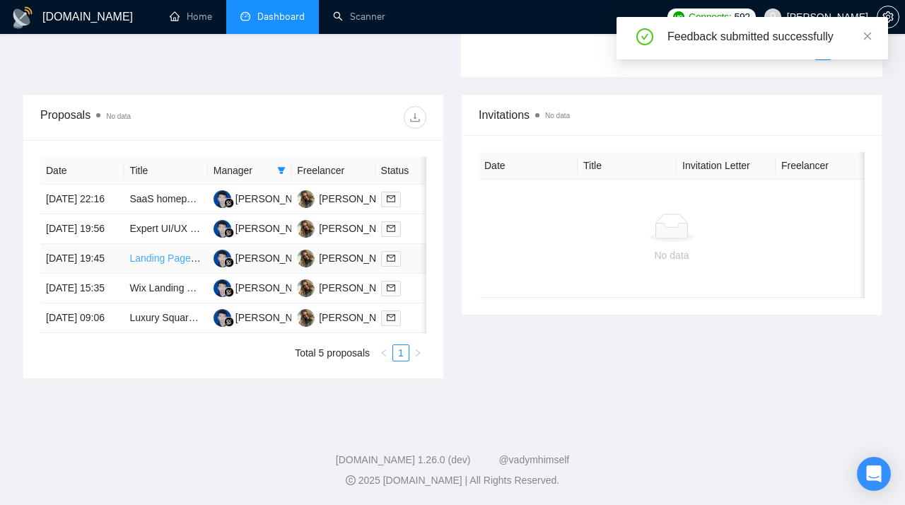
click at [165, 264] on link "Landing Page creator for Seedprod in Wordpress" at bounding box center [237, 258] width 216 height 11
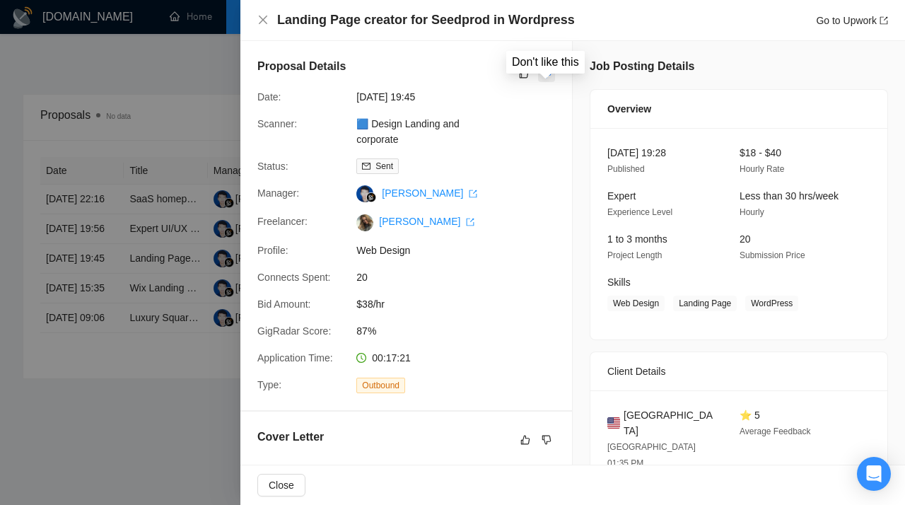
click at [547, 75] on icon "dislike" at bounding box center [547, 73] width 9 height 9
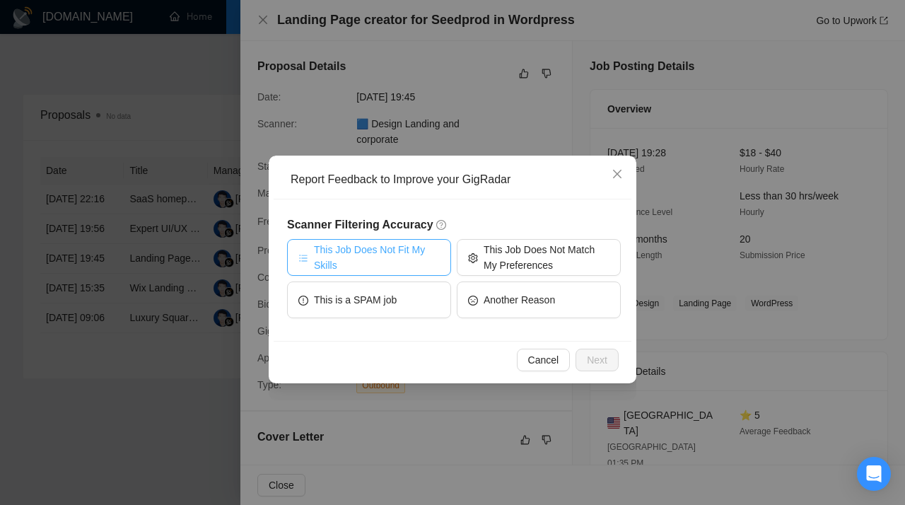
click at [414, 264] on span "This Job Does Not Fit My Skills" at bounding box center [377, 257] width 126 height 31
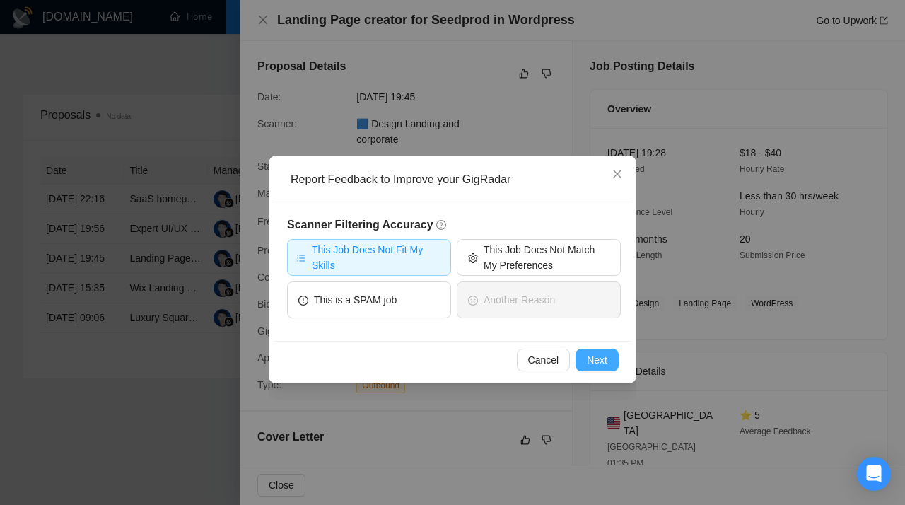
click at [603, 360] on span "Next" at bounding box center [597, 360] width 21 height 16
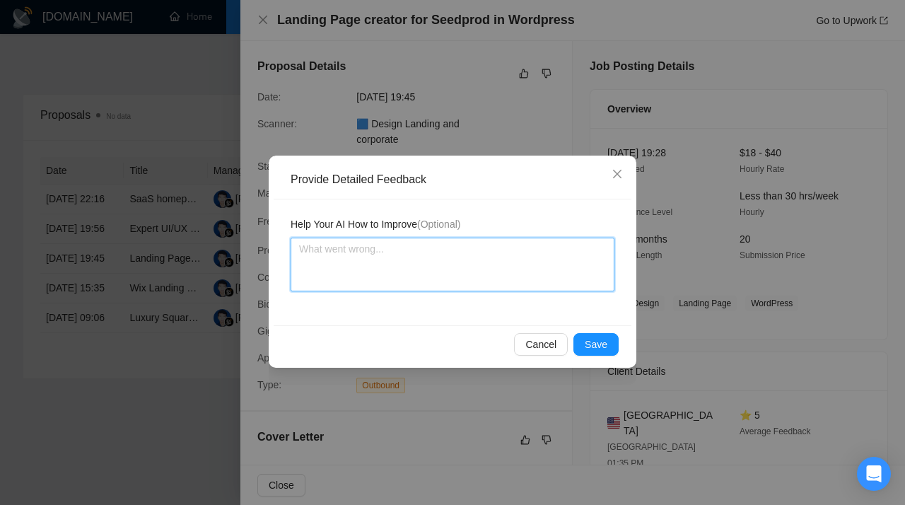
click at [361, 272] on textarea at bounding box center [453, 265] width 324 height 54
paste textarea "Don’t apply to jobs that require WordPress and Seedprod experience. This scanne…"
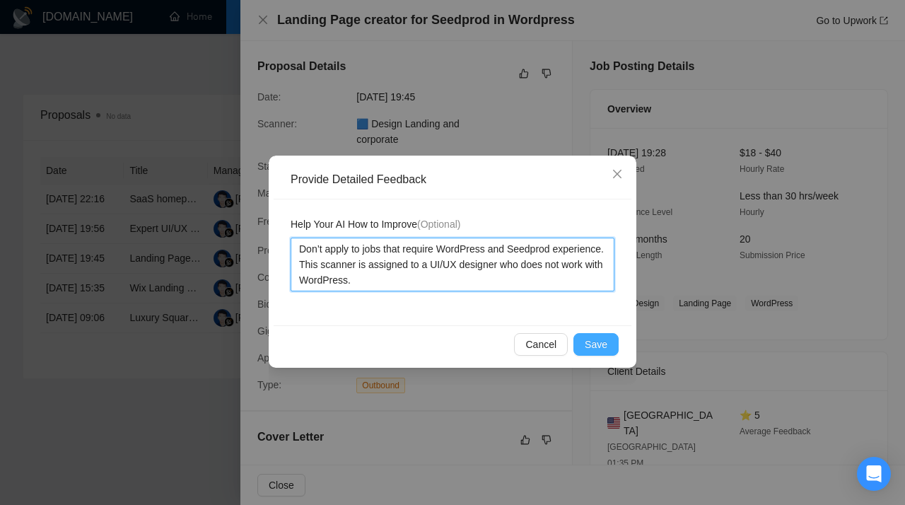
type textarea "Don’t apply to jobs that require WordPress and Seedprod experience. This scanne…"
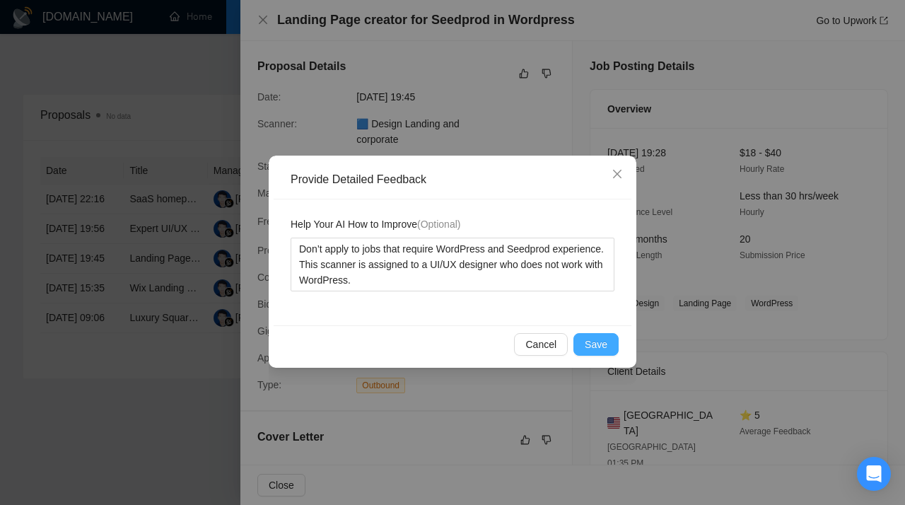
click at [600, 341] on span "Save" at bounding box center [596, 345] width 23 height 16
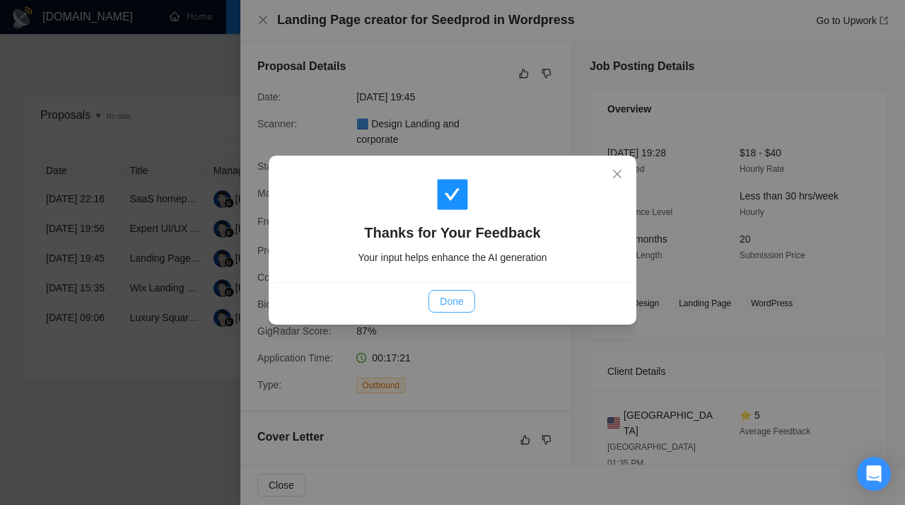
click at [456, 299] on span "Done" at bounding box center [451, 302] width 23 height 16
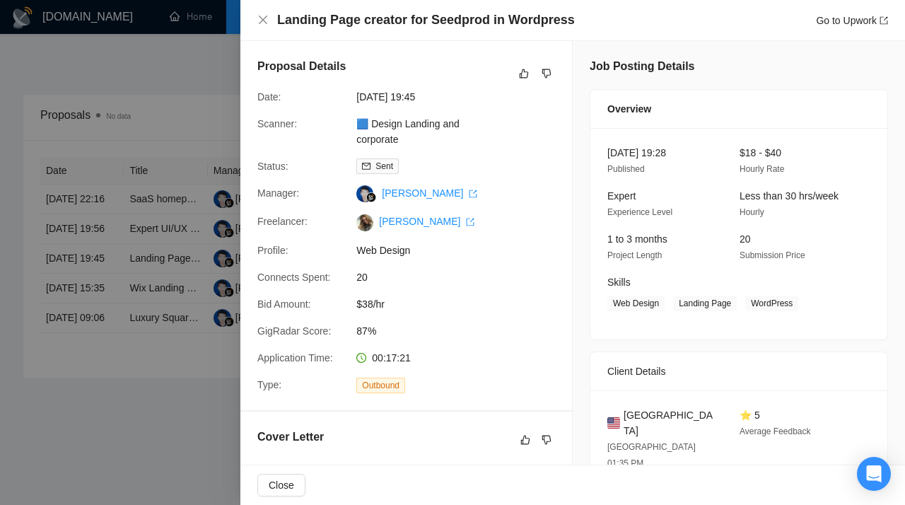
click at [167, 270] on div at bounding box center [452, 252] width 905 height 505
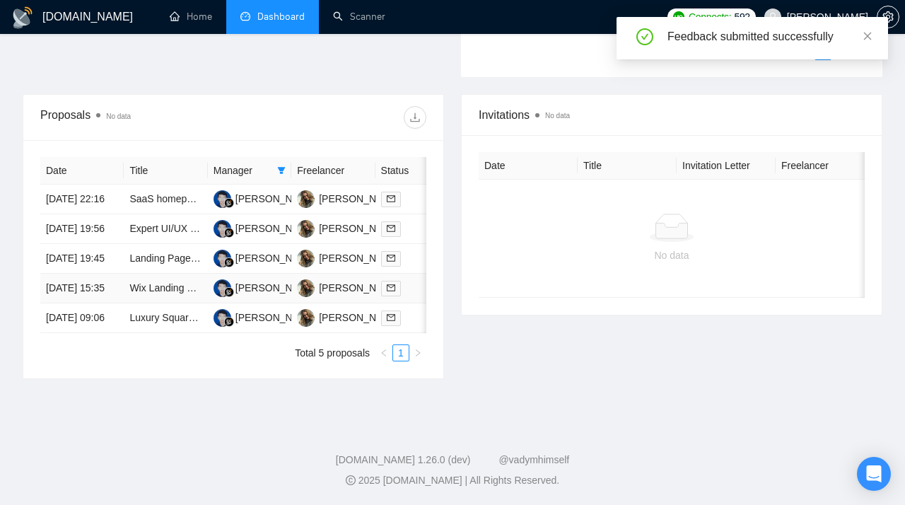
click at [163, 303] on td "Wix Landing Page Designer Needed for Ongoing Work" at bounding box center [165, 289] width 83 height 30
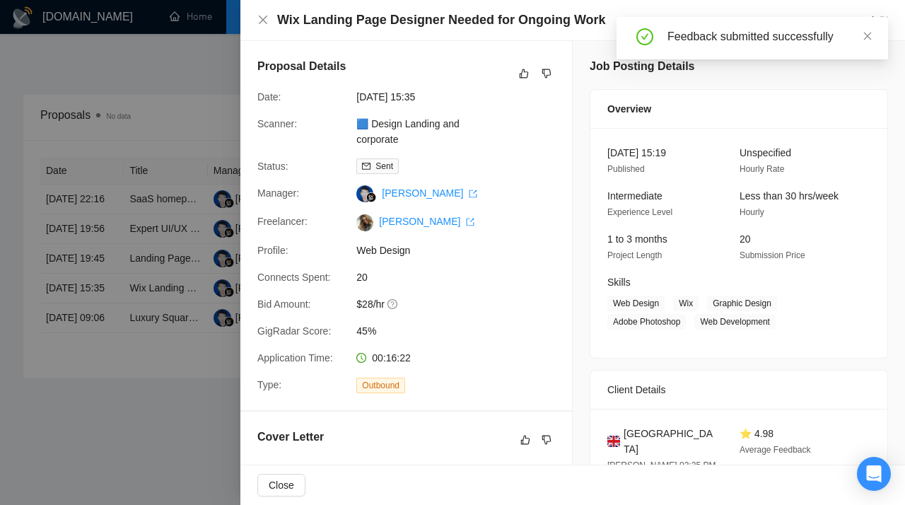
click at [148, 311] on div at bounding box center [452, 252] width 905 height 505
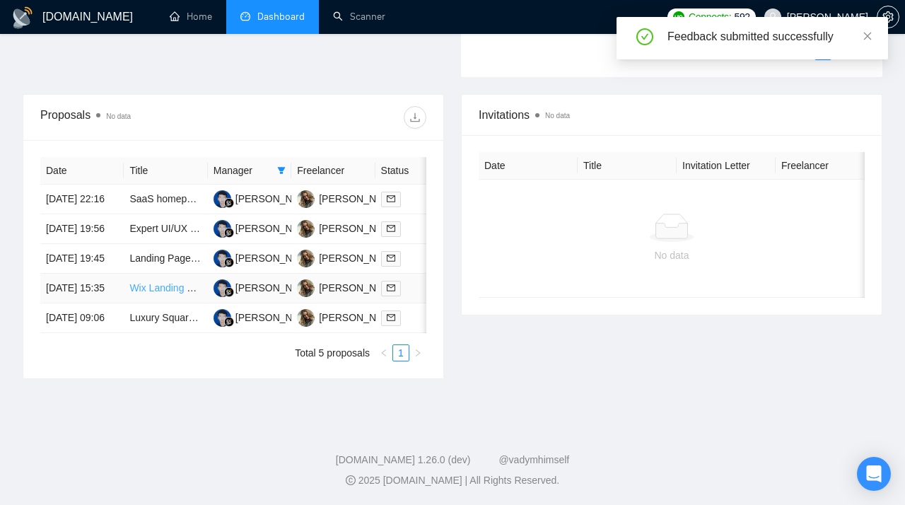
click at [182, 294] on link "Wix Landing Page Designer Needed for Ongoing Work" at bounding box center [249, 287] width 240 height 11
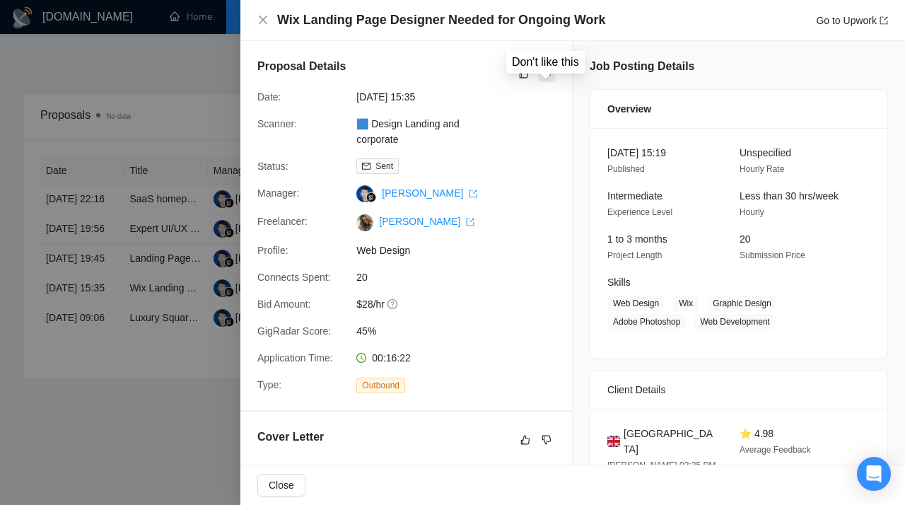
click at [550, 77] on icon "dislike" at bounding box center [547, 73] width 10 height 11
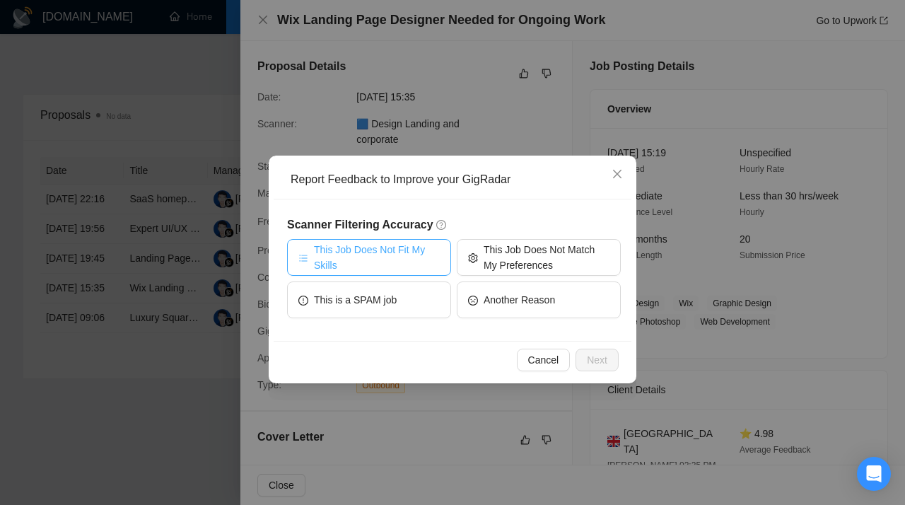
click at [395, 265] on span "This Job Does Not Fit My Skills" at bounding box center [377, 257] width 126 height 31
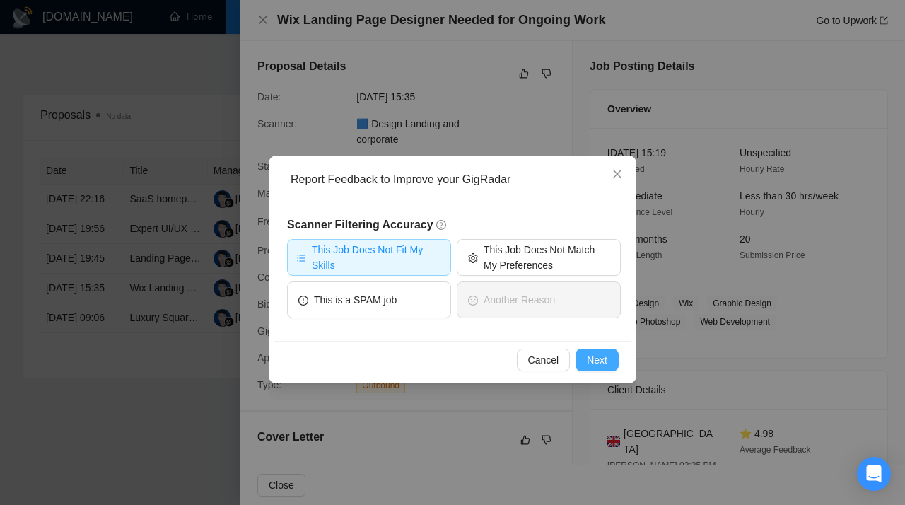
click at [605, 357] on span "Next" at bounding box center [597, 360] width 21 height 16
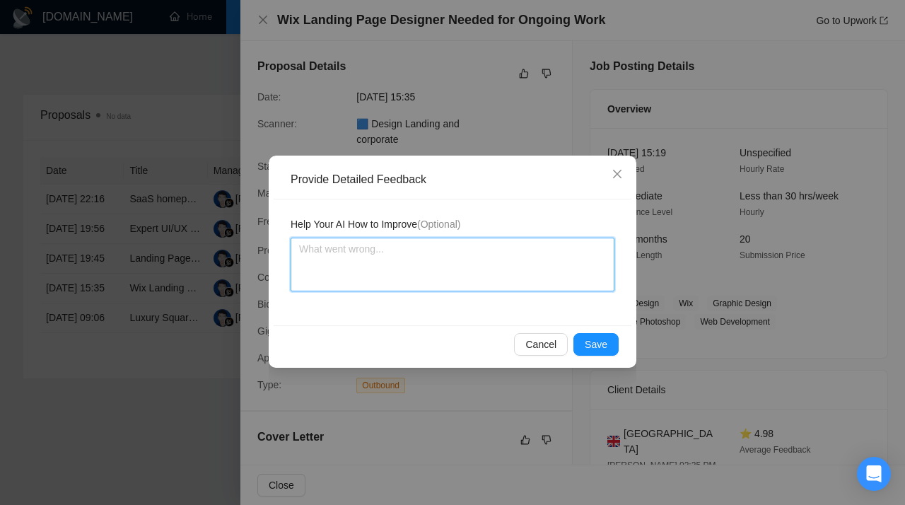
click at [414, 286] on textarea at bounding box center [453, 265] width 324 height 54
paste textarea "Don’t apply to jobs that require Wix experience. This scanner is assigned to a …"
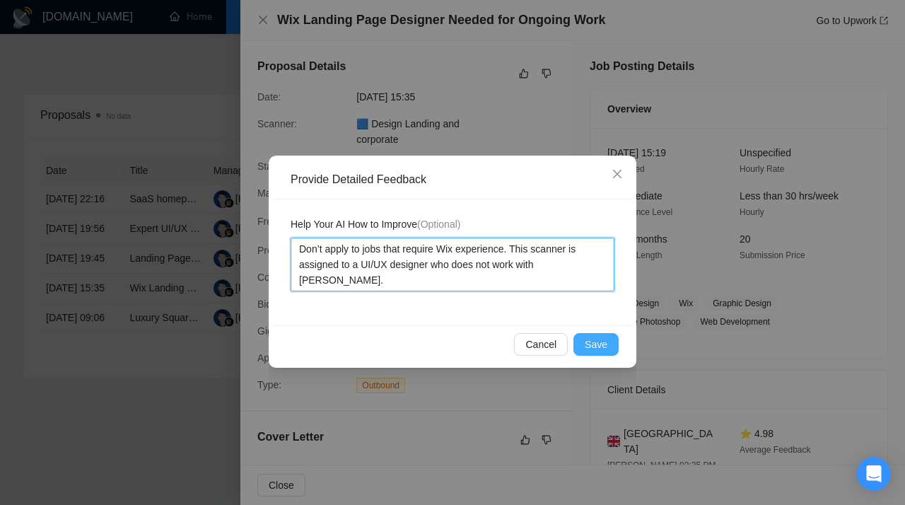
type textarea "Don’t apply to jobs that require Wix experience. This scanner is assigned to a …"
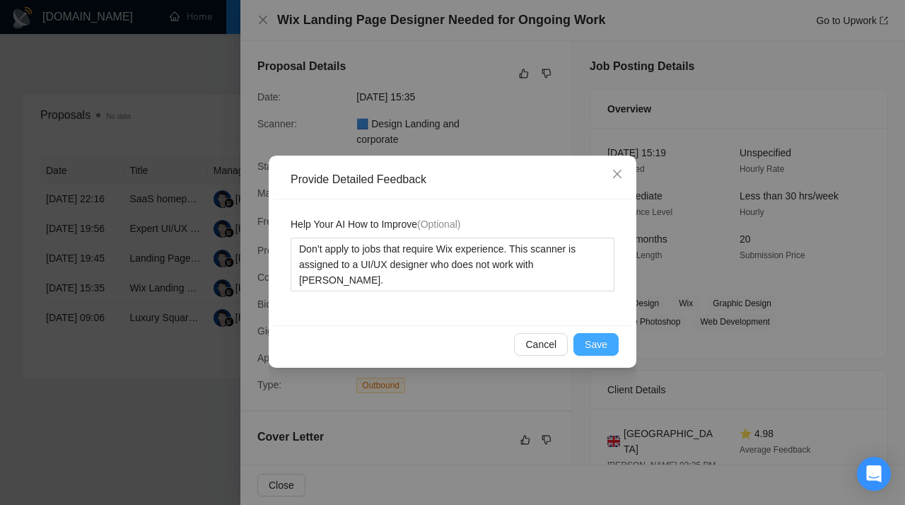
click at [608, 344] on button "Save" at bounding box center [596, 344] width 45 height 23
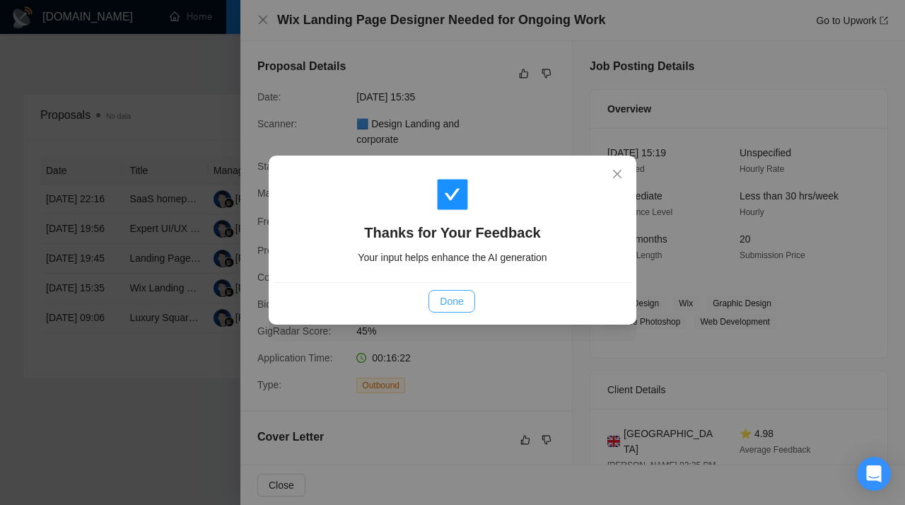
click at [439, 301] on button "Done" at bounding box center [452, 301] width 46 height 23
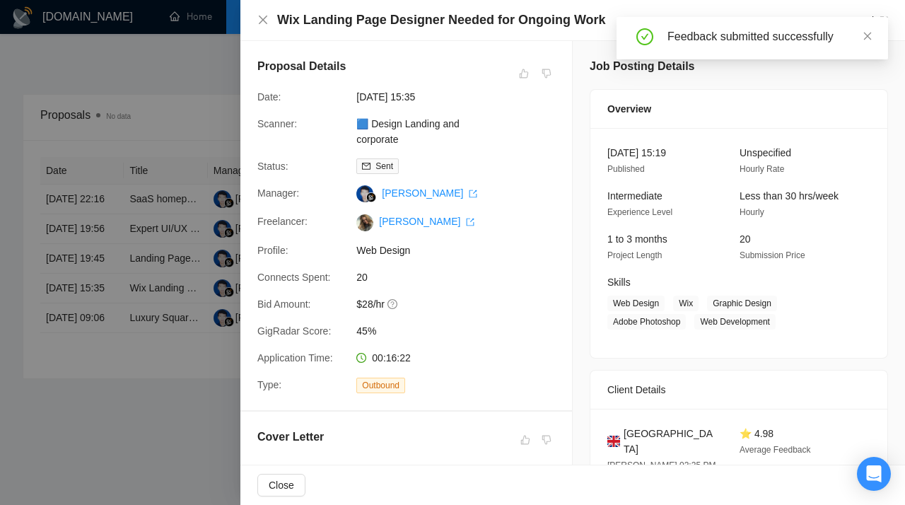
click at [127, 265] on div at bounding box center [452, 252] width 905 height 505
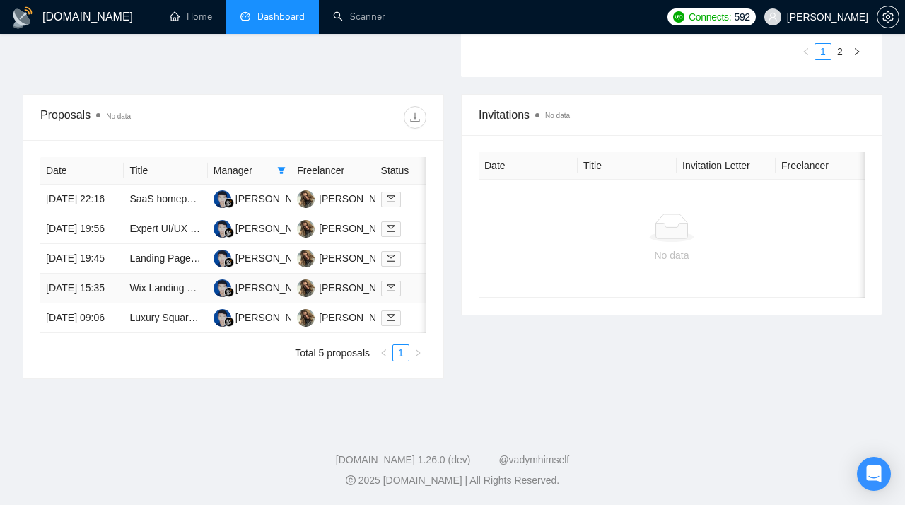
scroll to position [538, 0]
click at [158, 323] on link "Luxury Squarespace Web Designer for Personal Brand Site" at bounding box center [259, 317] width 261 height 11
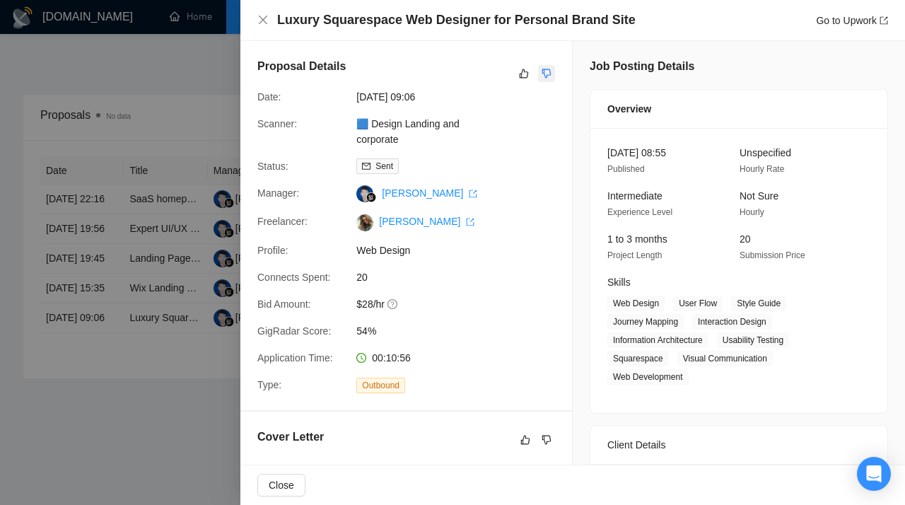
click at [552, 70] on button "button" at bounding box center [546, 73] width 17 height 17
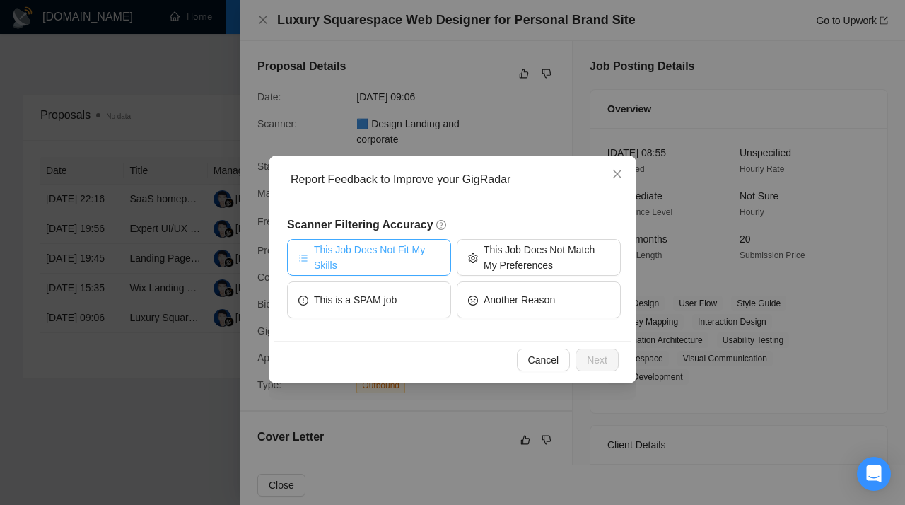
click at [417, 255] on span "This Job Does Not Fit My Skills" at bounding box center [377, 257] width 126 height 31
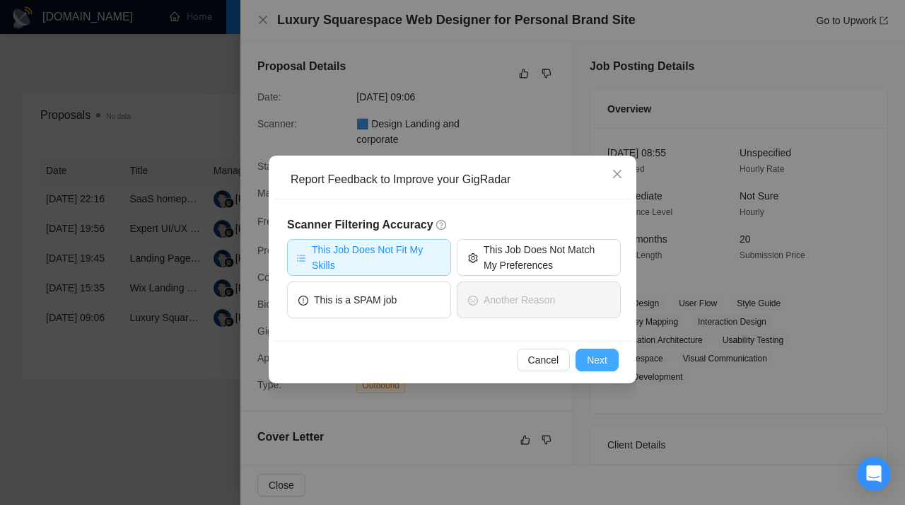
click at [601, 359] on span "Next" at bounding box center [597, 360] width 21 height 16
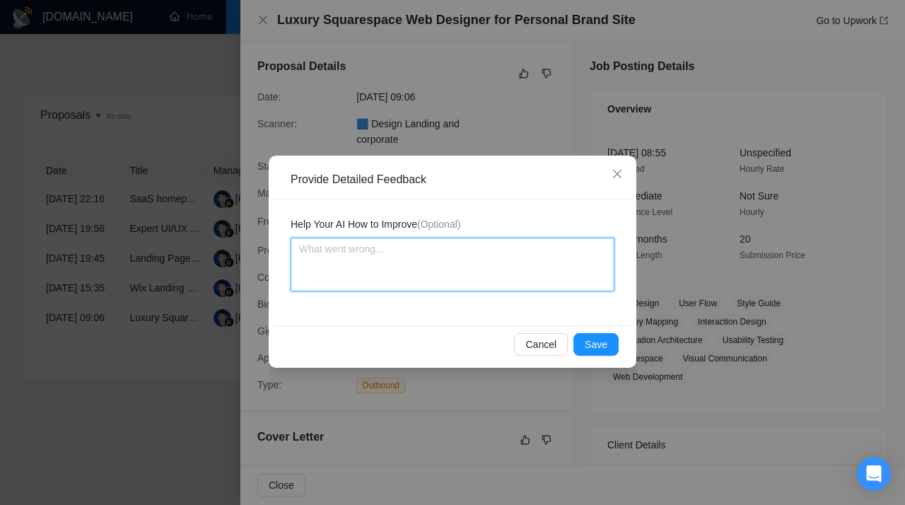
click at [493, 267] on textarea at bounding box center [453, 265] width 324 height 54
paste textarea "Don’t apply to jobs that require Squarespace expertise. This scanner is assigne…"
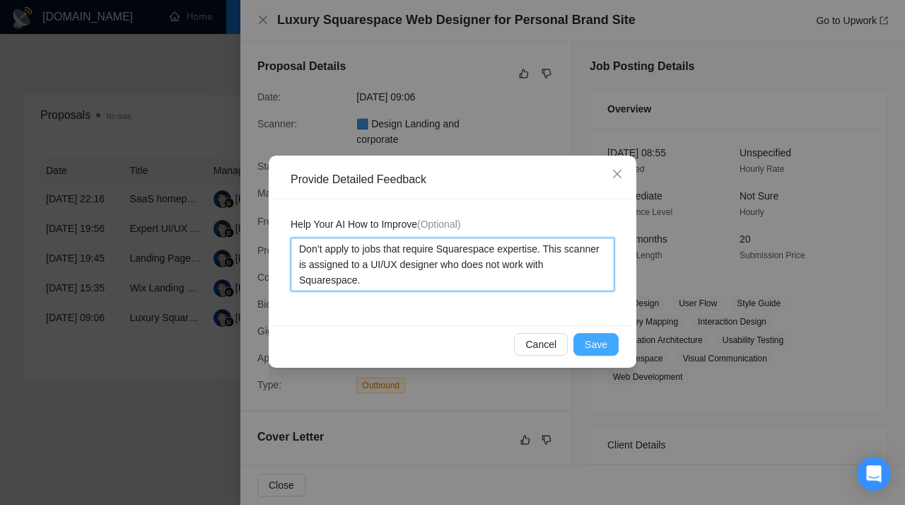
type textarea "Don’t apply to jobs that require Squarespace expertise. This scanner is assigne…"
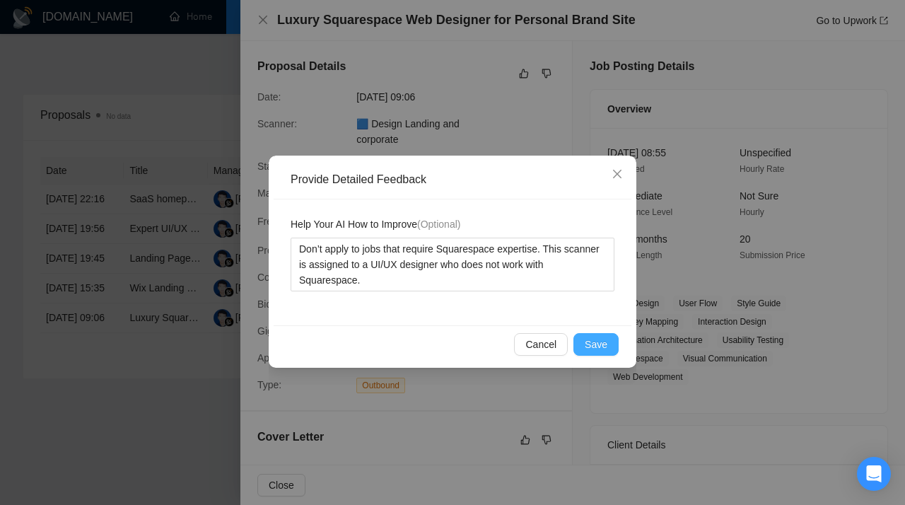
click at [606, 345] on span "Save" at bounding box center [596, 345] width 23 height 16
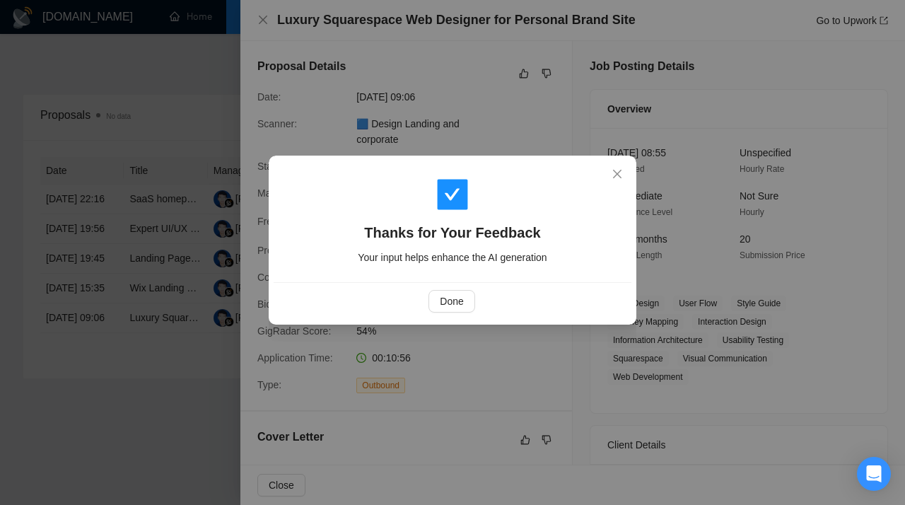
click at [472, 286] on div "Done" at bounding box center [453, 300] width 358 height 37
click at [455, 303] on span "Done" at bounding box center [451, 302] width 23 height 16
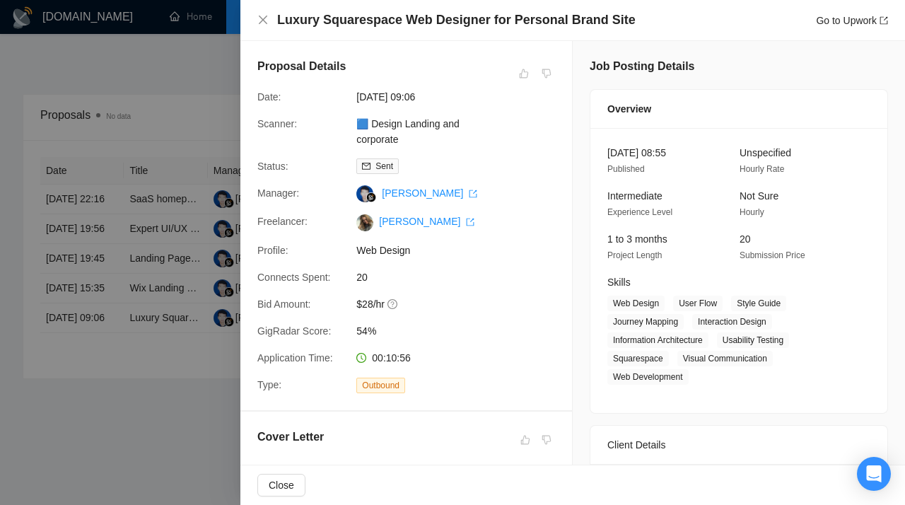
click at [151, 154] on div at bounding box center [452, 252] width 905 height 505
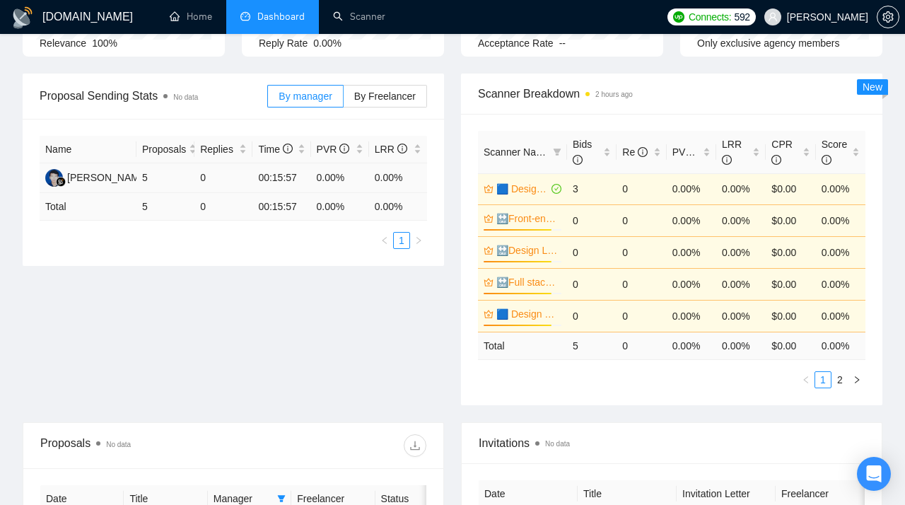
scroll to position [0, 0]
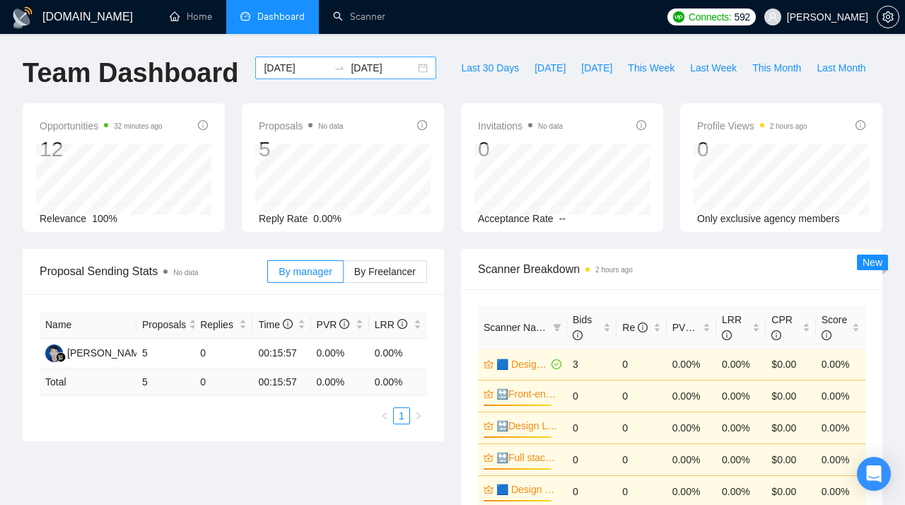
click at [407, 69] on div "[DATE] [DATE]" at bounding box center [345, 68] width 181 height 23
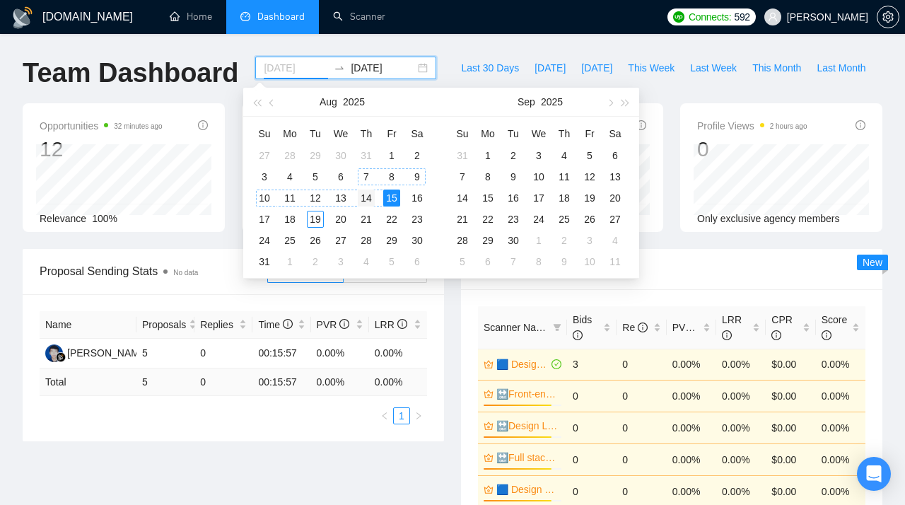
type input "[DATE]"
click at [369, 196] on div "14" at bounding box center [366, 198] width 17 height 17
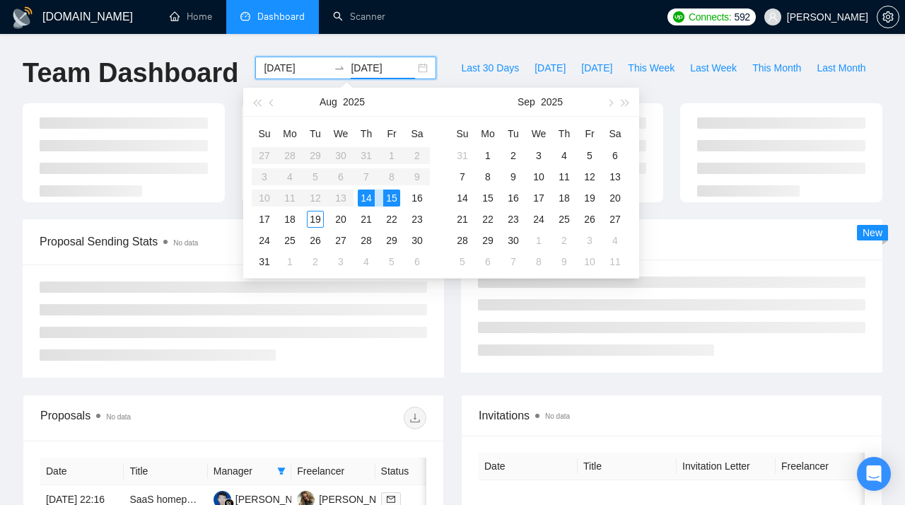
click at [369, 196] on div "14" at bounding box center [366, 198] width 17 height 17
type input "[DATE]"
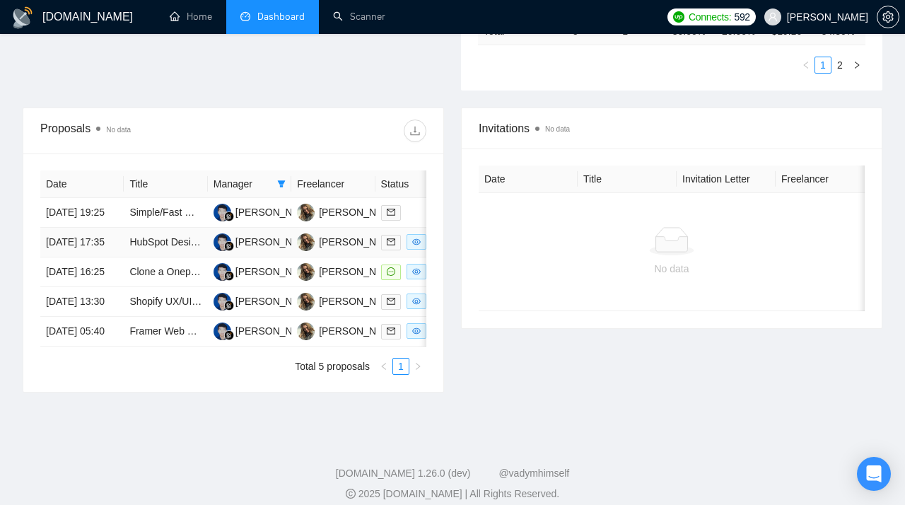
scroll to position [506, 0]
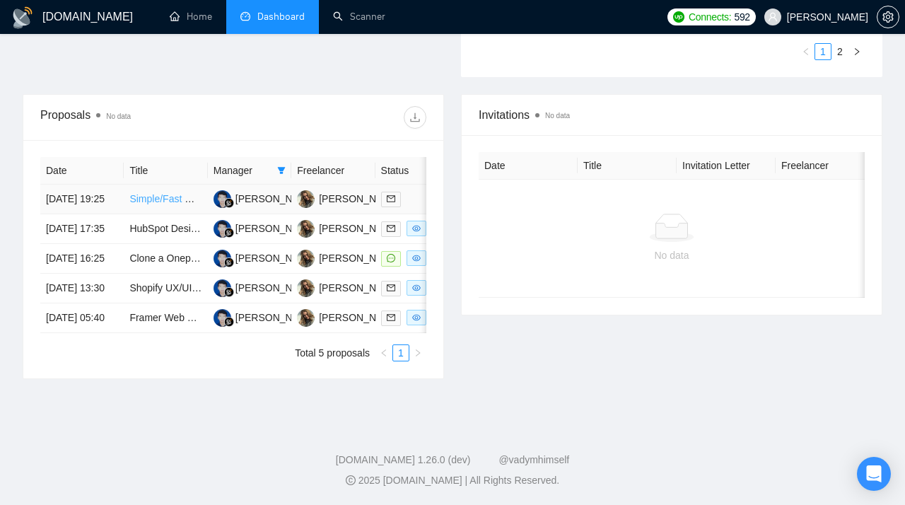
click at [152, 204] on link "Simple/Fast Webflow Landing Page Designer Needed" at bounding box center [247, 198] width 236 height 11
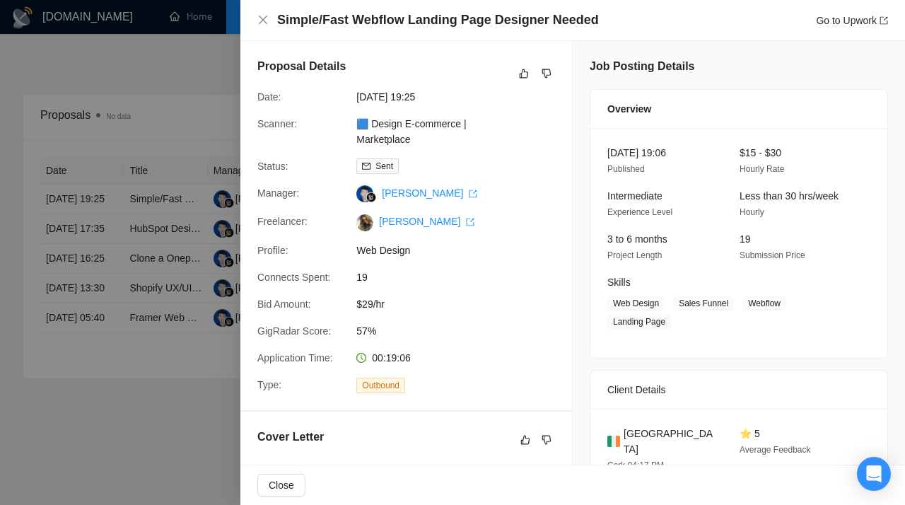
click at [170, 120] on div at bounding box center [452, 252] width 905 height 505
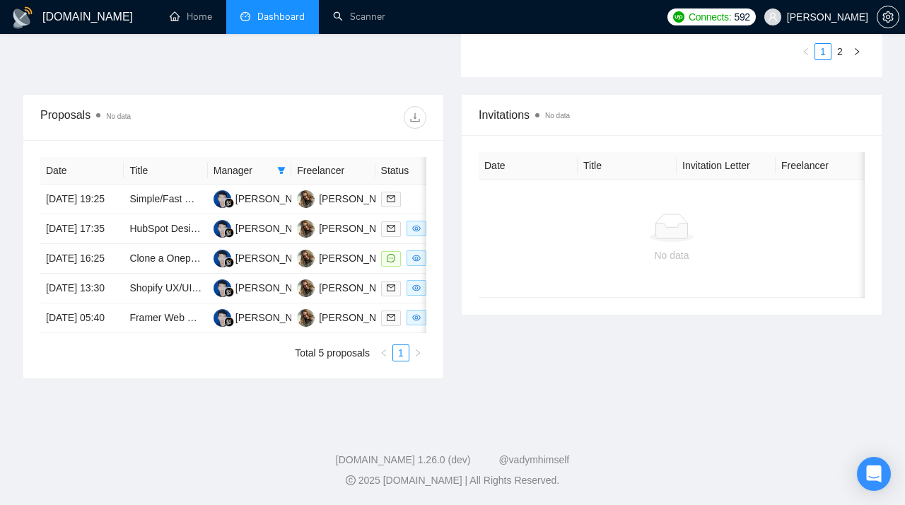
click at [156, 234] on link "HubSpot Design and Development Alignment Expert Needed" at bounding box center [262, 228] width 267 height 11
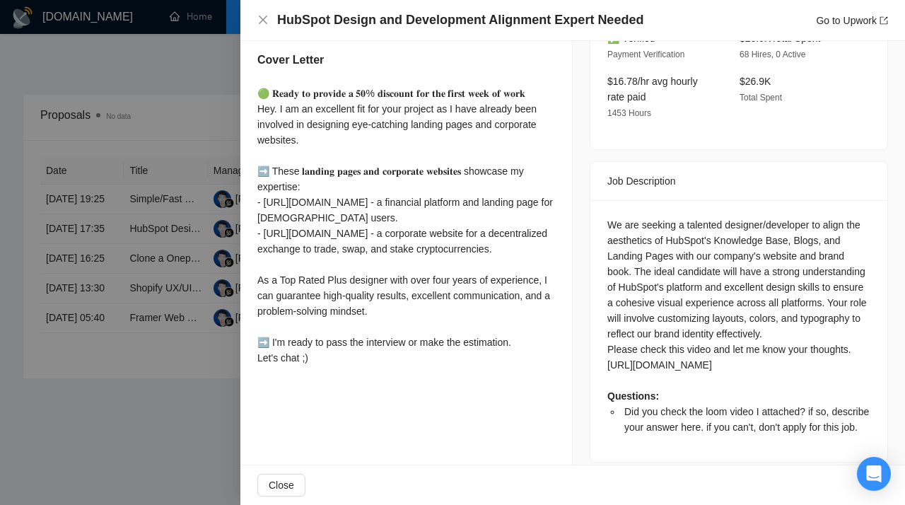
scroll to position [462, 0]
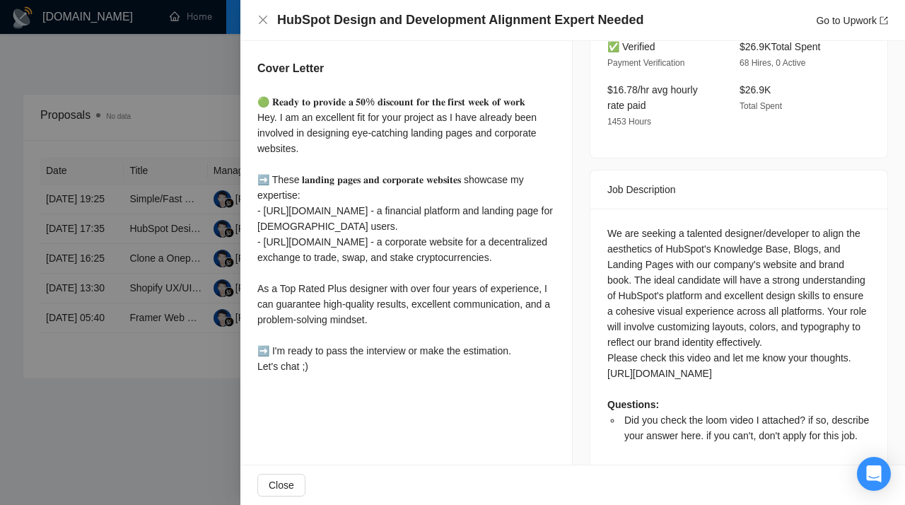
click at [195, 181] on div at bounding box center [452, 252] width 905 height 505
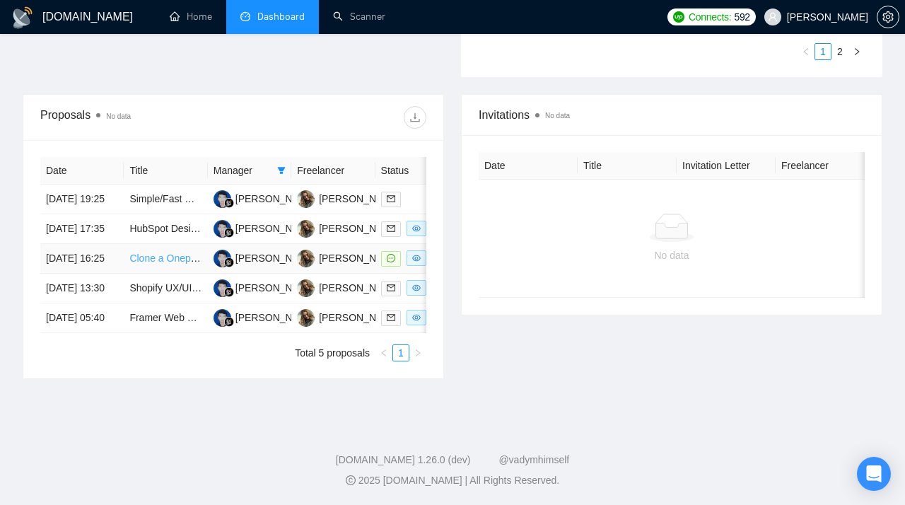
click at [159, 264] on link "Clone a Onepage website design" at bounding box center [202, 258] width 146 height 11
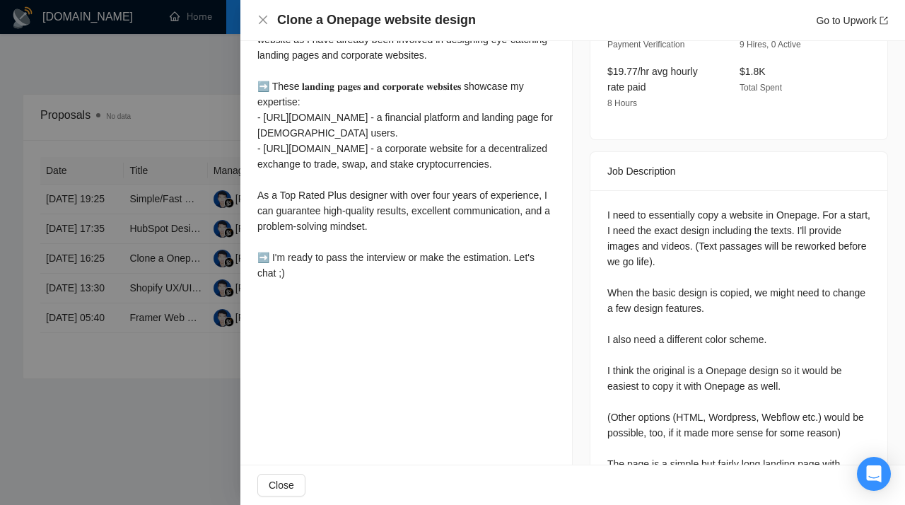
click at [192, 219] on div at bounding box center [452, 252] width 905 height 505
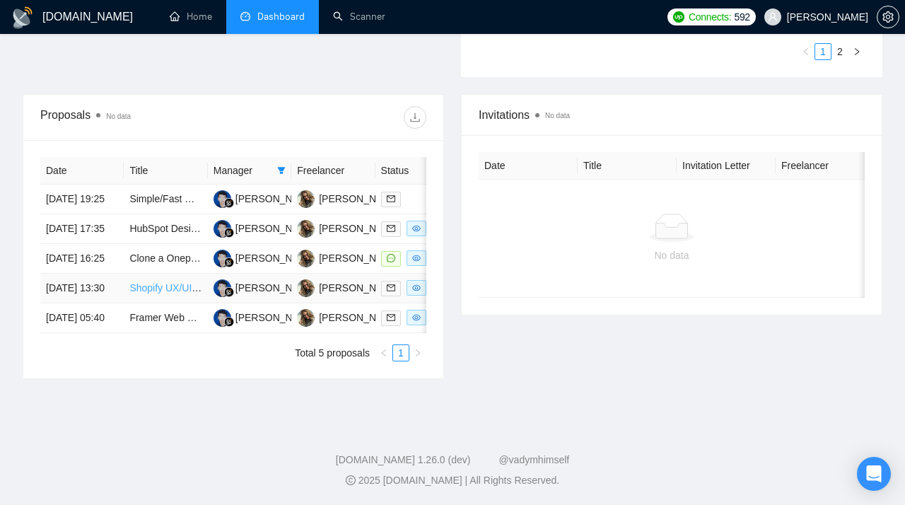
click at [167, 294] on link "Shopify UX/UI Designer (Pagefly/Shogun) 7-Day Full-Site Overhaul" at bounding box center [276, 287] width 295 height 11
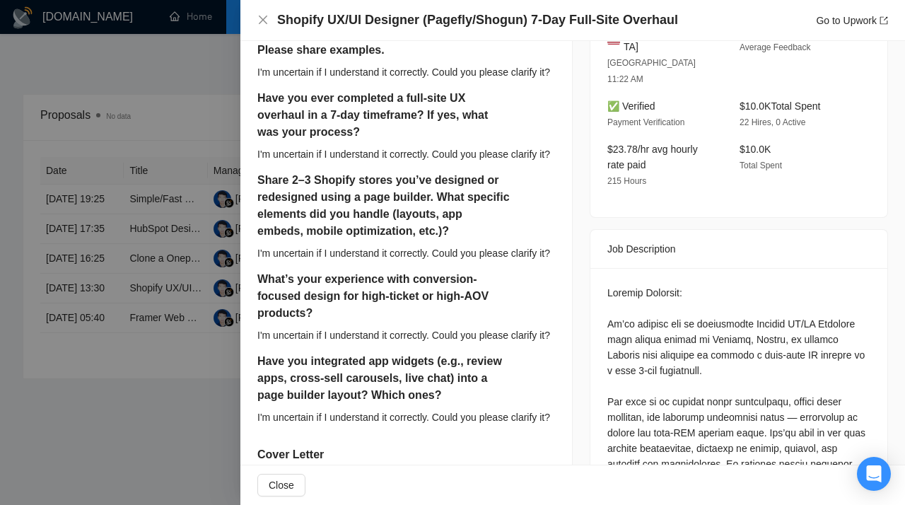
scroll to position [430, 0]
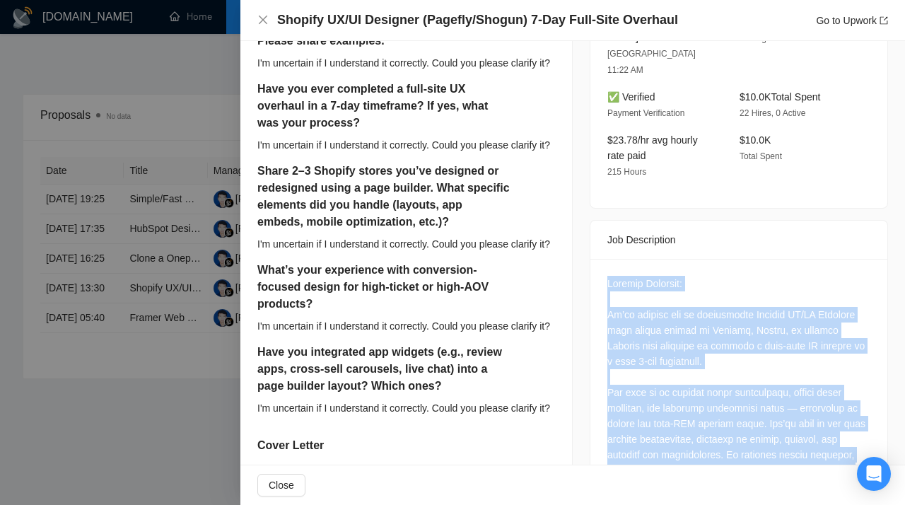
drag, startPoint x: 736, startPoint y: 414, endPoint x: 607, endPoint y: 237, distance: 219.1
copy div "Loremip Dolorsit: Am’co adipisc eli se doeiusmodte Incidid UT/LA Etdolore magn …"
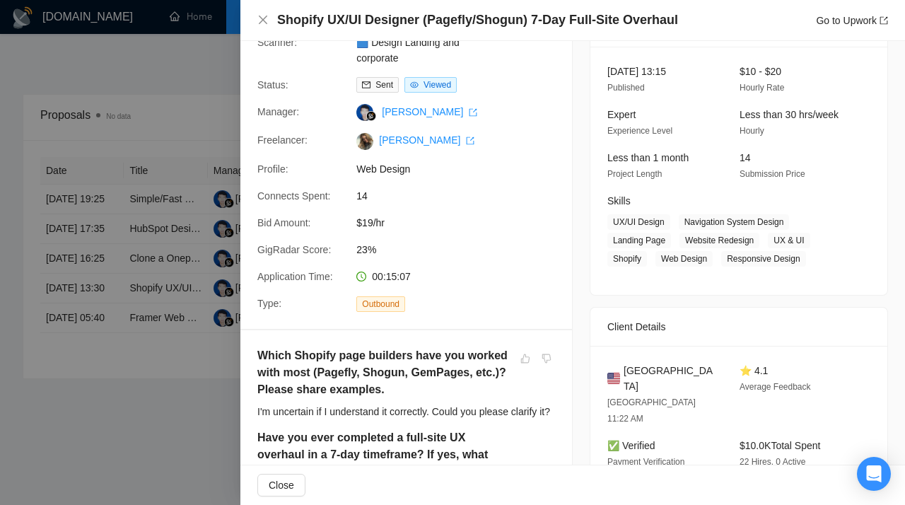
scroll to position [0, 0]
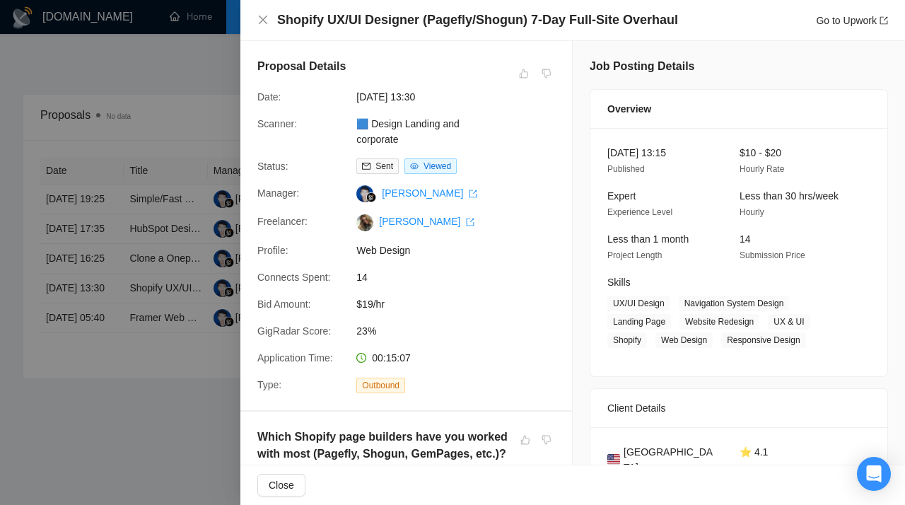
click at [177, 308] on div at bounding box center [452, 252] width 905 height 505
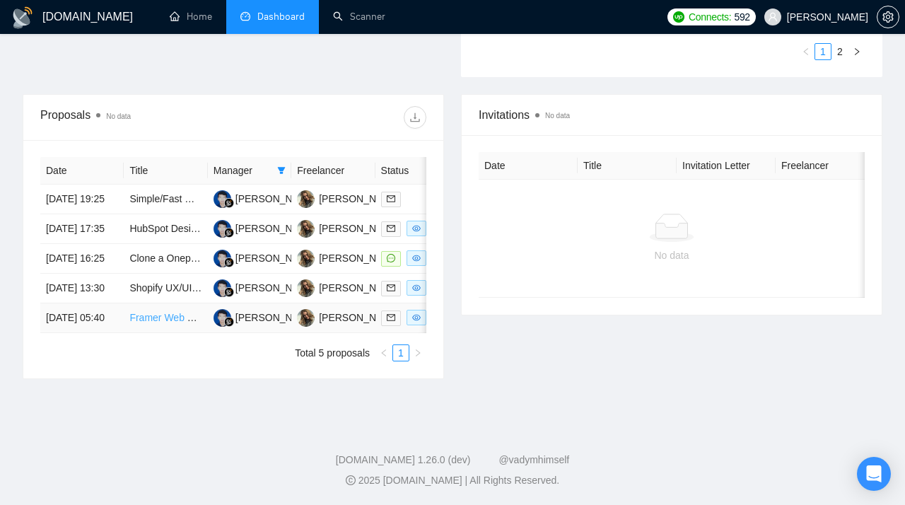
click at [155, 323] on link "Framer Web Designer/Developer – Modern Flower/Florist store Website" at bounding box center [286, 317] width 315 height 11
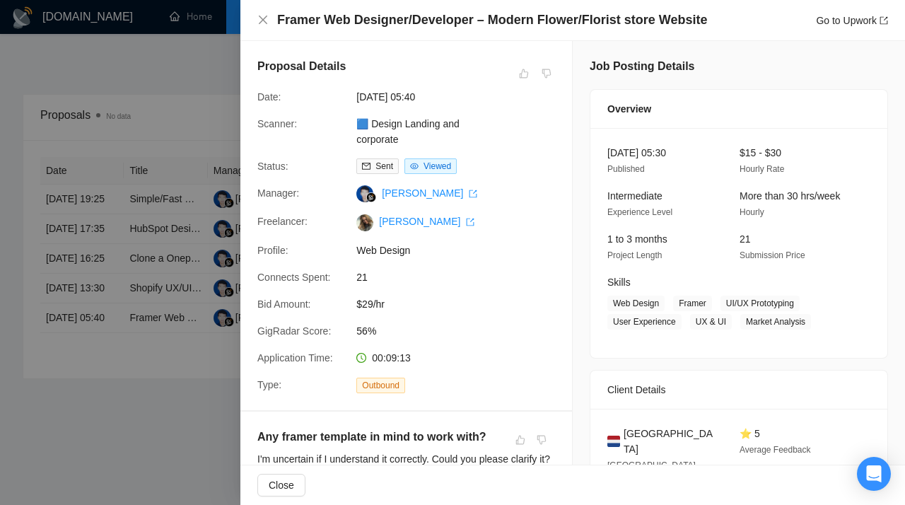
click at [186, 190] on div at bounding box center [452, 252] width 905 height 505
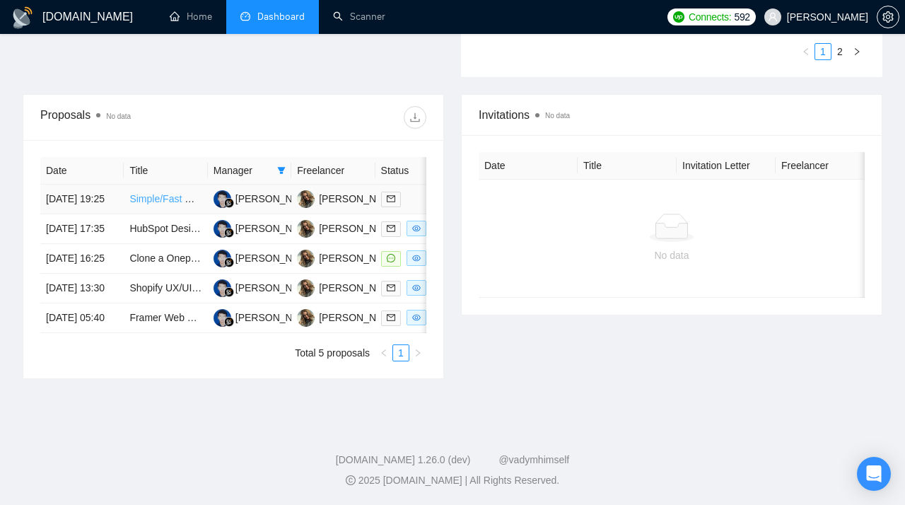
click at [162, 193] on link "Simple/Fast Webflow Landing Page Designer Needed" at bounding box center [247, 198] width 236 height 11
